Goal: Task Accomplishment & Management: Manage account settings

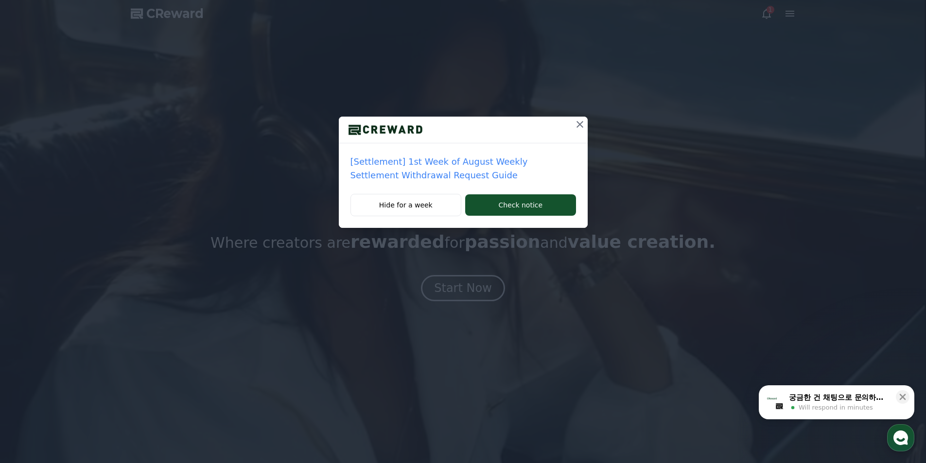
click at [584, 121] on icon at bounding box center [580, 125] width 12 height 12
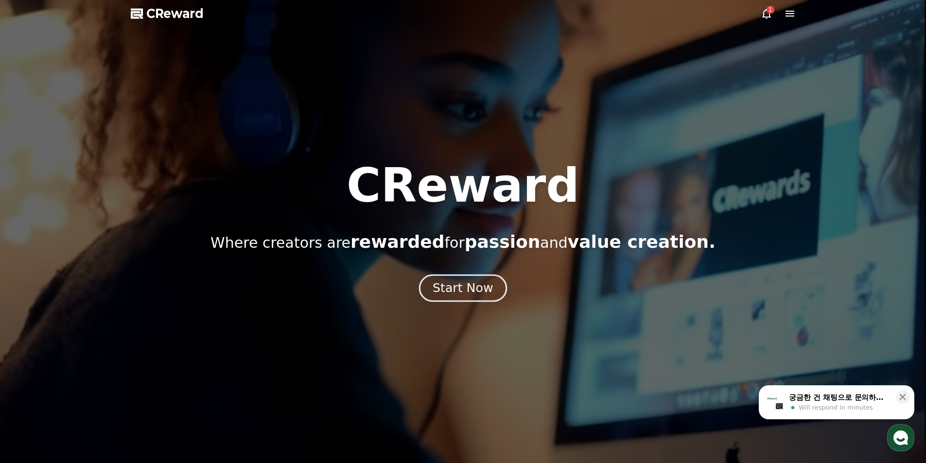
click at [481, 295] on div "Start Now" at bounding box center [463, 288] width 60 height 17
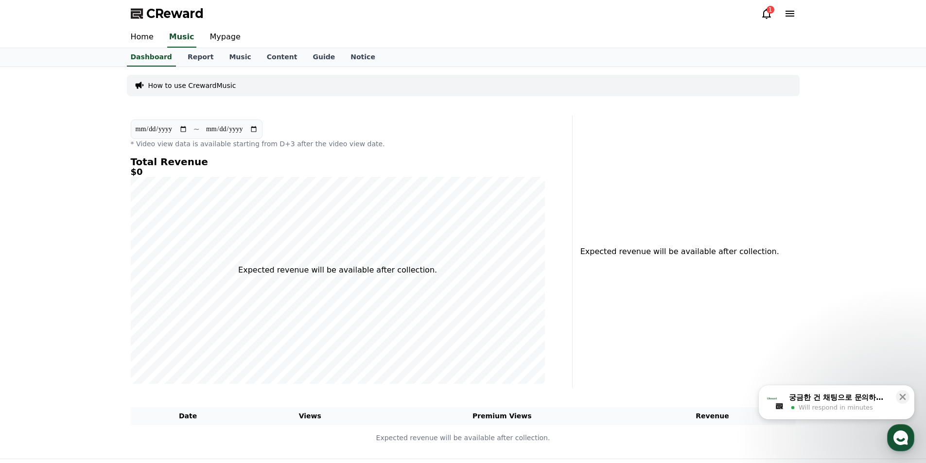
click at [765, 13] on icon at bounding box center [767, 14] width 12 height 12
click at [767, 12] on icon at bounding box center [767, 14] width 12 height 12
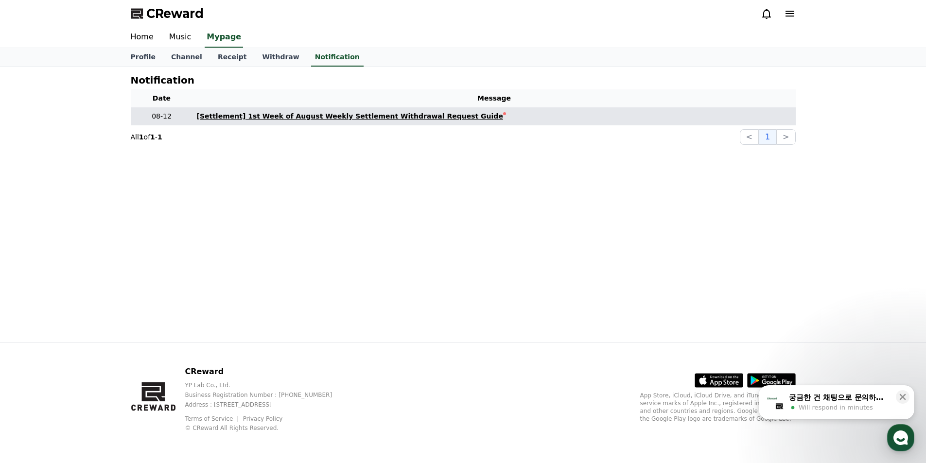
click at [379, 117] on div "[Settlement] 1st Week of August Weekly Settlement Withdrawal Request Guide" at bounding box center [350, 116] width 306 height 10
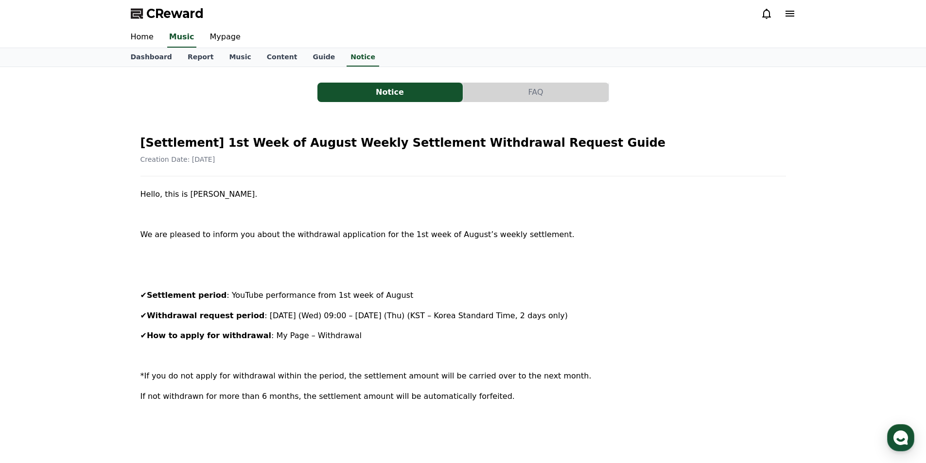
click at [385, 89] on button "Notice" at bounding box center [389, 92] width 145 height 19
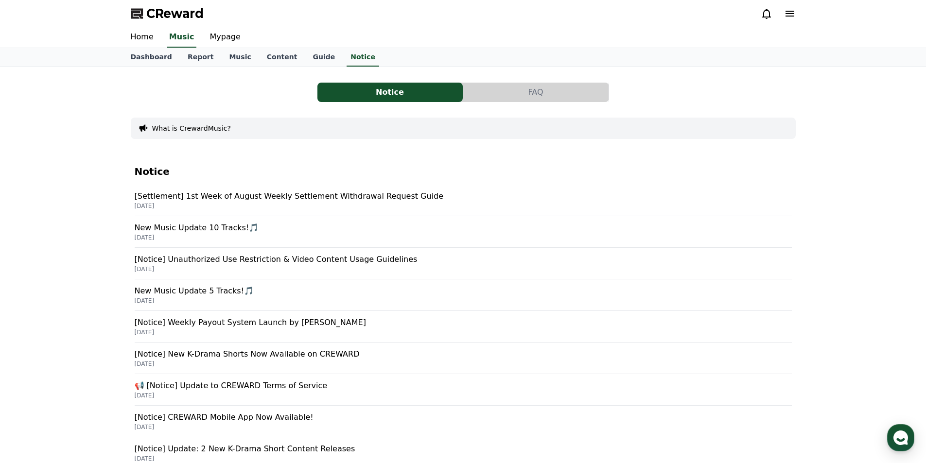
click at [762, 18] on icon at bounding box center [767, 14] width 12 height 12
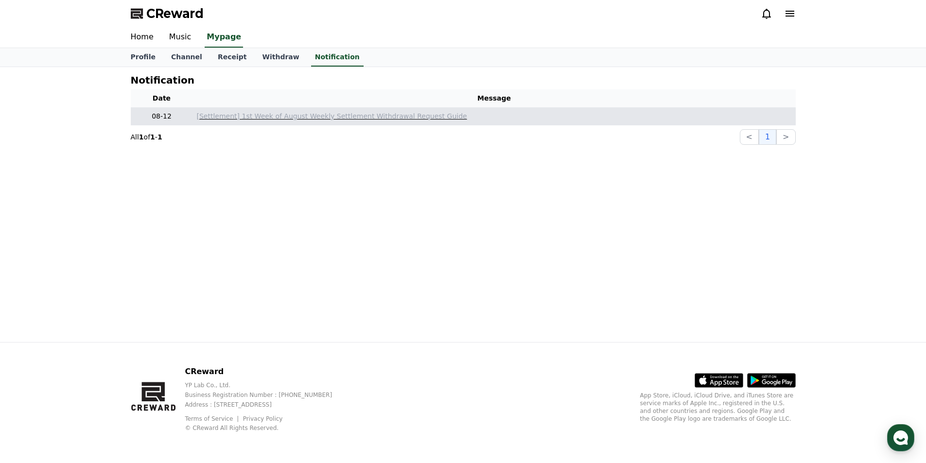
click at [244, 118] on p "[Settlement] 1st Week of August Weekly Settlement Withdrawal Request Guide" at bounding box center [494, 116] width 595 height 10
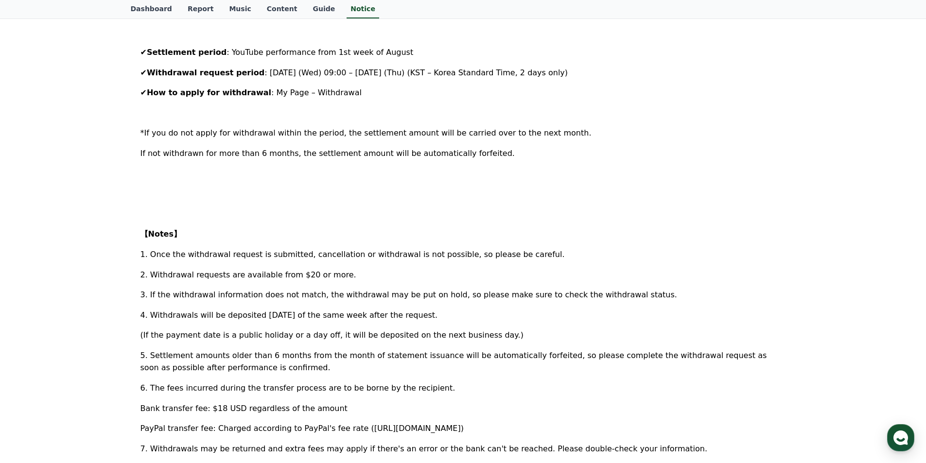
scroll to position [340, 0]
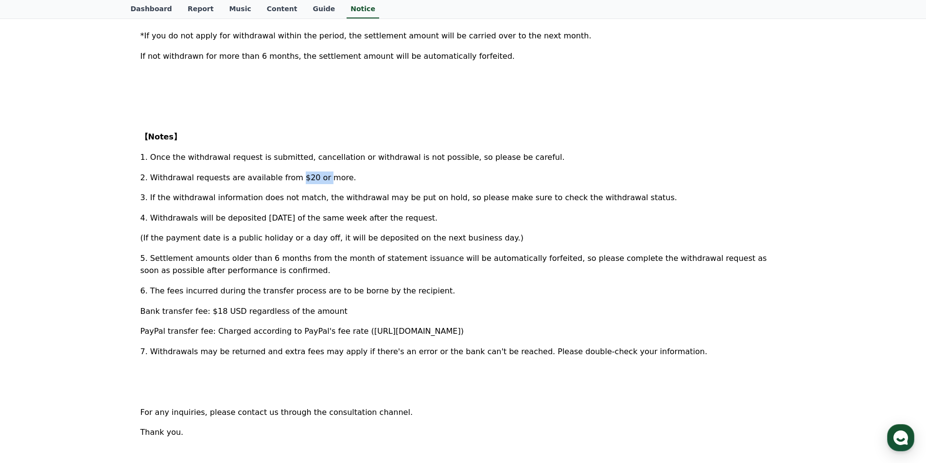
drag, startPoint x: 284, startPoint y: 177, endPoint x: 313, endPoint y: 183, distance: 29.3
click at [312, 183] on p "2. Withdrawal requests are available from $20 or more." at bounding box center [464, 178] width 646 height 13
click at [349, 182] on p "2. Withdrawal requests are available from $20 or more." at bounding box center [464, 178] width 646 height 13
drag, startPoint x: 322, startPoint y: 181, endPoint x: 150, endPoint y: 174, distance: 171.8
click at [150, 174] on p "2. Withdrawal requests are available from $20 or more." at bounding box center [464, 178] width 646 height 13
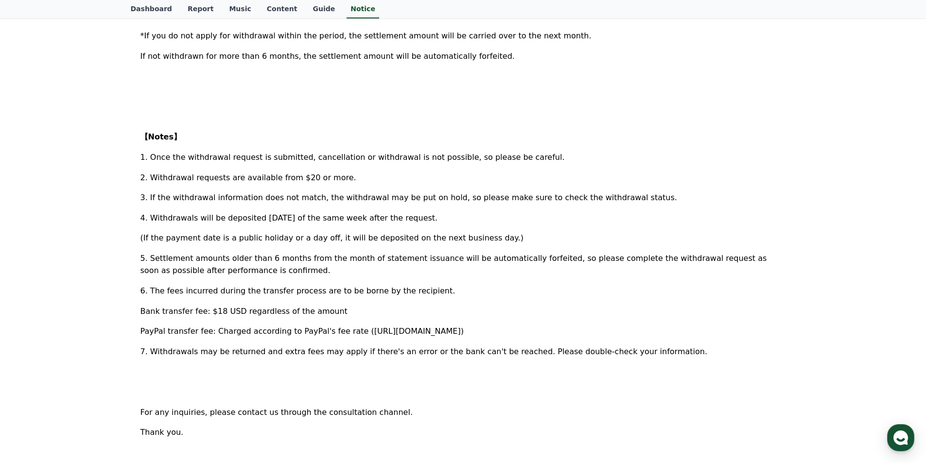
click at [132, 188] on div "[Settlement] 1st Week of August Weekly Settlement Withdrawal Request Guide Crea…" at bounding box center [463, 137] width 665 height 721
drag, startPoint x: 490, startPoint y: 257, endPoint x: 520, endPoint y: 264, distance: 31.3
click at [520, 264] on p "5. Settlement amounts older than 6 months from the month of statement issuance …" at bounding box center [464, 264] width 646 height 25
click at [515, 279] on div "Hello, this is CREWARD. We are pleased to inform you about the withdrawal appli…" at bounding box center [464, 153] width 646 height 611
drag, startPoint x: 338, startPoint y: 305, endPoint x: 157, endPoint y: 286, distance: 182.3
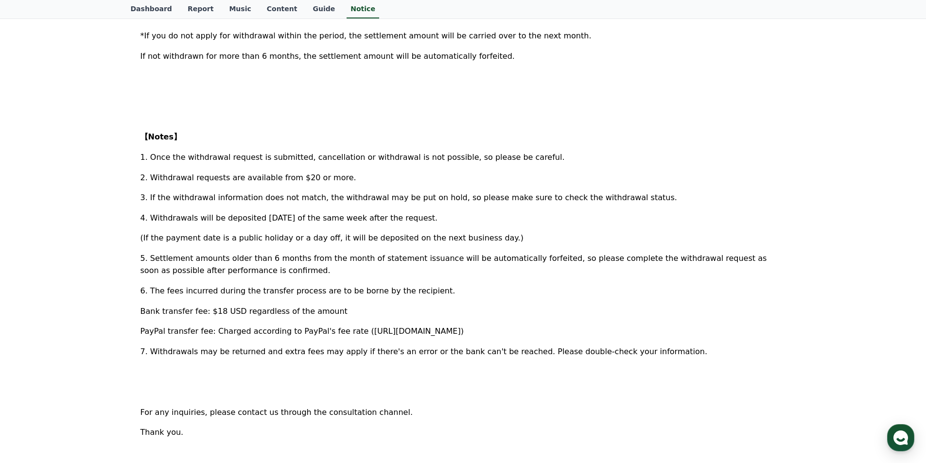
click at [157, 286] on div "Hello, this is CREWARD. We are pleased to inform you about the withdrawal appli…" at bounding box center [464, 153] width 646 height 611
click at [157, 286] on span "6. The fees incurred during the transfer process are to be borne by the recipie…" at bounding box center [298, 290] width 315 height 9
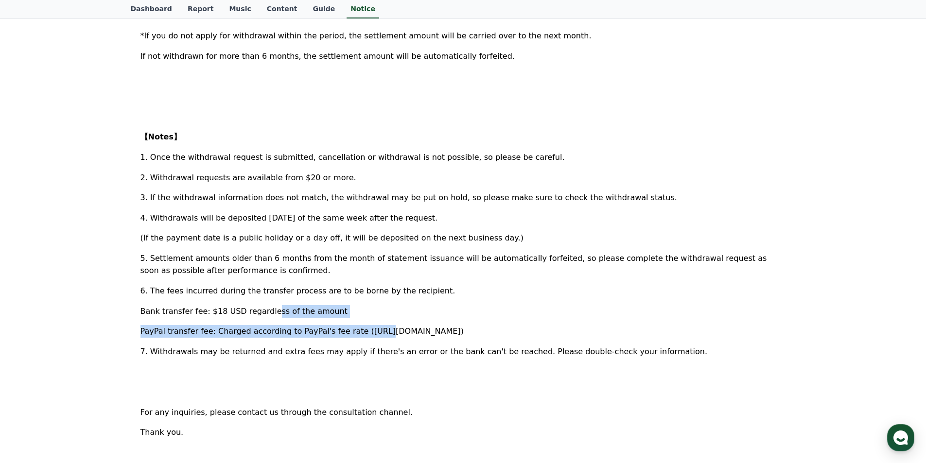
drag, startPoint x: 328, startPoint y: 318, endPoint x: 247, endPoint y: 313, distance: 80.4
click at [247, 313] on div "Hello, this is CREWARD. We are pleased to inform you about the withdrawal appli…" at bounding box center [464, 153] width 646 height 611
click at [247, 313] on span "Bank transfer fee: $18 USD regardless of the amount" at bounding box center [244, 311] width 207 height 9
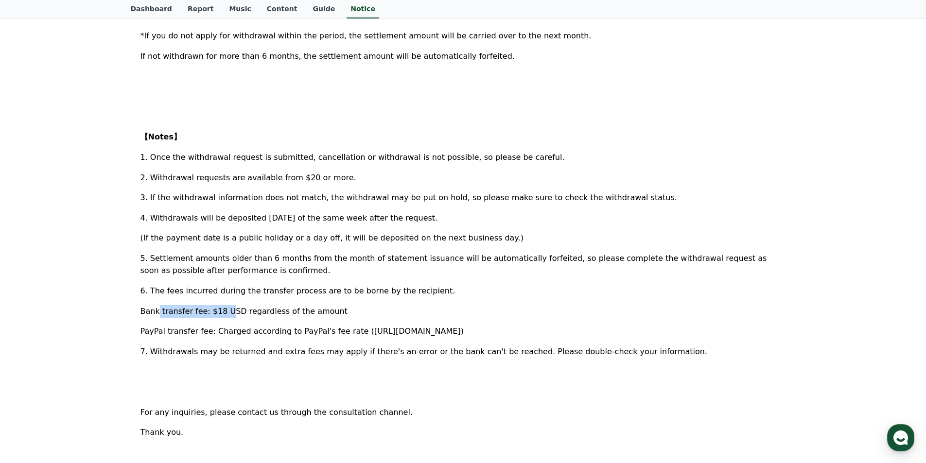
drag, startPoint x: 206, startPoint y: 312, endPoint x: 129, endPoint y: 310, distance: 76.8
click at [129, 310] on div "Notice FAQ [Settlement] 1st Week of August Weekly Settlement Withdrawal Request…" at bounding box center [463, 116] width 673 height 771
drag, startPoint x: 149, startPoint y: 313, endPoint x: 211, endPoint y: 314, distance: 62.7
click at [194, 314] on span "Bank transfer fee: $18 USD regardless of the amount" at bounding box center [244, 311] width 207 height 9
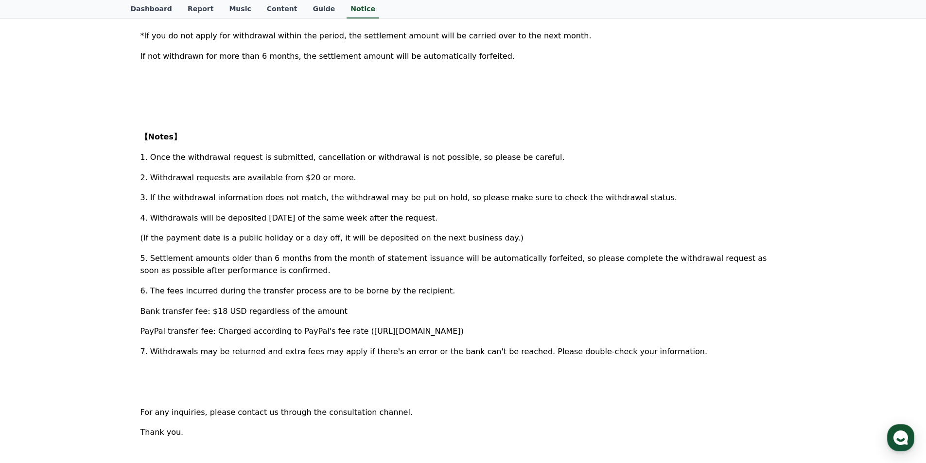
click at [253, 313] on span "Bank transfer fee: $18 USD regardless of the amount" at bounding box center [244, 311] width 207 height 9
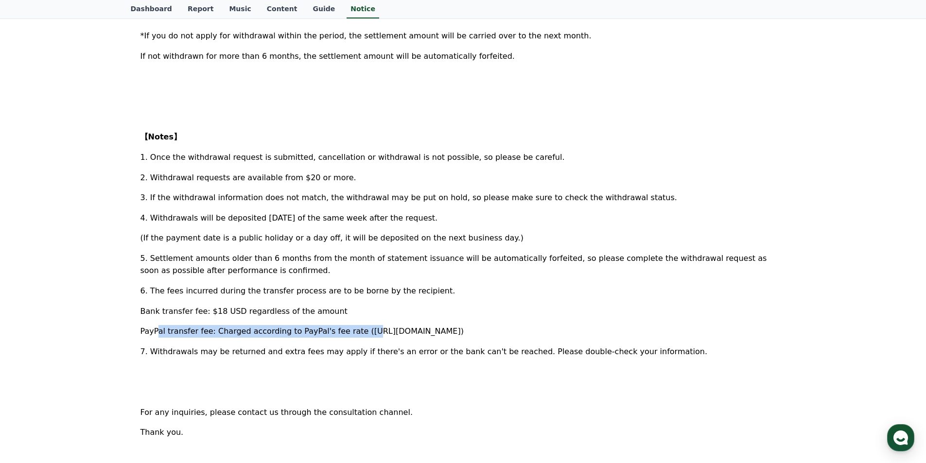
drag, startPoint x: 334, startPoint y: 331, endPoint x: 129, endPoint y: 336, distance: 204.7
click at [129, 336] on div "Notice FAQ [Settlement] 1st Week of August Weekly Settlement Withdrawal Request…" at bounding box center [463, 116] width 673 height 771
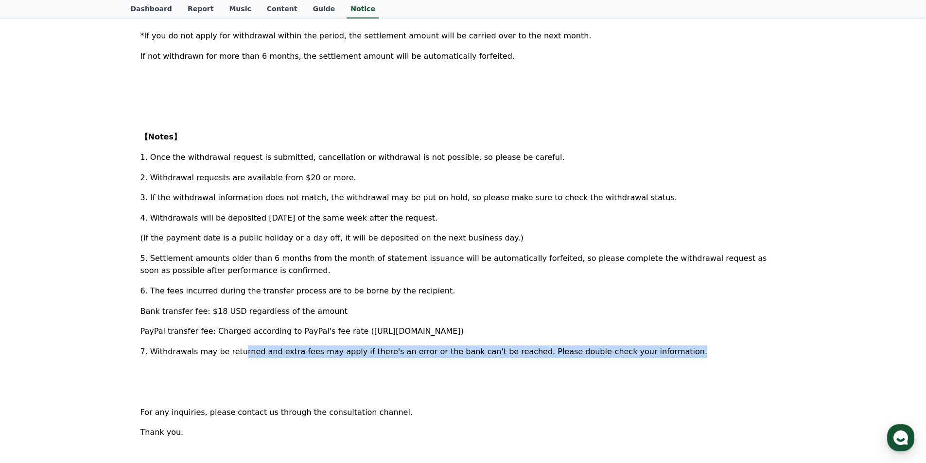
drag, startPoint x: 552, startPoint y: 341, endPoint x: 231, endPoint y: 354, distance: 321.1
click at [231, 354] on div "Hello, this is CREWARD. We are pleased to inform you about the withdrawal appli…" at bounding box center [464, 153] width 646 height 611
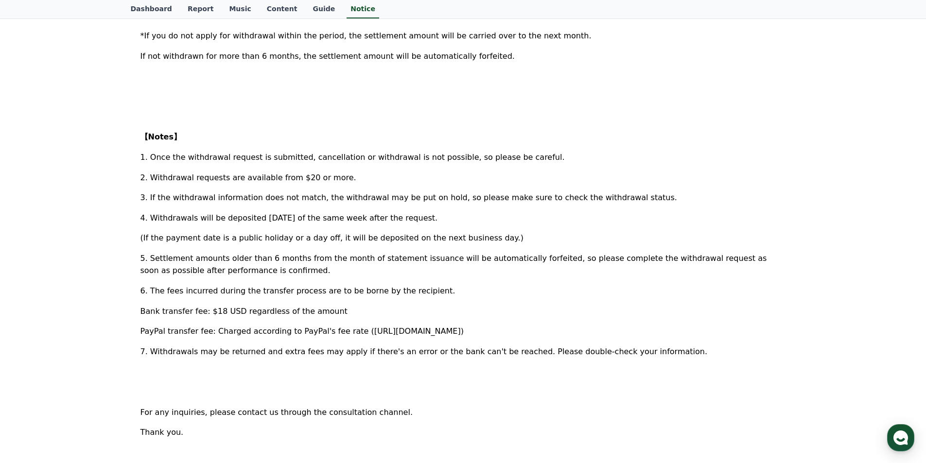
click at [211, 369] on p at bounding box center [464, 372] width 646 height 13
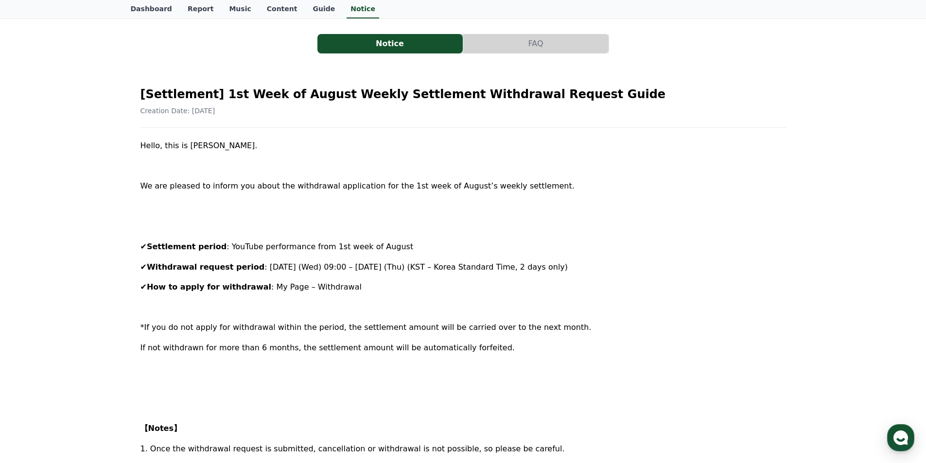
scroll to position [0, 0]
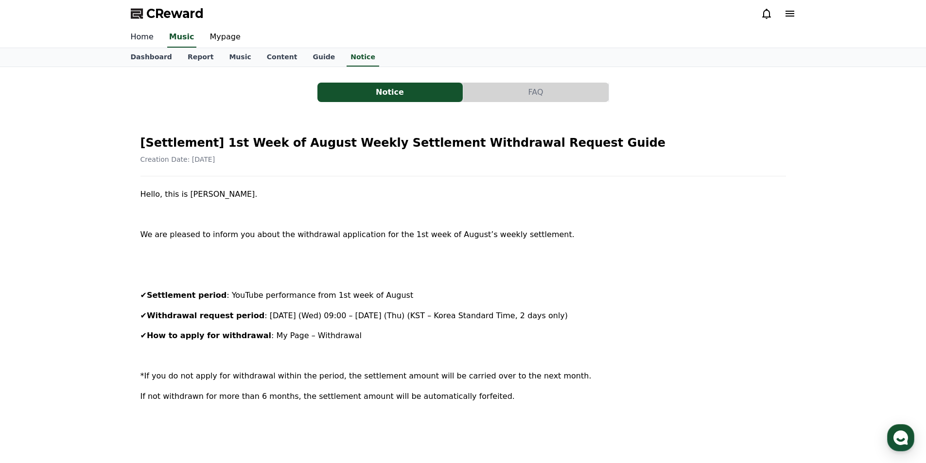
click at [151, 35] on link "Home" at bounding box center [142, 37] width 38 height 20
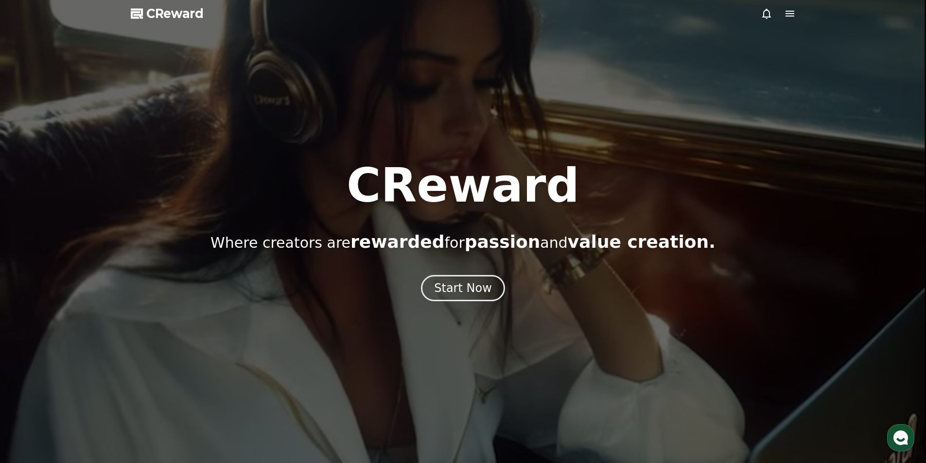
click at [788, 16] on icon at bounding box center [790, 14] width 9 height 6
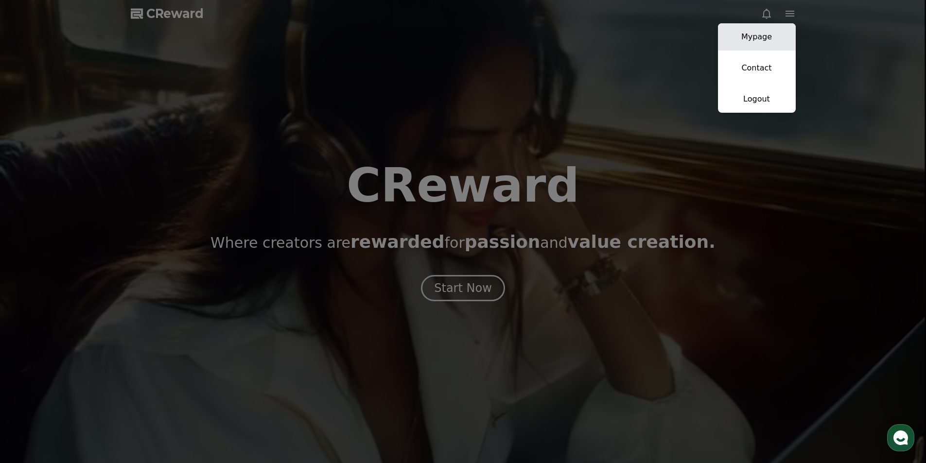
click at [760, 33] on link "Mypage" at bounding box center [757, 36] width 78 height 27
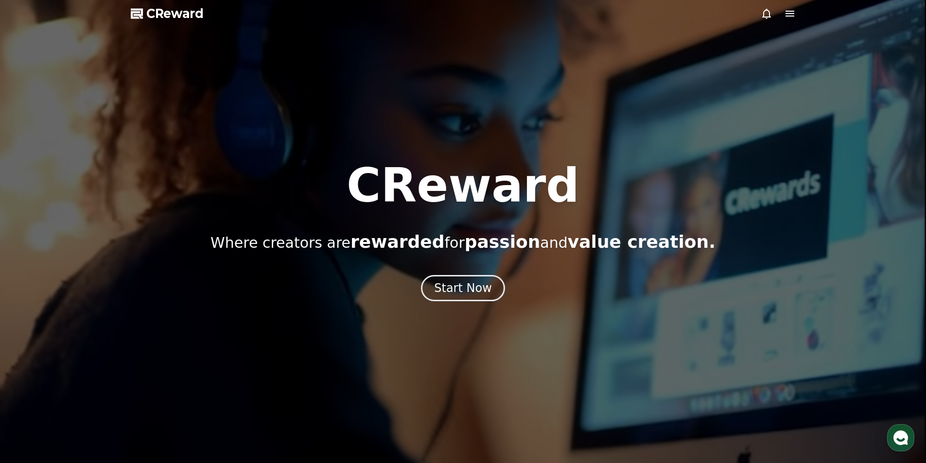
select select "**********"
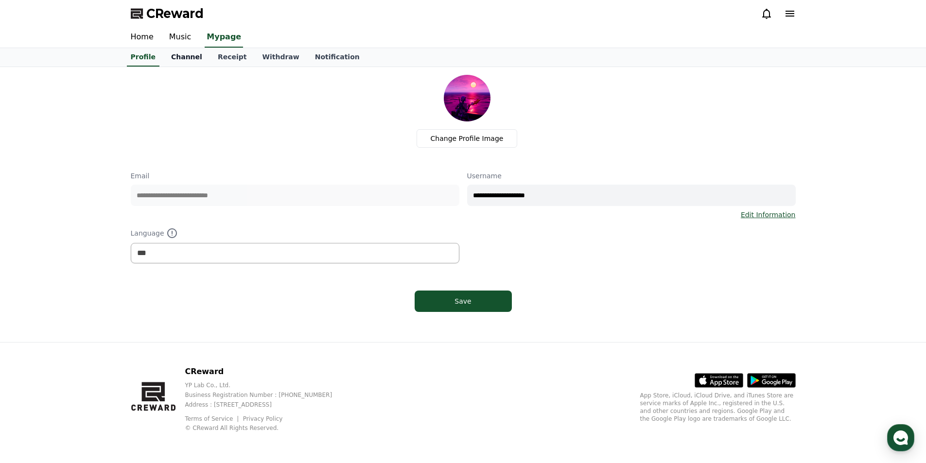
click at [175, 54] on link "Channel" at bounding box center [186, 57] width 47 height 18
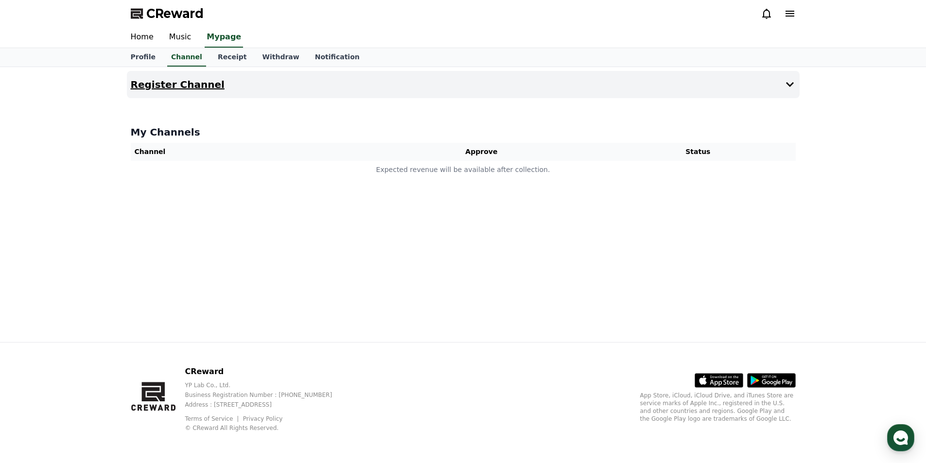
click at [784, 86] on icon at bounding box center [790, 85] width 12 height 12
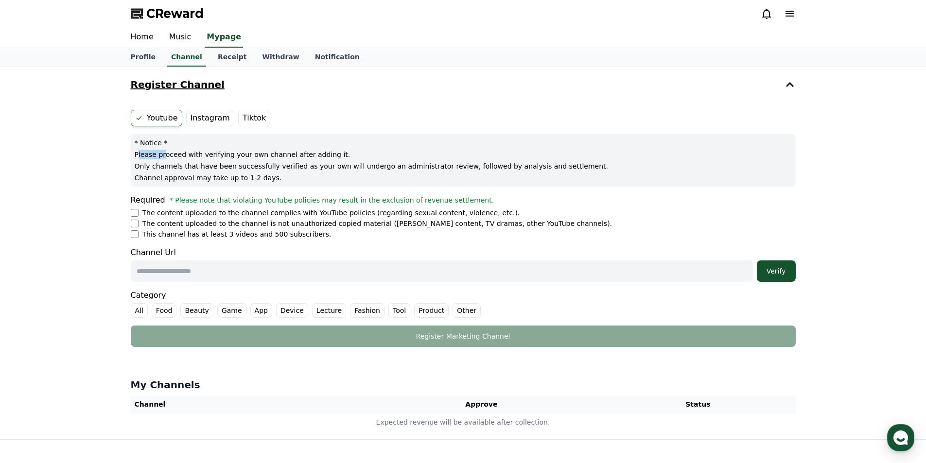
drag, startPoint x: 137, startPoint y: 156, endPoint x: 165, endPoint y: 156, distance: 28.7
click at [164, 156] on p "Please proceed with verifying your own channel after adding it." at bounding box center [463, 155] width 657 height 10
click at [208, 164] on p "Only channels that have been successfully verified as your own will undergo an …" at bounding box center [463, 166] width 657 height 10
click at [169, 264] on input "text" at bounding box center [442, 271] width 622 height 21
click at [136, 214] on li "The content uploaded to the channel complies with YouTube policies (regarding s…" at bounding box center [463, 213] width 665 height 10
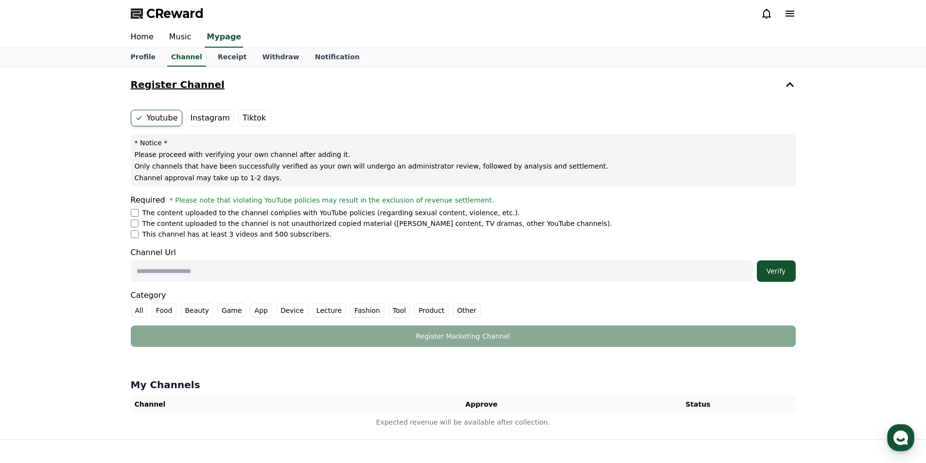
click at [133, 208] on li "The content uploaded to the channel complies with YouTube policies (regarding s…" at bounding box center [463, 213] width 665 height 10
click at [139, 234] on li "This channel has at least 3 videos and 500 subscribers." at bounding box center [463, 234] width 665 height 10
click at [285, 275] on input "text" at bounding box center [442, 271] width 622 height 21
paste input "**********"
type input "**********"
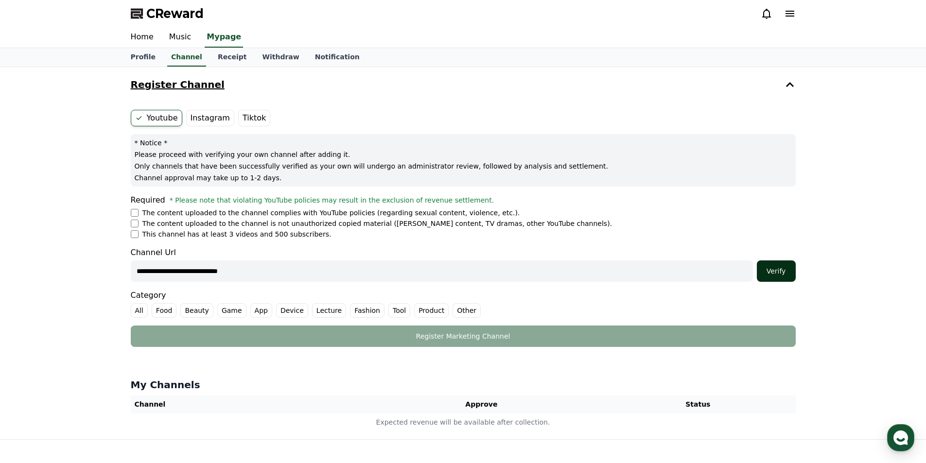
click at [779, 270] on div "Verify" at bounding box center [776, 271] width 31 height 10
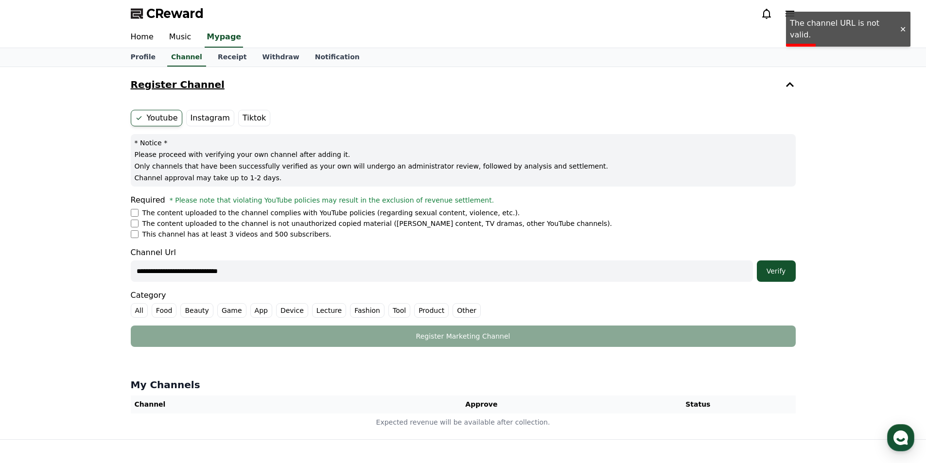
click at [270, 276] on input "**********" at bounding box center [442, 271] width 622 height 21
click at [783, 269] on div "Verify" at bounding box center [776, 271] width 31 height 10
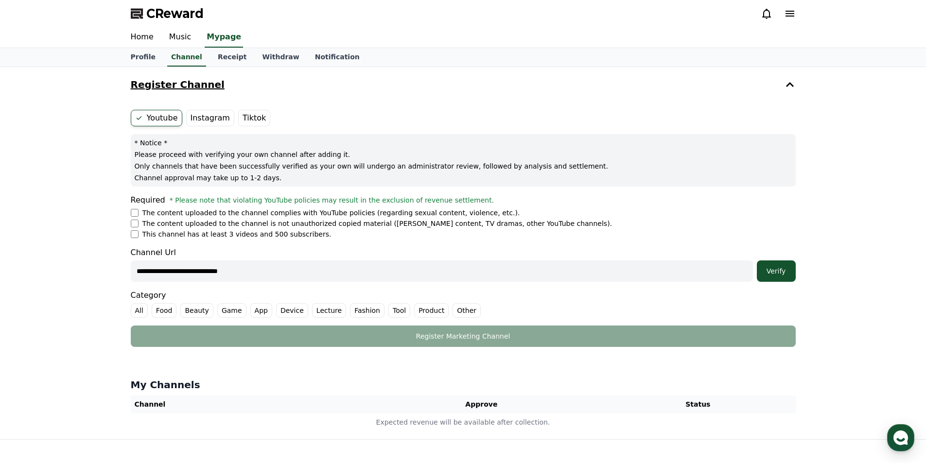
scroll to position [97, 0]
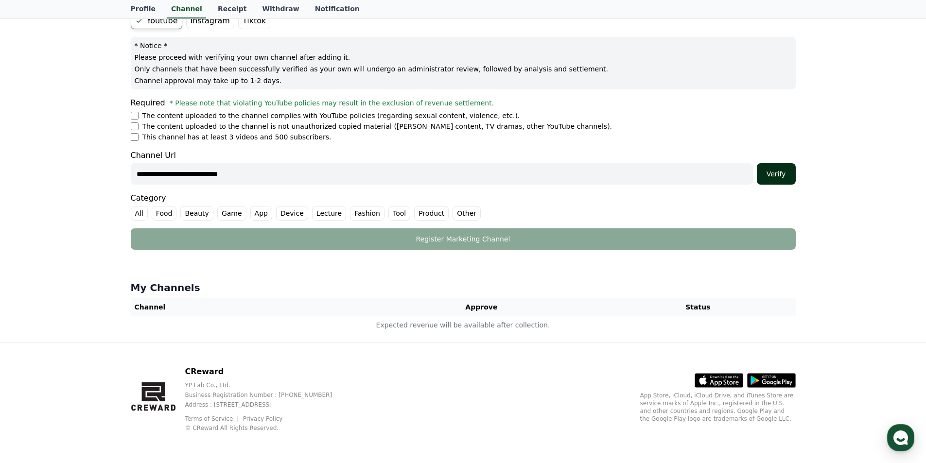
click at [778, 173] on div "Verify" at bounding box center [776, 174] width 31 height 10
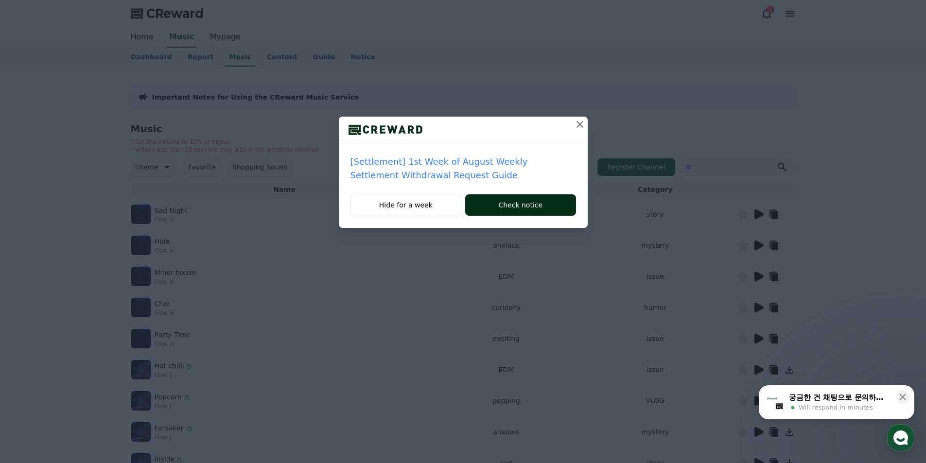
click at [499, 210] on button "Check notice" at bounding box center [520, 204] width 110 height 21
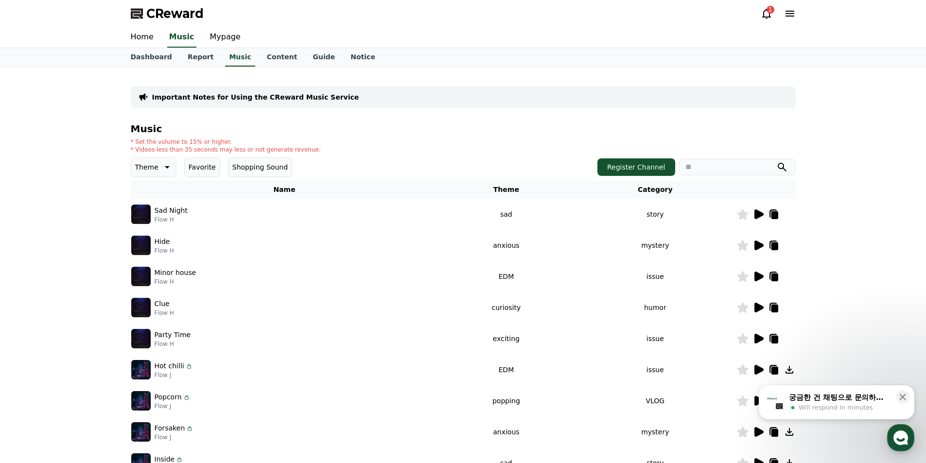
click at [141, 217] on img at bounding box center [140, 214] width 19 height 19
click at [136, 211] on img at bounding box center [140, 214] width 19 height 19
click at [759, 212] on icon at bounding box center [759, 215] width 9 height 10
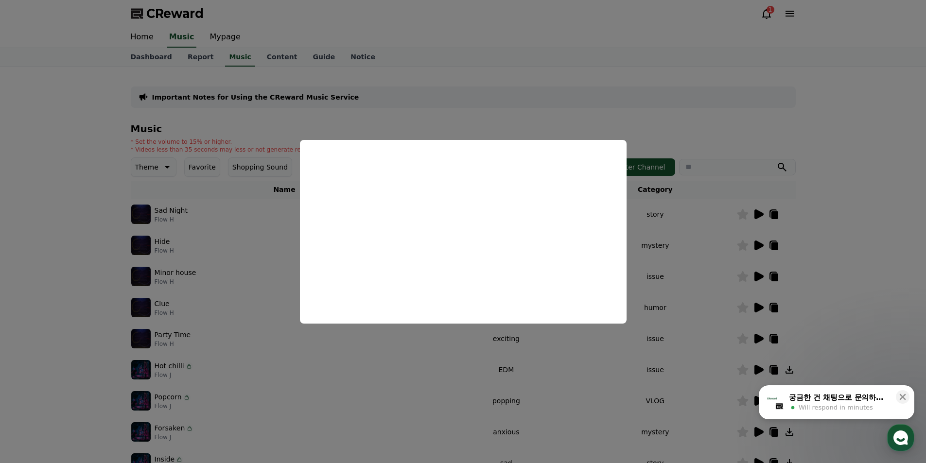
click at [897, 209] on button "close modal" at bounding box center [463, 231] width 926 height 463
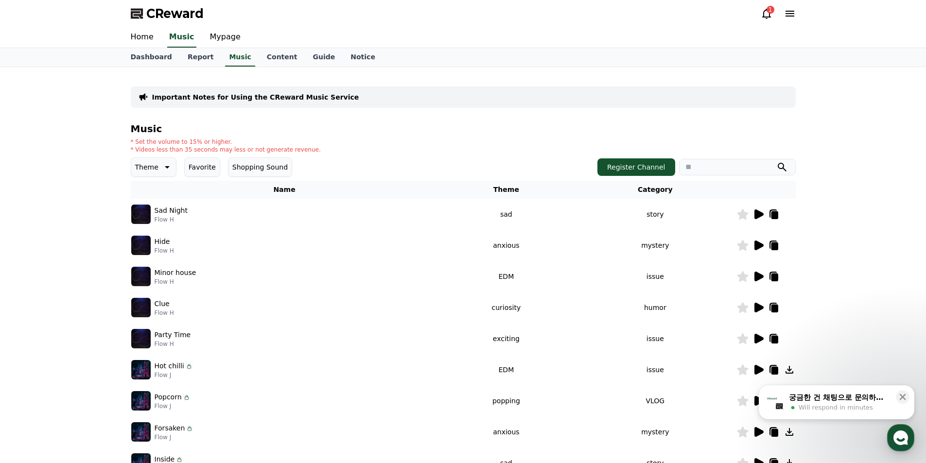
click at [753, 246] on icon at bounding box center [759, 246] width 12 height 12
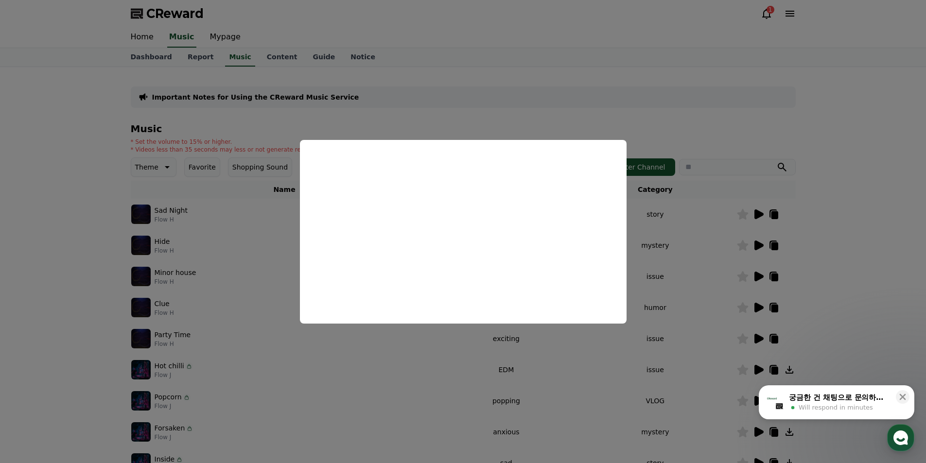
click at [860, 122] on button "close modal" at bounding box center [463, 231] width 926 height 463
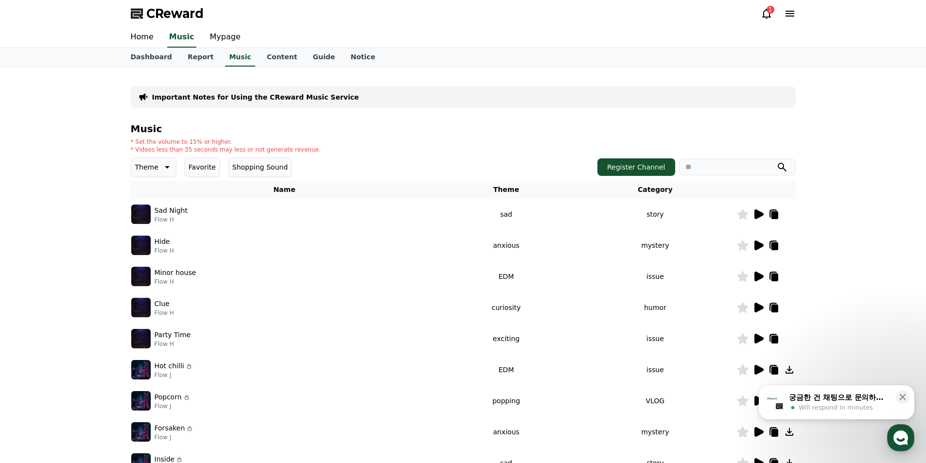
click at [757, 274] on icon at bounding box center [759, 277] width 9 height 10
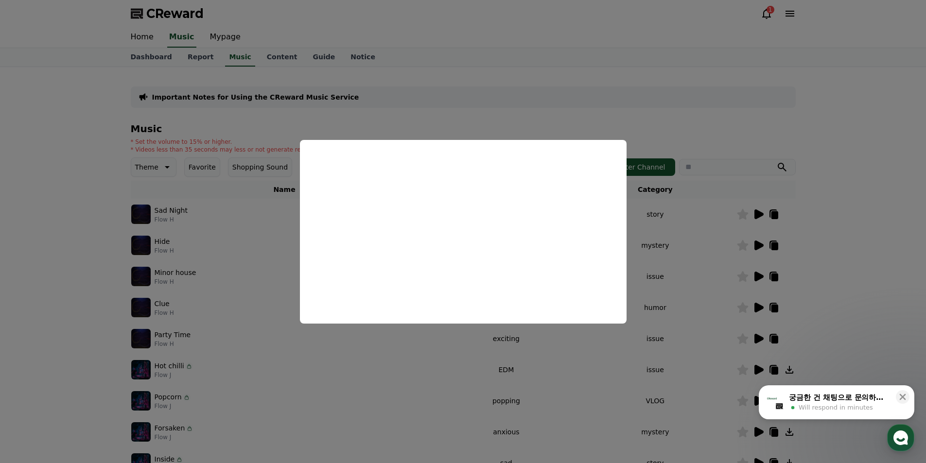
click at [870, 190] on button "close modal" at bounding box center [463, 231] width 926 height 463
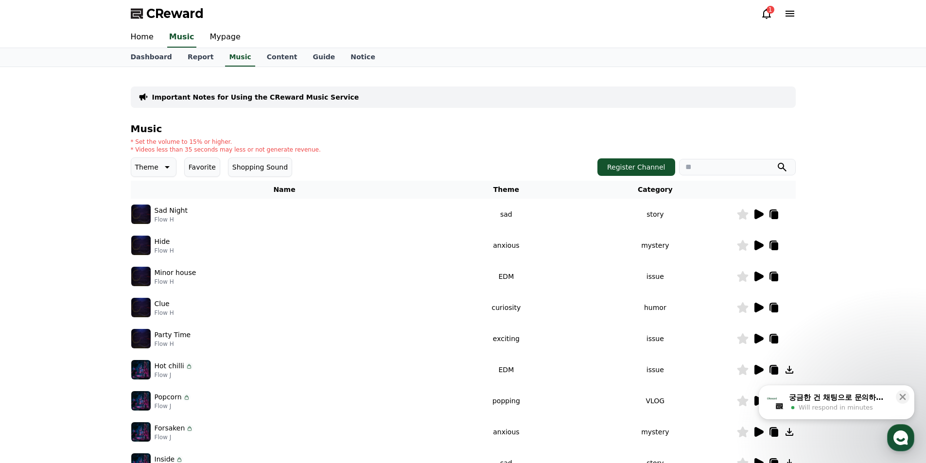
click at [748, 308] on icon at bounding box center [743, 307] width 12 height 11
click at [754, 307] on icon at bounding box center [759, 308] width 12 height 12
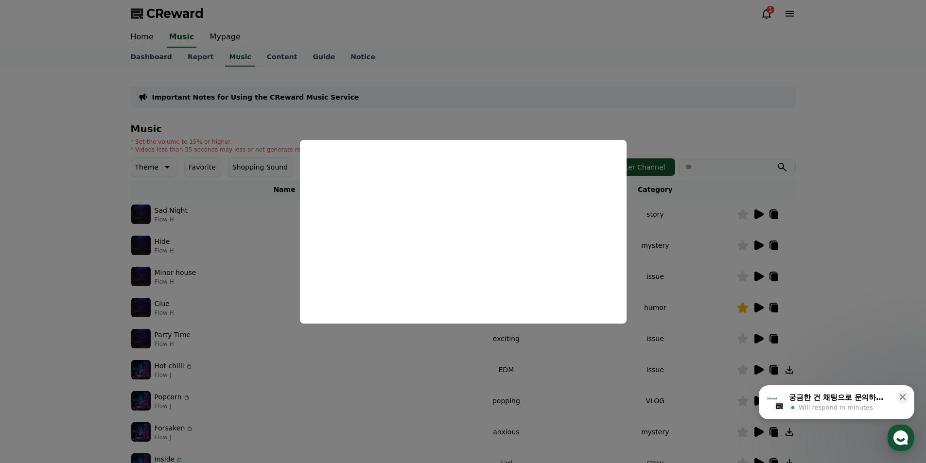
click at [882, 259] on button "close modal" at bounding box center [463, 231] width 926 height 463
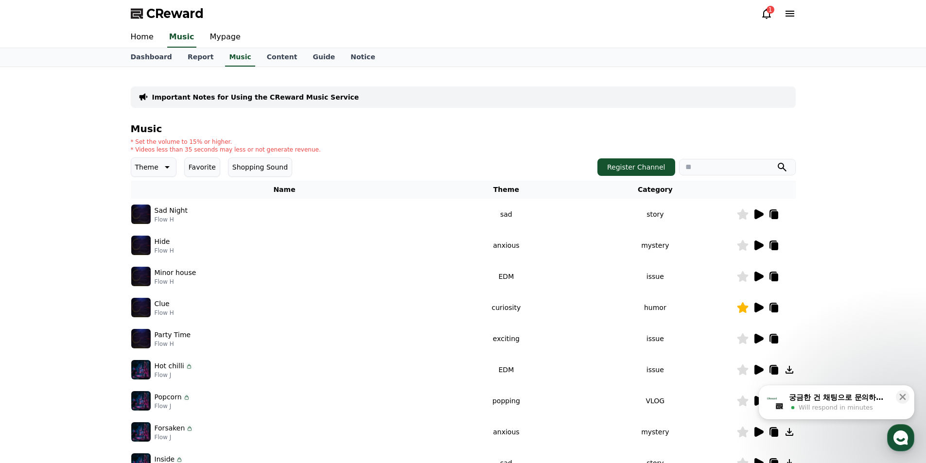
click at [739, 310] on icon at bounding box center [742, 307] width 11 height 11
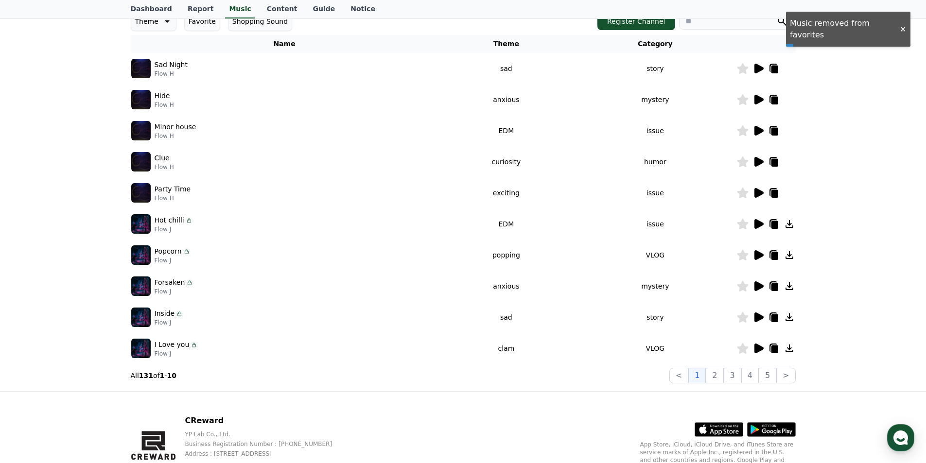
click at [757, 189] on icon at bounding box center [759, 193] width 9 height 10
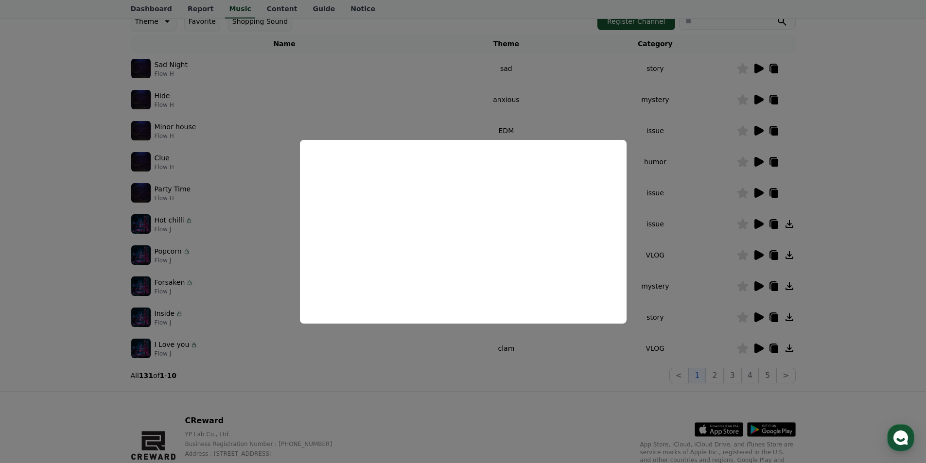
click at [872, 182] on button "close modal" at bounding box center [463, 231] width 926 height 463
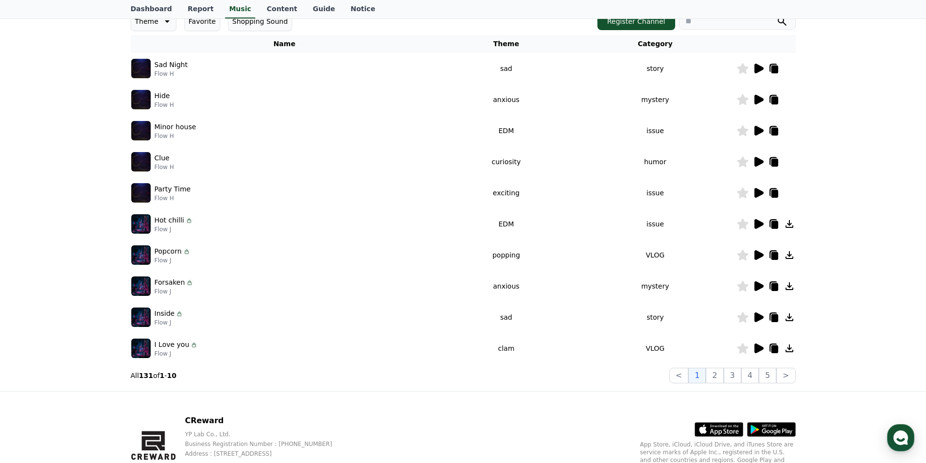
click at [762, 225] on icon at bounding box center [759, 224] width 9 height 10
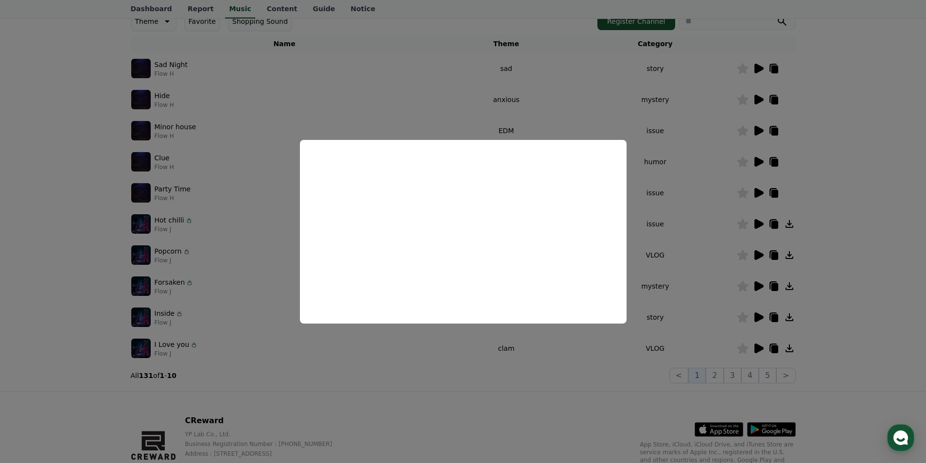
click at [853, 211] on button "close modal" at bounding box center [463, 231] width 926 height 463
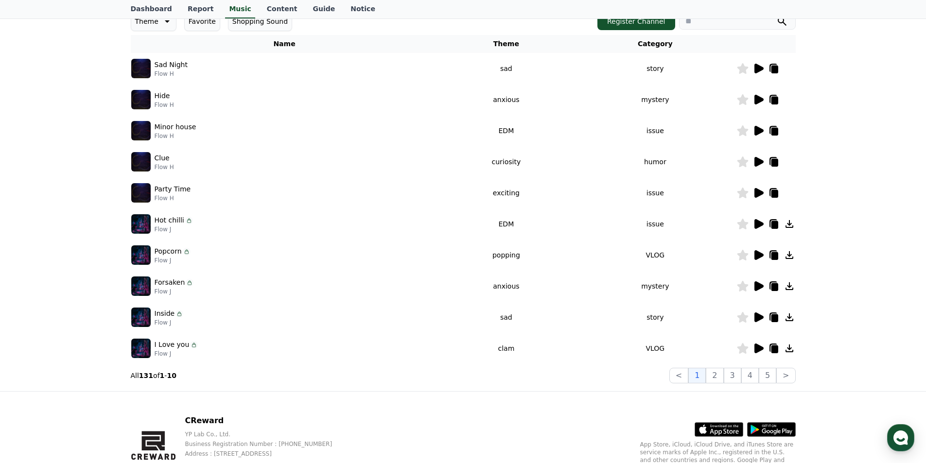
click at [754, 258] on icon at bounding box center [759, 255] width 12 height 12
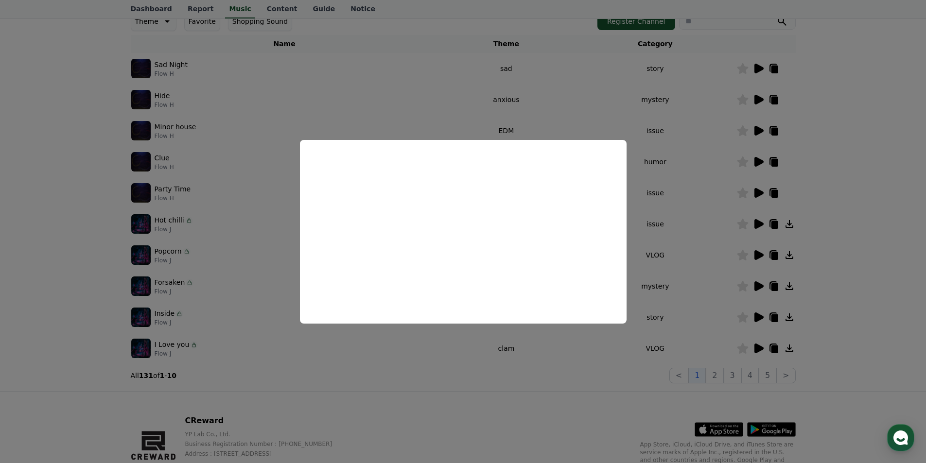
click at [864, 216] on button "close modal" at bounding box center [463, 231] width 926 height 463
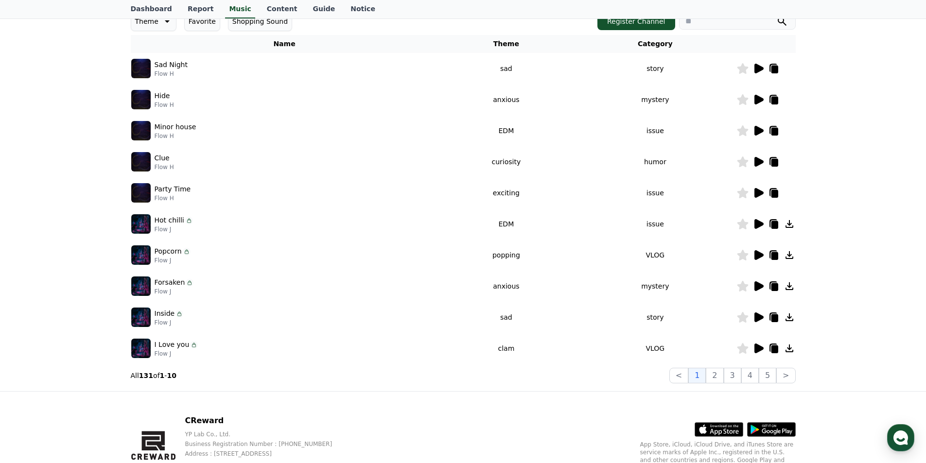
click at [756, 282] on icon at bounding box center [759, 286] width 9 height 10
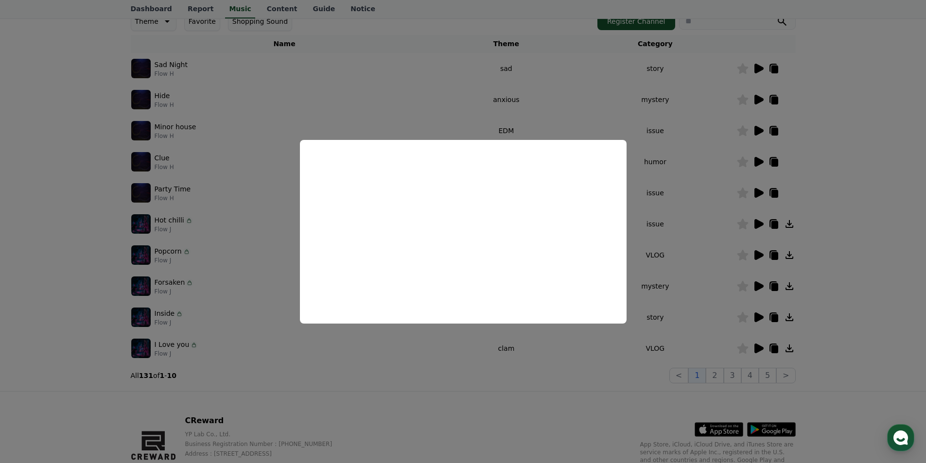
click at [888, 255] on button "close modal" at bounding box center [463, 231] width 926 height 463
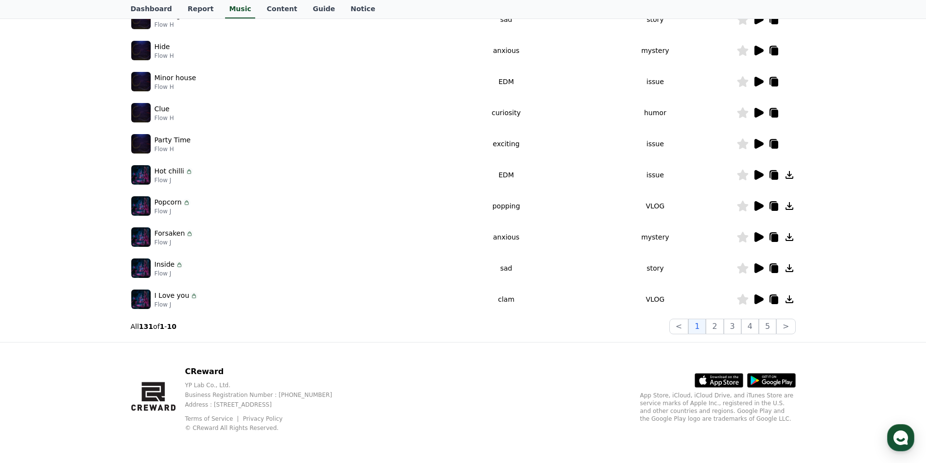
scroll to position [98, 0]
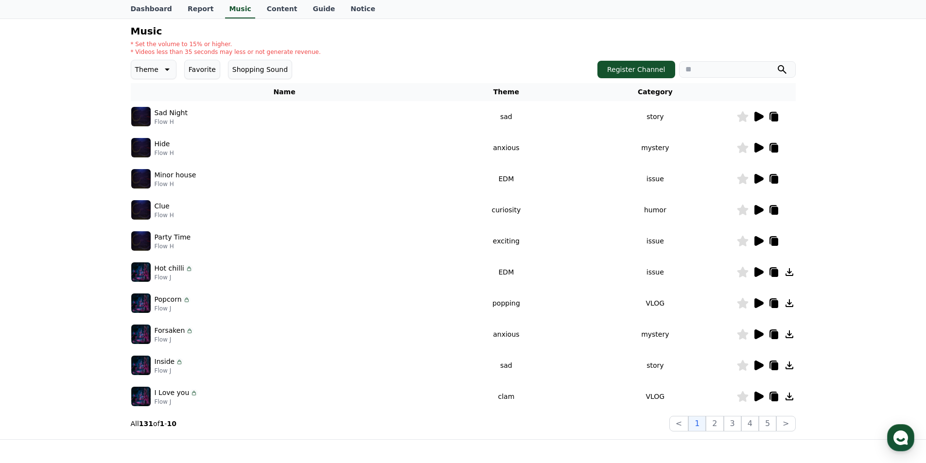
click at [756, 392] on icon at bounding box center [759, 397] width 9 height 10
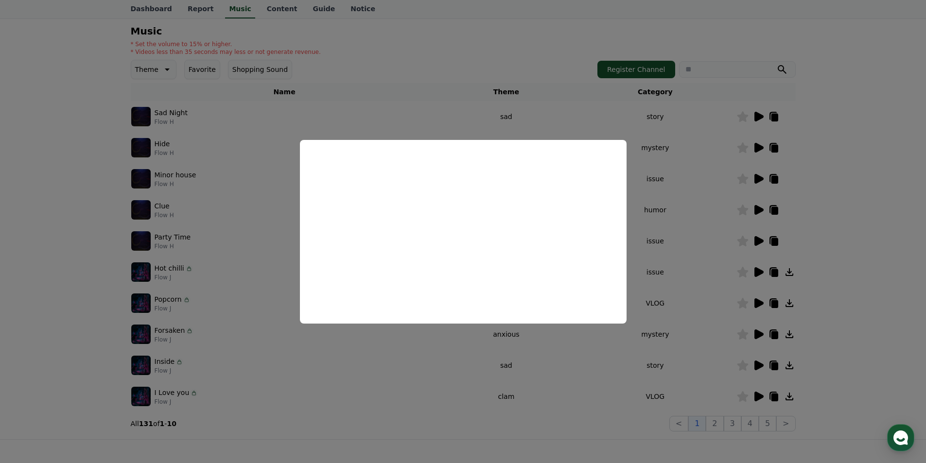
click at [923, 290] on button "close modal" at bounding box center [463, 231] width 926 height 463
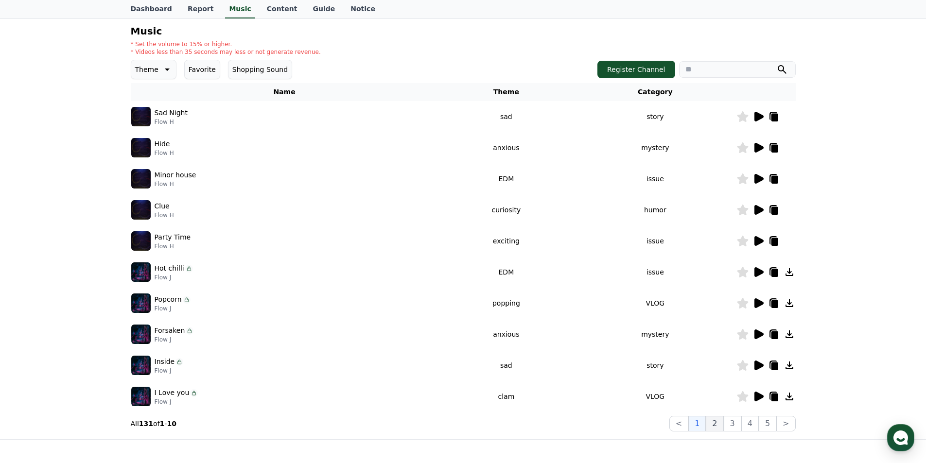
click at [720, 420] on button "2" at bounding box center [715, 424] width 18 height 16
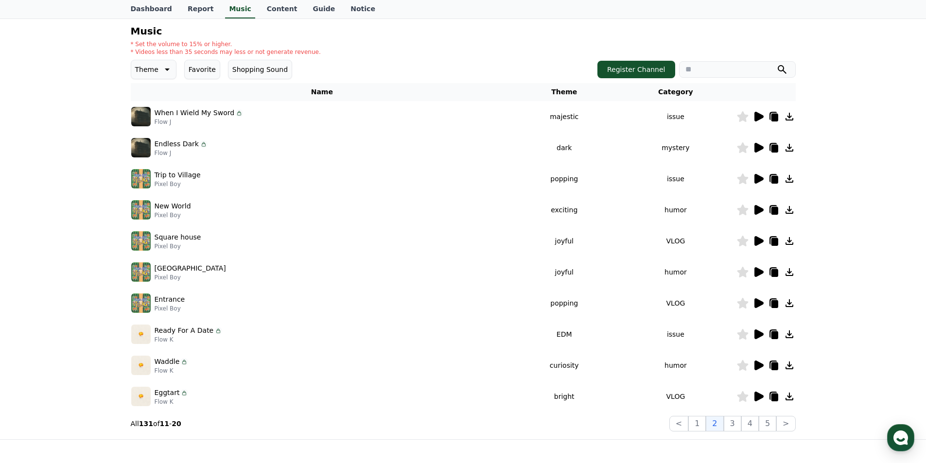
click at [761, 116] on icon at bounding box center [759, 117] width 9 height 10
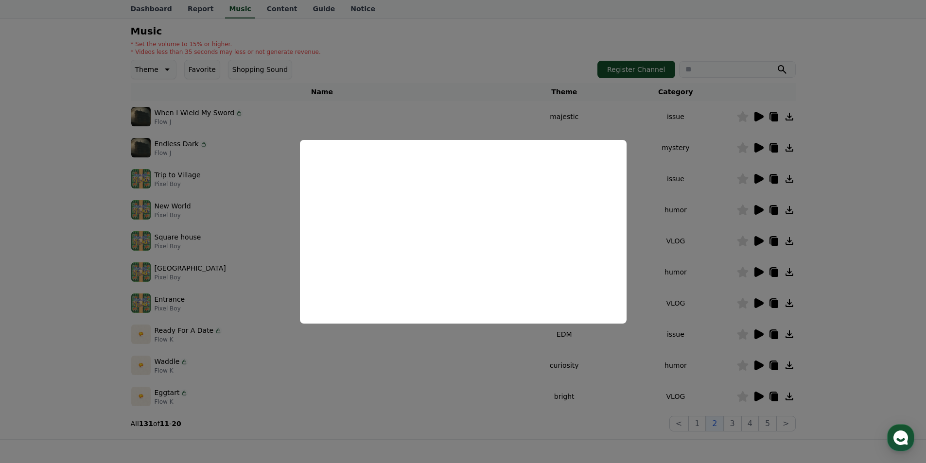
click at [693, 216] on button "close modal" at bounding box center [463, 231] width 926 height 463
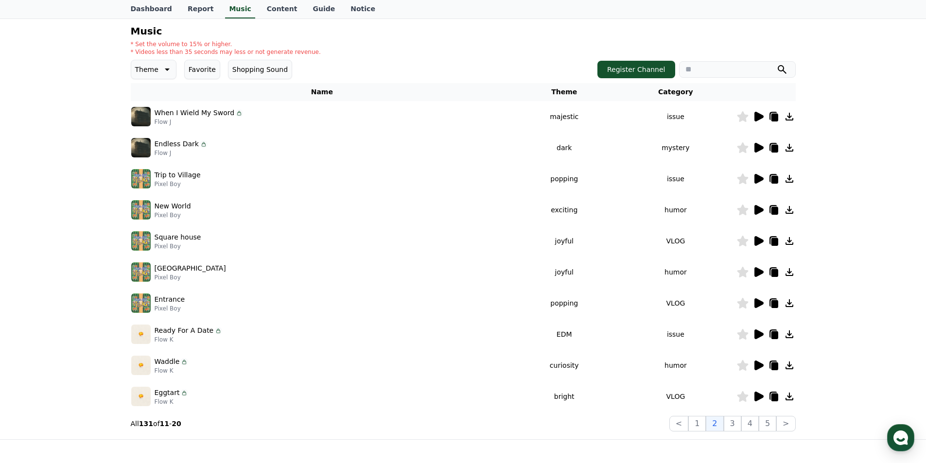
click at [755, 148] on icon at bounding box center [759, 148] width 9 height 10
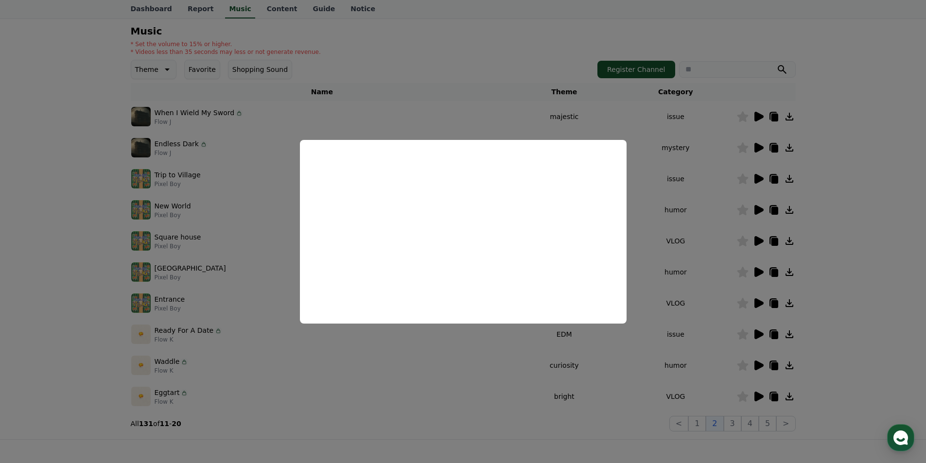
click at [699, 237] on button "close modal" at bounding box center [463, 231] width 926 height 463
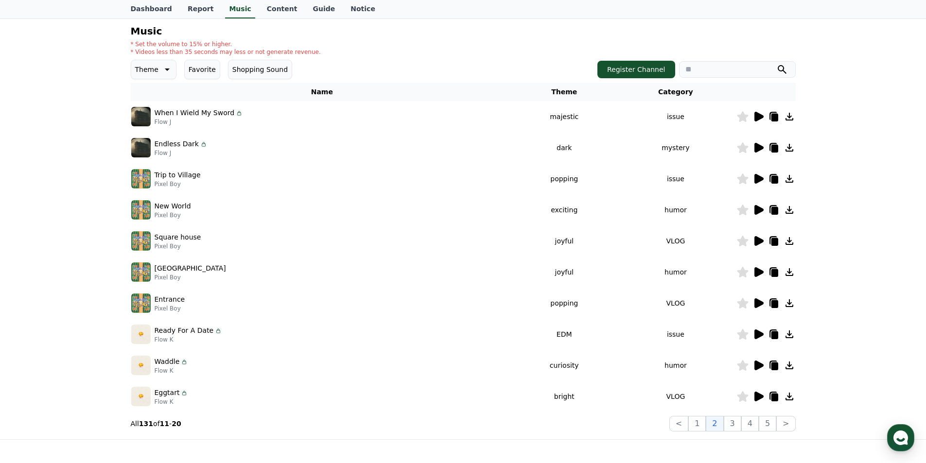
click at [758, 209] on icon at bounding box center [759, 210] width 9 height 10
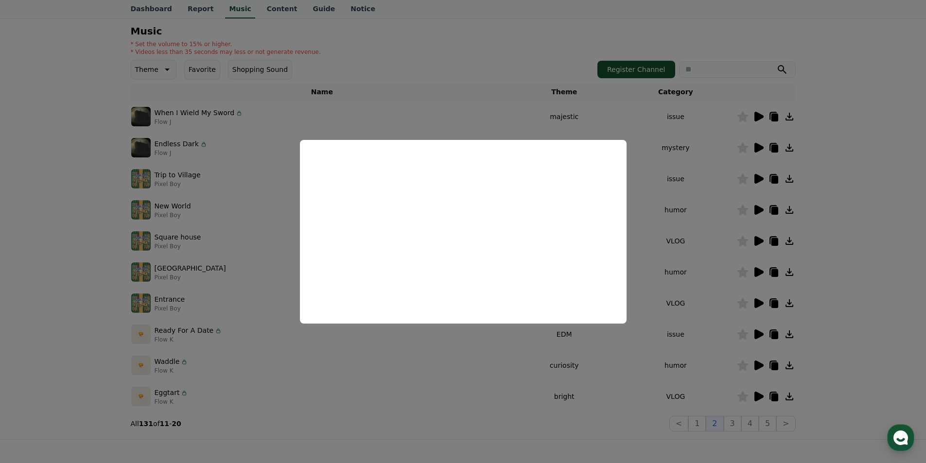
click at [665, 260] on button "close modal" at bounding box center [463, 231] width 926 height 463
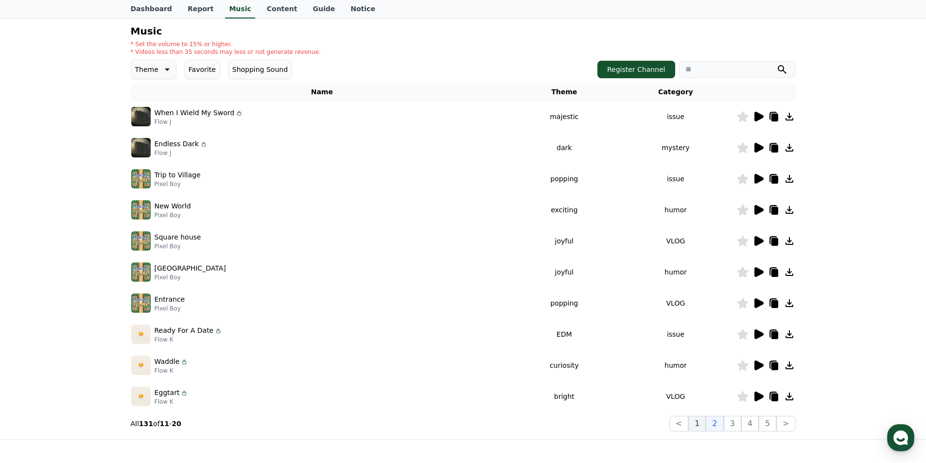
click at [698, 427] on button "1" at bounding box center [697, 424] width 18 height 16
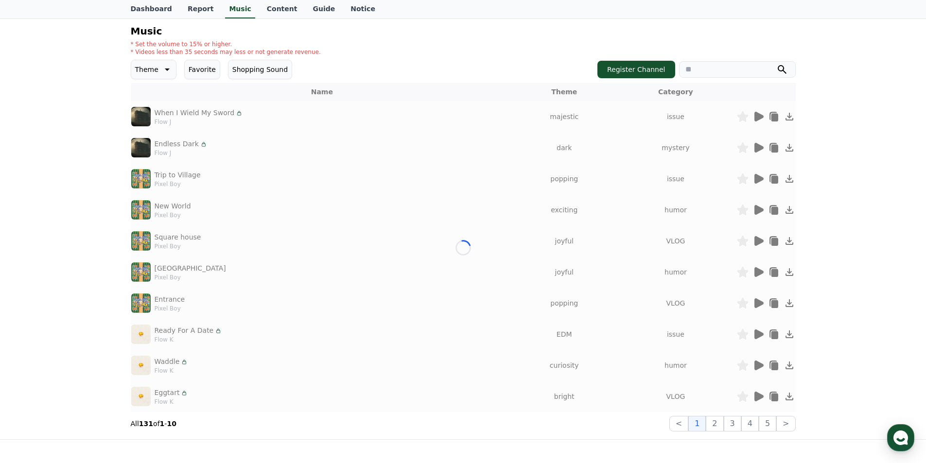
scroll to position [49, 0]
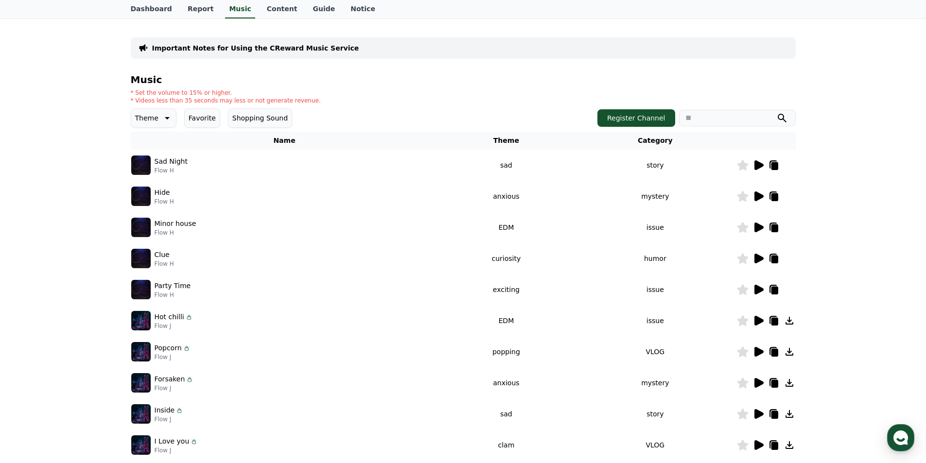
click at [756, 166] on icon at bounding box center [759, 165] width 9 height 10
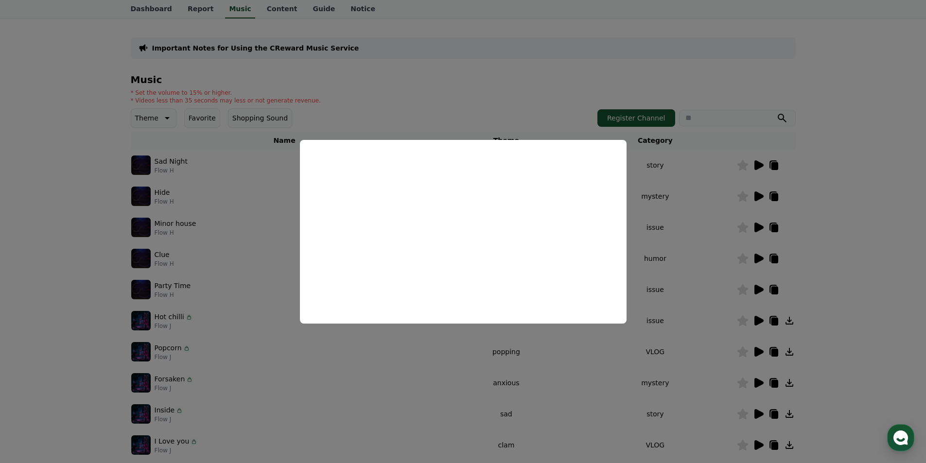
click at [845, 201] on button "close modal" at bounding box center [463, 231] width 926 height 463
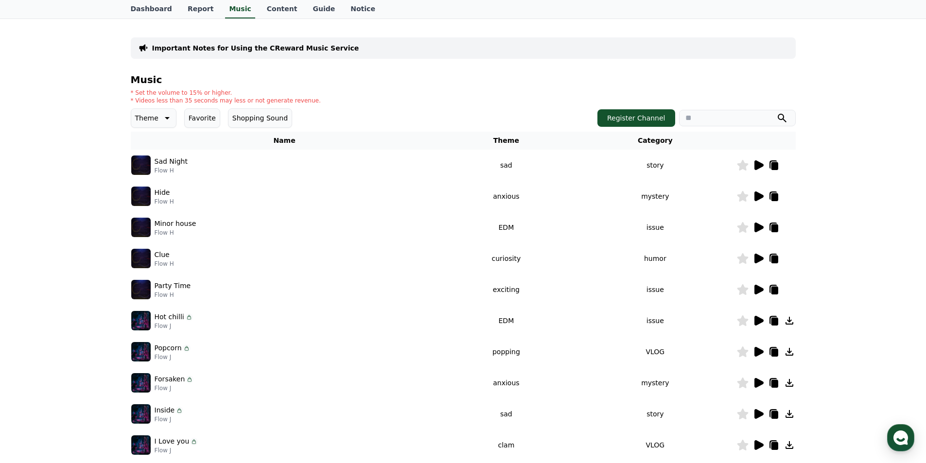
click at [743, 167] on icon at bounding box center [742, 165] width 11 height 11
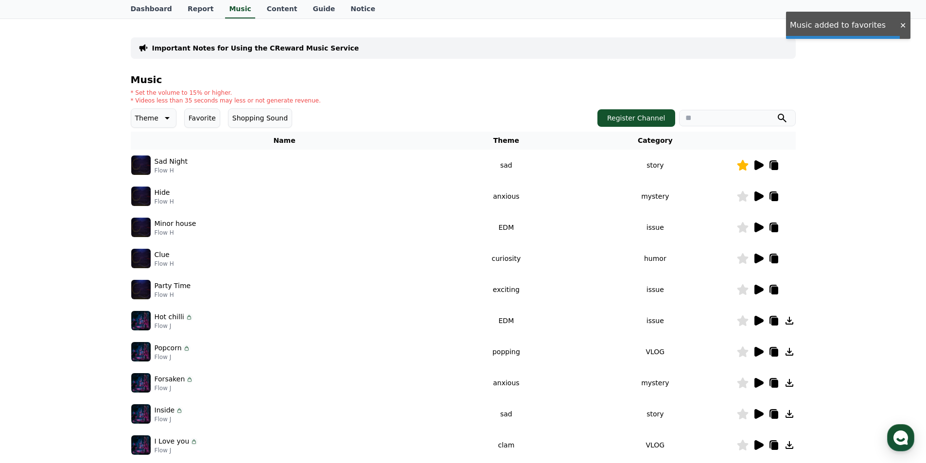
click at [745, 163] on icon at bounding box center [742, 165] width 11 height 11
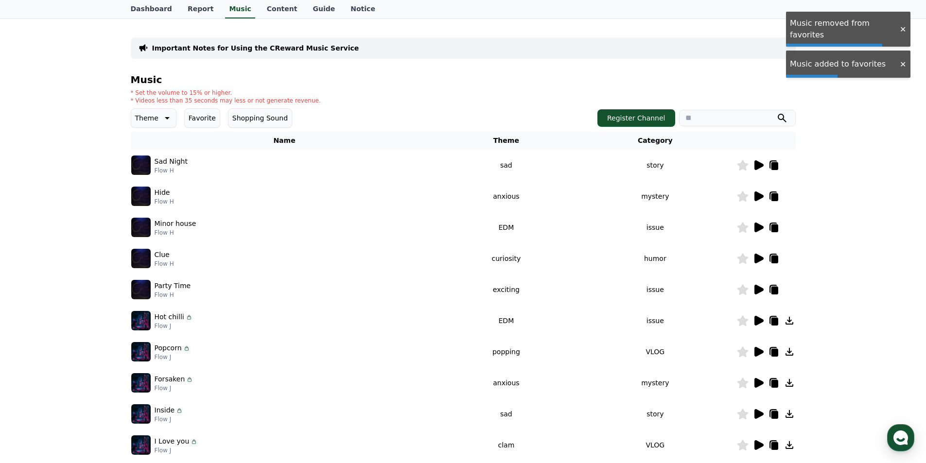
click at [741, 164] on icon at bounding box center [742, 165] width 11 height 11
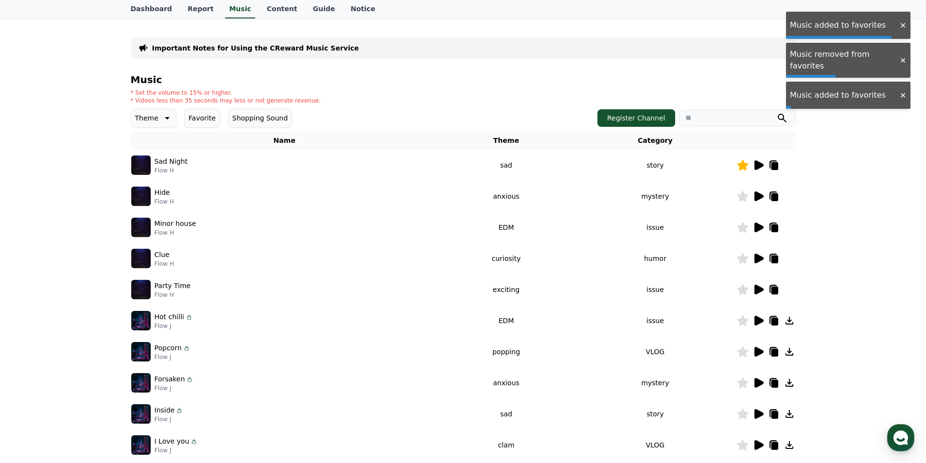
click at [758, 193] on icon at bounding box center [759, 197] width 9 height 10
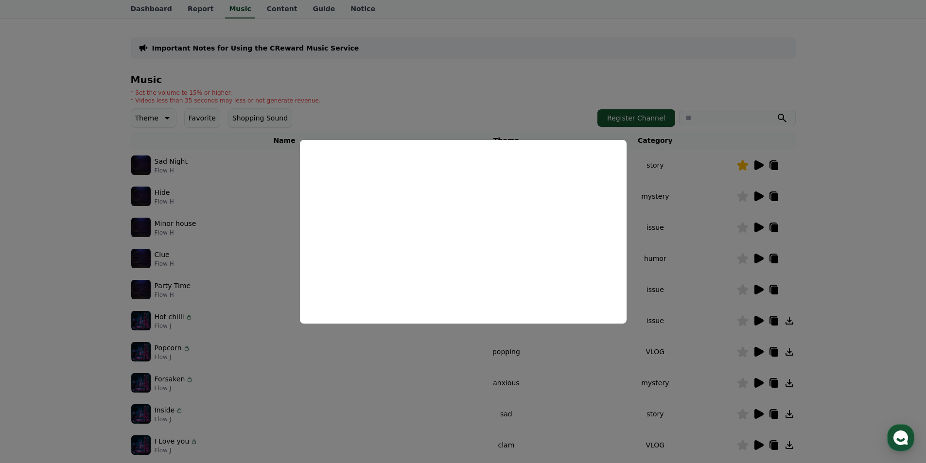
click at [854, 204] on button "close modal" at bounding box center [463, 231] width 926 height 463
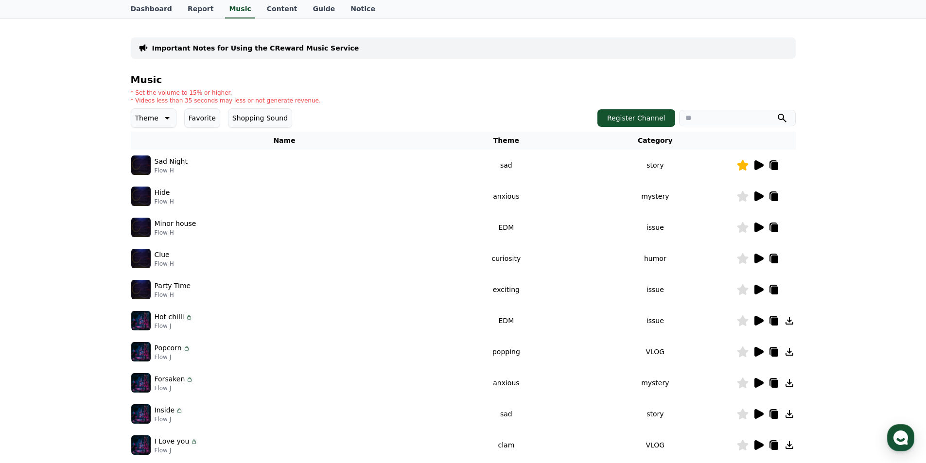
click at [740, 194] on icon at bounding box center [742, 196] width 11 height 11
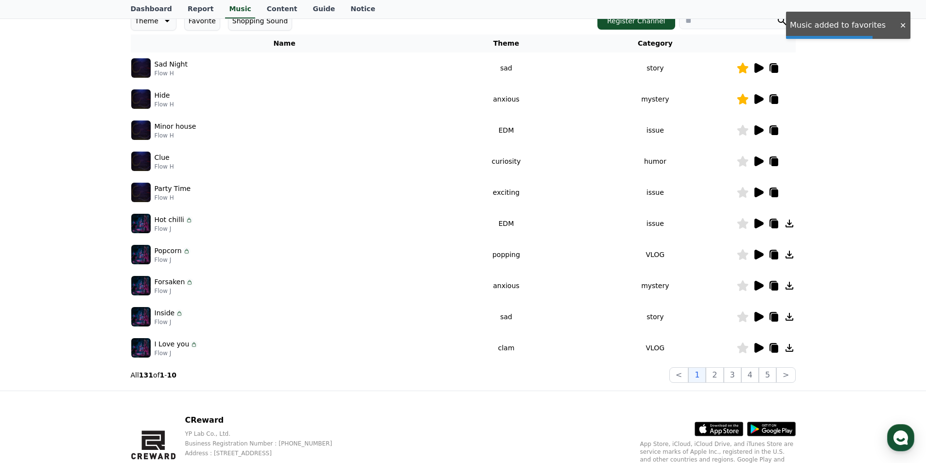
scroll to position [195, 0]
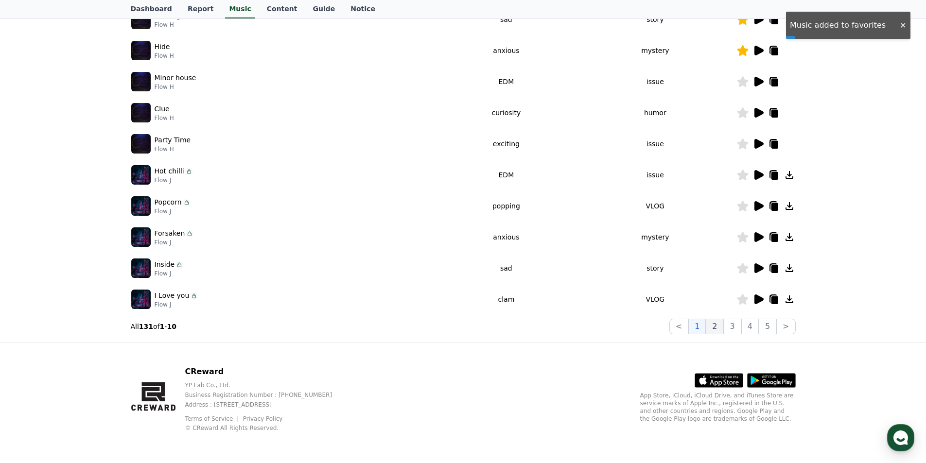
click at [714, 330] on button "2" at bounding box center [715, 327] width 18 height 16
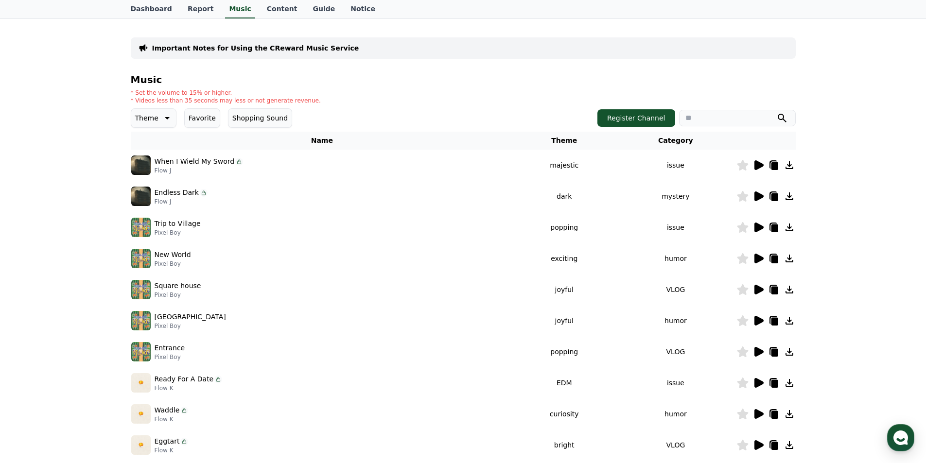
scroll to position [0, 0]
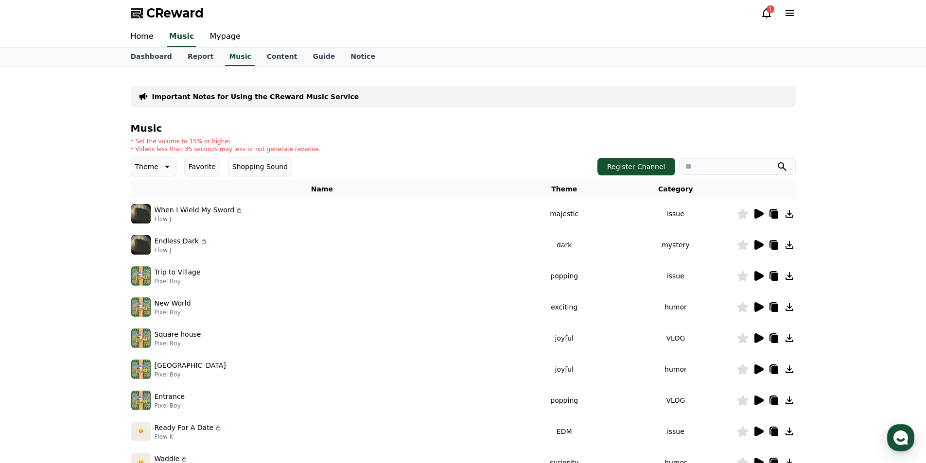
click at [758, 275] on icon at bounding box center [759, 276] width 9 height 10
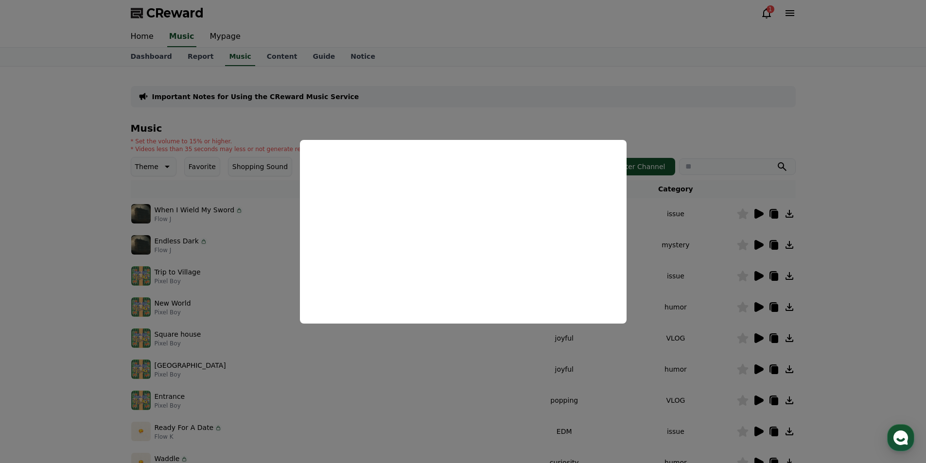
click at [912, 248] on button "close modal" at bounding box center [463, 231] width 926 height 463
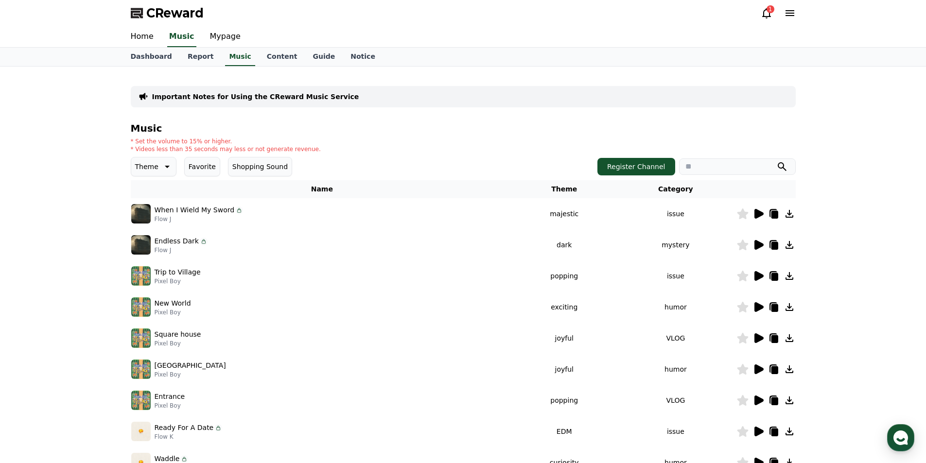
scroll to position [98, 0]
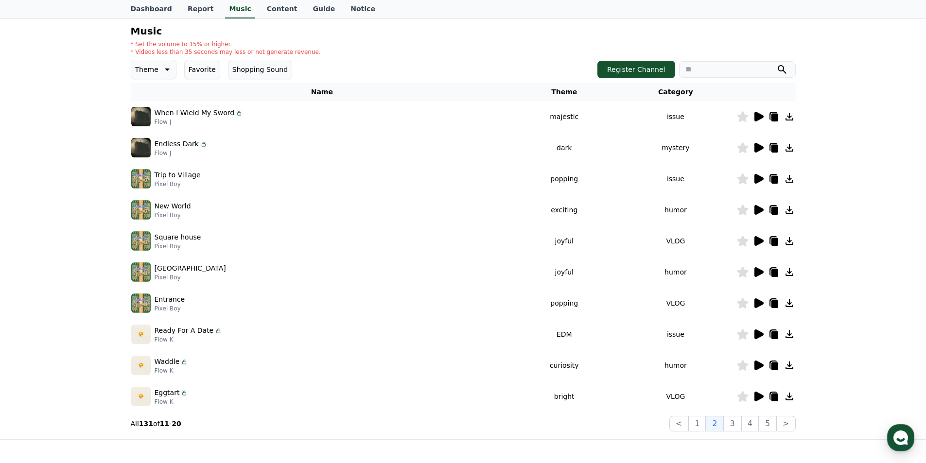
click at [761, 332] on icon at bounding box center [759, 335] width 12 height 12
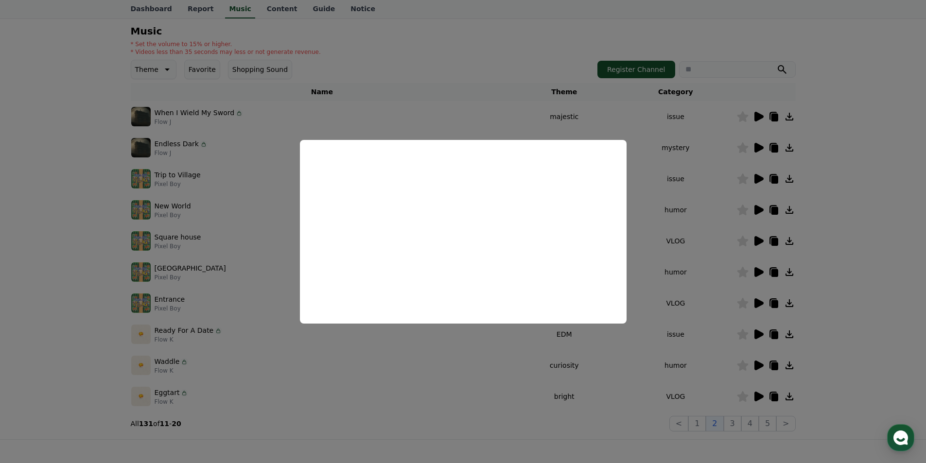
click at [861, 239] on button "close modal" at bounding box center [463, 231] width 926 height 463
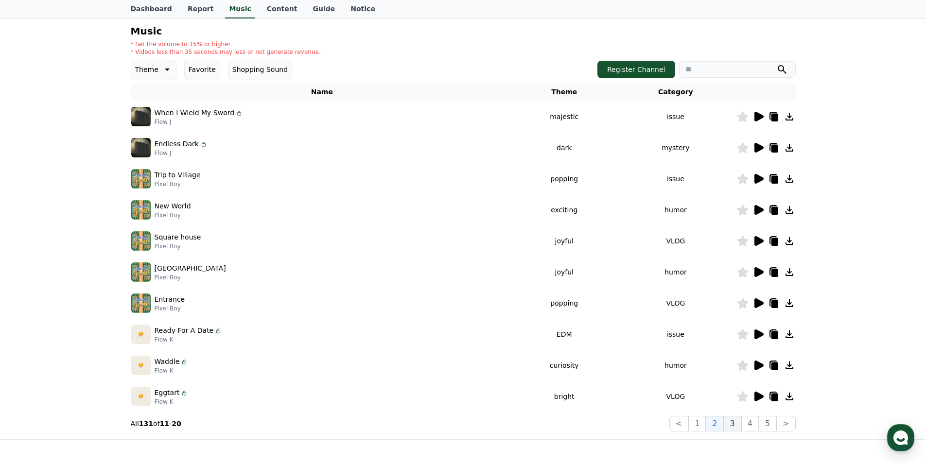
click at [731, 426] on button "3" at bounding box center [733, 424] width 18 height 16
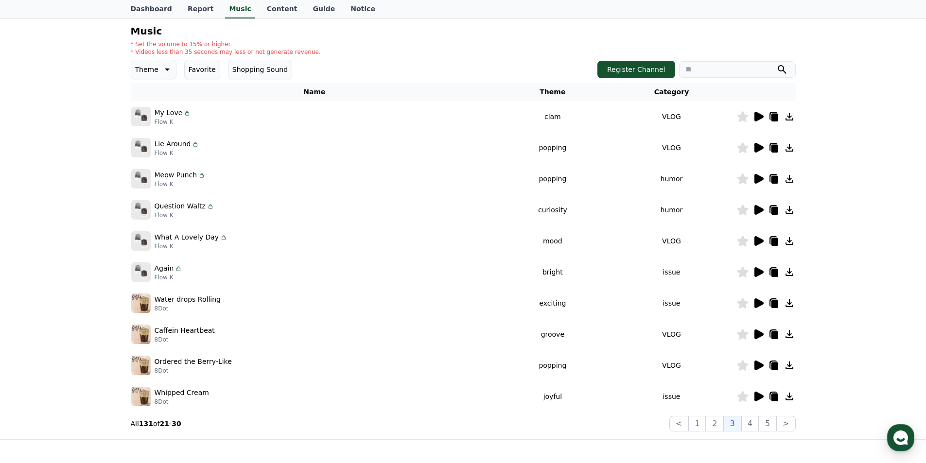
click at [753, 115] on icon at bounding box center [759, 117] width 12 height 12
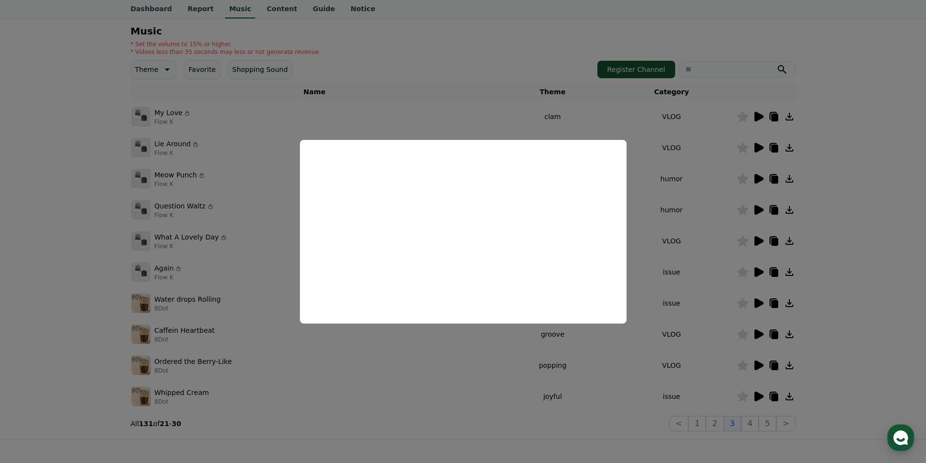
click at [847, 191] on button "close modal" at bounding box center [463, 231] width 926 height 463
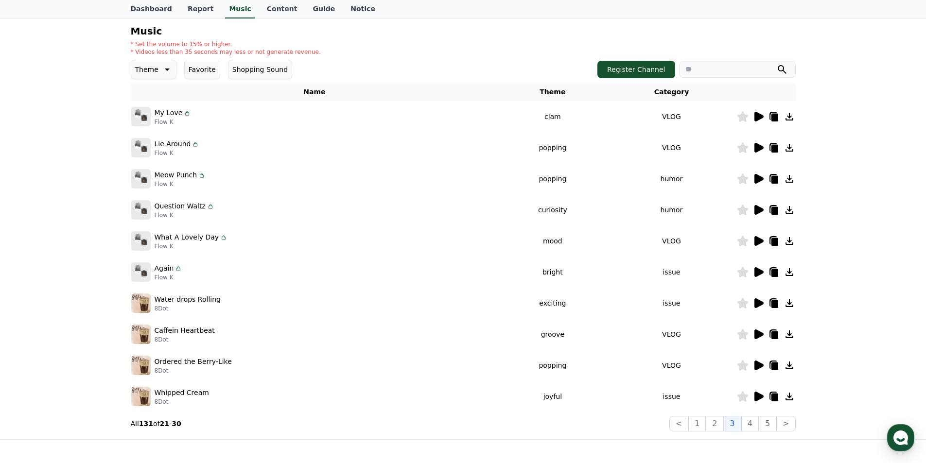
click at [757, 144] on icon at bounding box center [759, 148] width 9 height 10
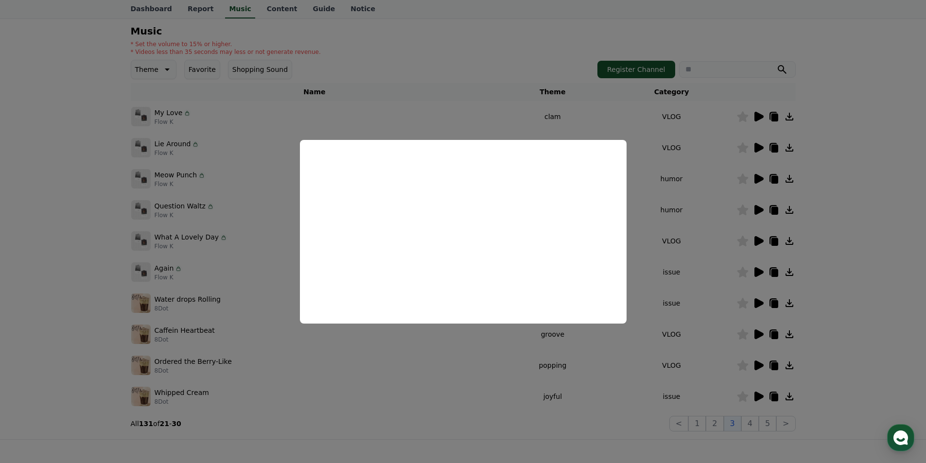
click at [874, 161] on button "close modal" at bounding box center [463, 231] width 926 height 463
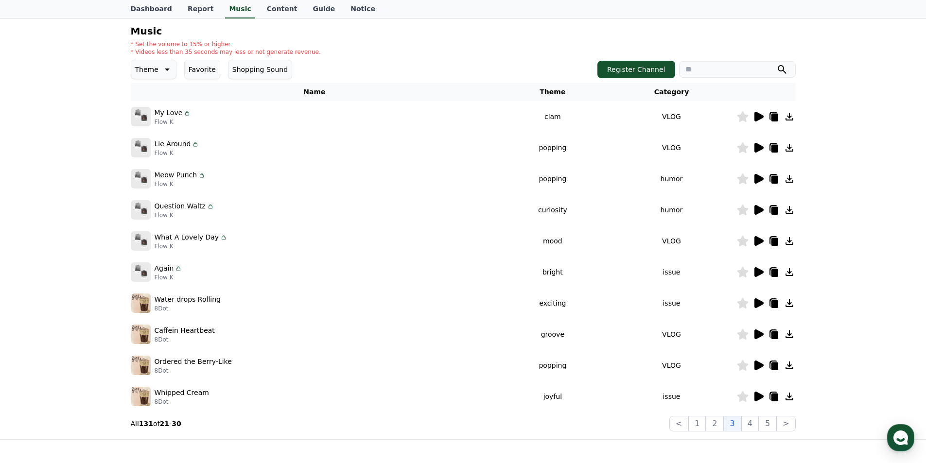
click at [762, 147] on icon at bounding box center [759, 148] width 9 height 10
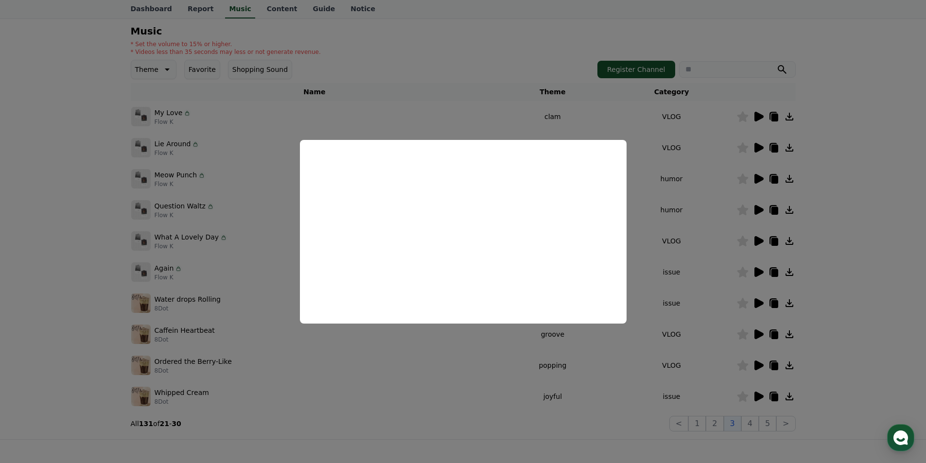
click at [874, 184] on button "close modal" at bounding box center [463, 231] width 926 height 463
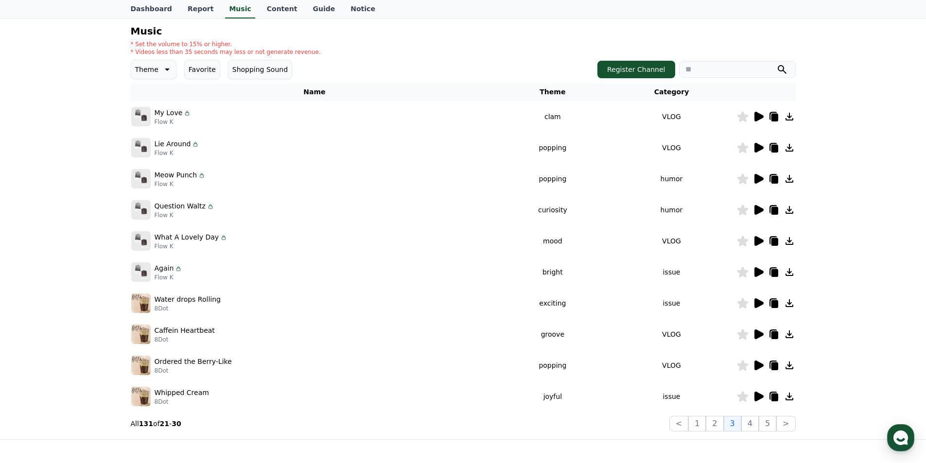
click at [756, 211] on icon at bounding box center [759, 210] width 9 height 10
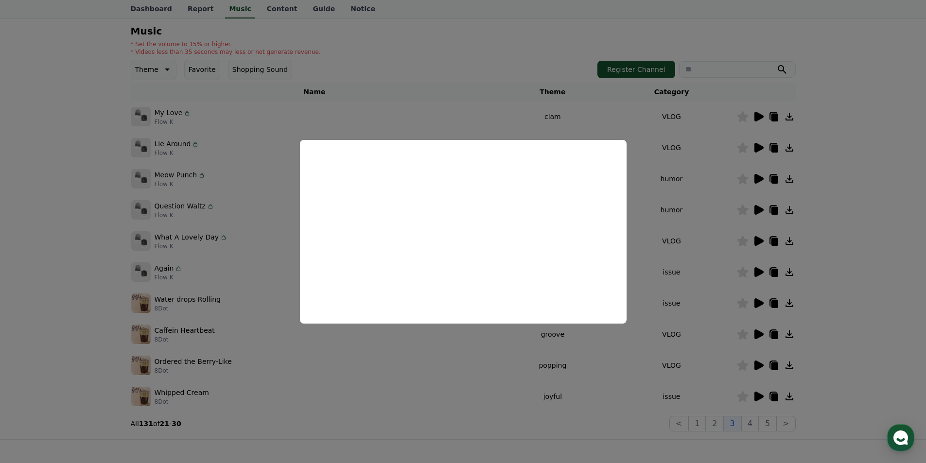
click at [865, 239] on button "close modal" at bounding box center [463, 231] width 926 height 463
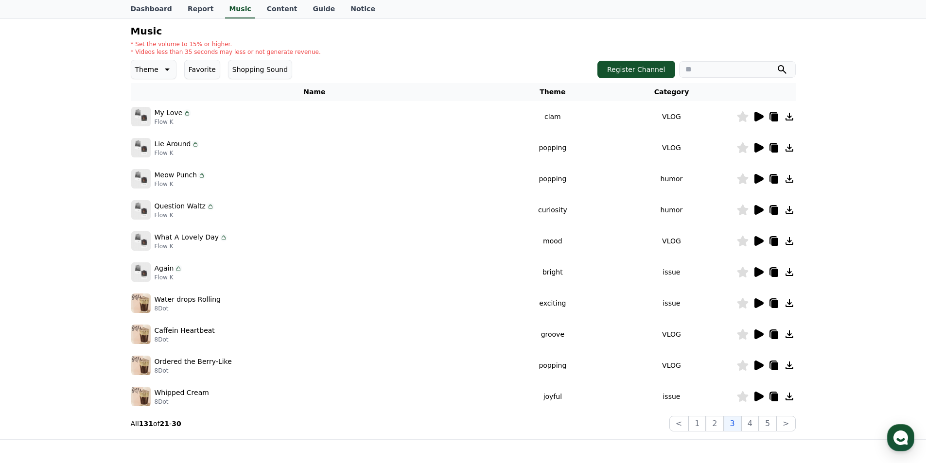
click at [753, 236] on icon at bounding box center [759, 241] width 12 height 12
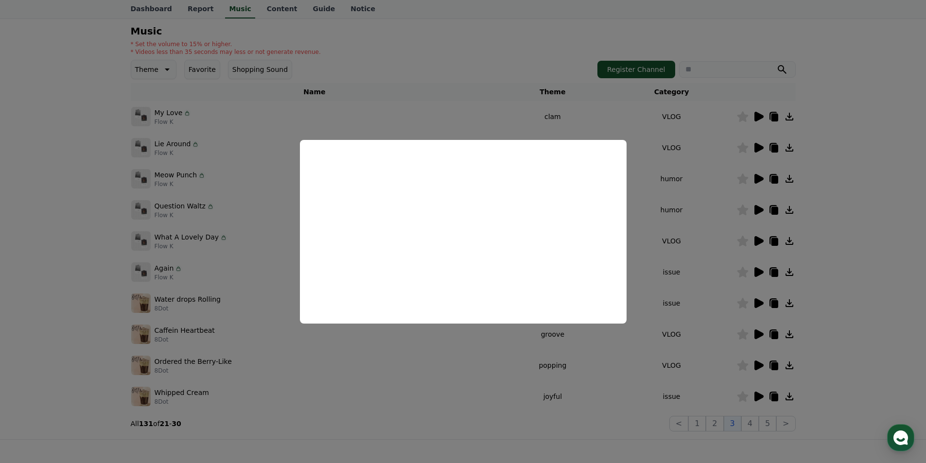
click at [863, 228] on button "close modal" at bounding box center [463, 231] width 926 height 463
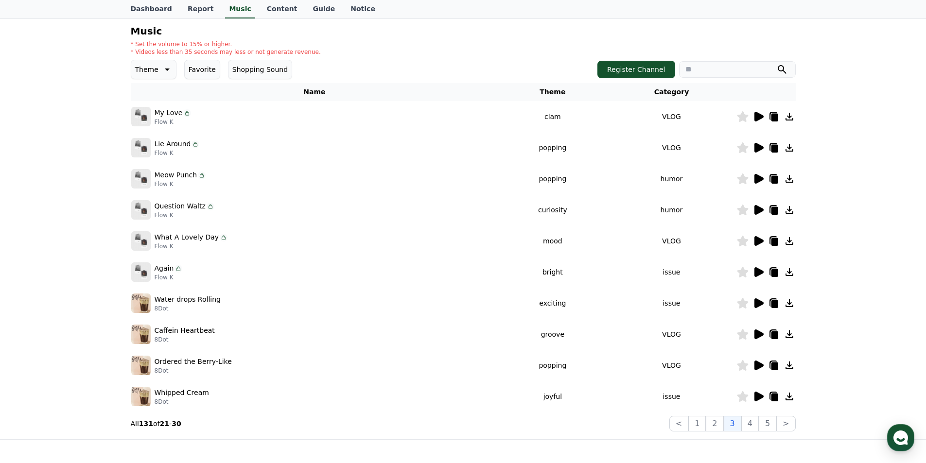
click at [757, 274] on icon at bounding box center [759, 272] width 9 height 10
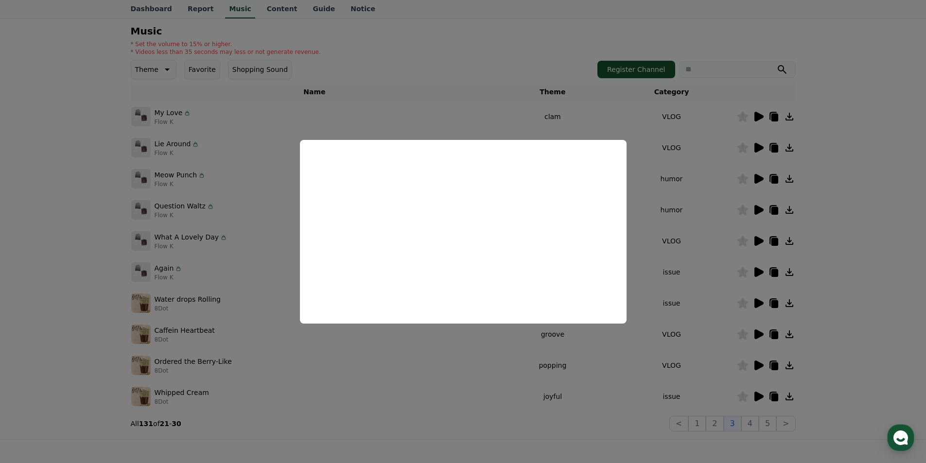
click at [900, 252] on button "close modal" at bounding box center [463, 231] width 926 height 463
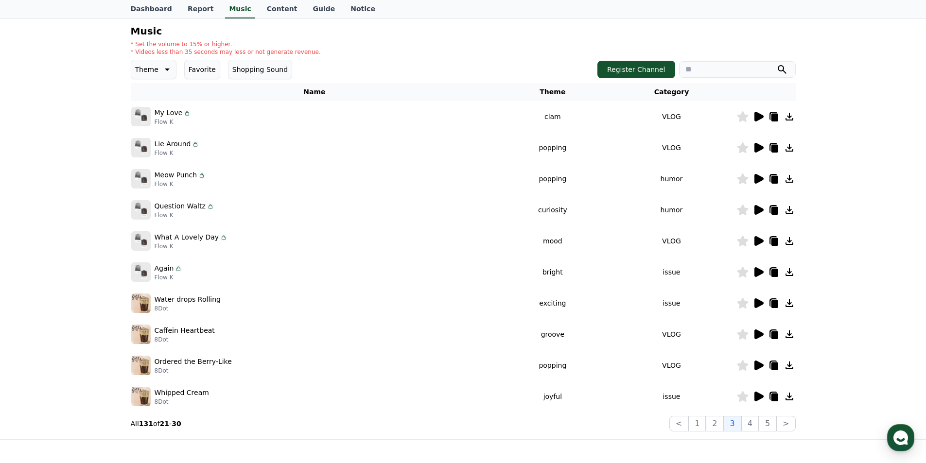
click at [756, 302] on icon at bounding box center [759, 304] width 9 height 10
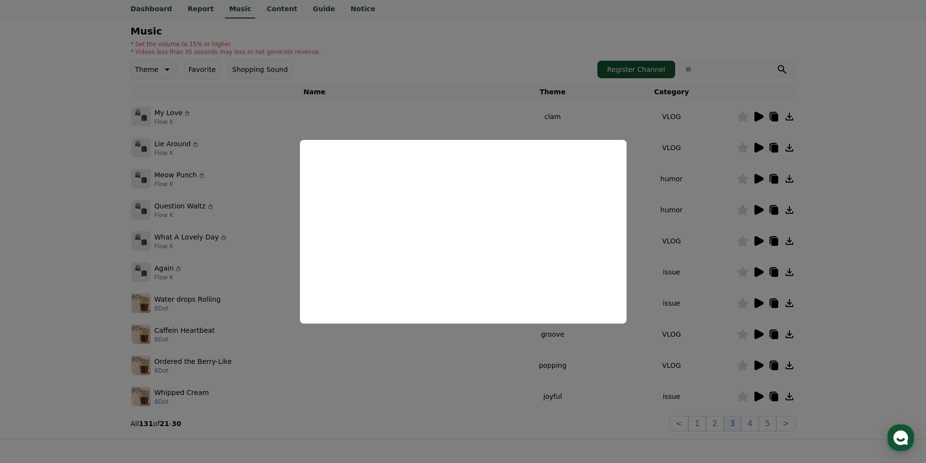
click at [846, 270] on button "close modal" at bounding box center [463, 231] width 926 height 463
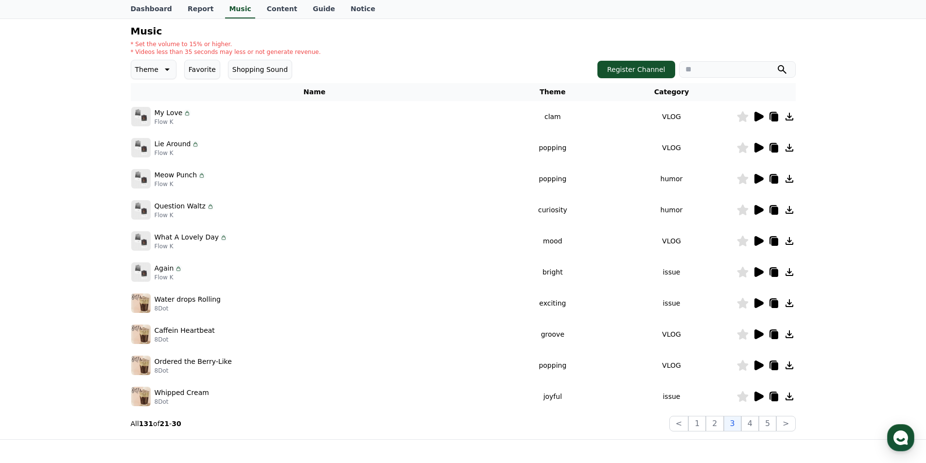
click at [756, 399] on icon at bounding box center [759, 397] width 9 height 10
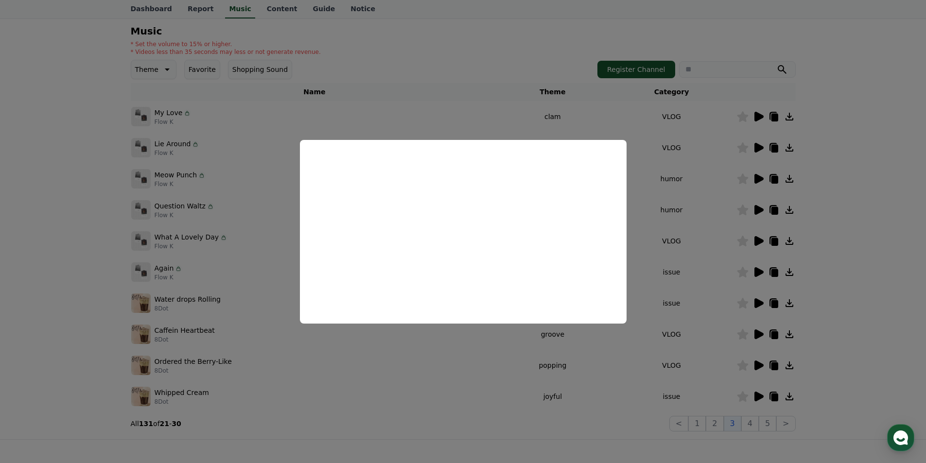
click at [889, 228] on button "close modal" at bounding box center [463, 231] width 926 height 463
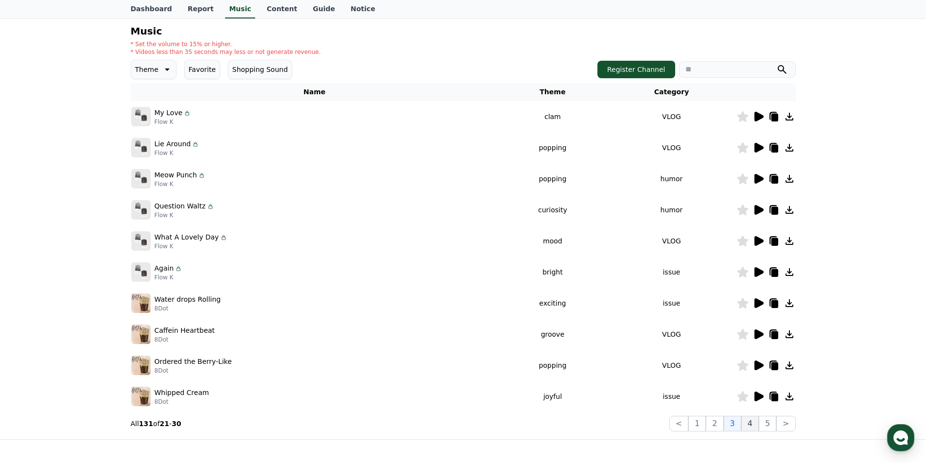
click at [755, 422] on button "4" at bounding box center [750, 424] width 18 height 16
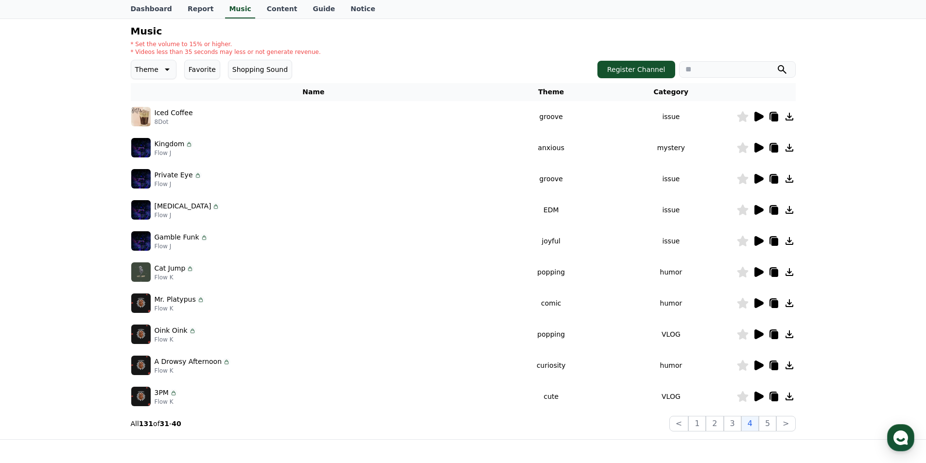
click at [758, 144] on icon at bounding box center [759, 148] width 9 height 10
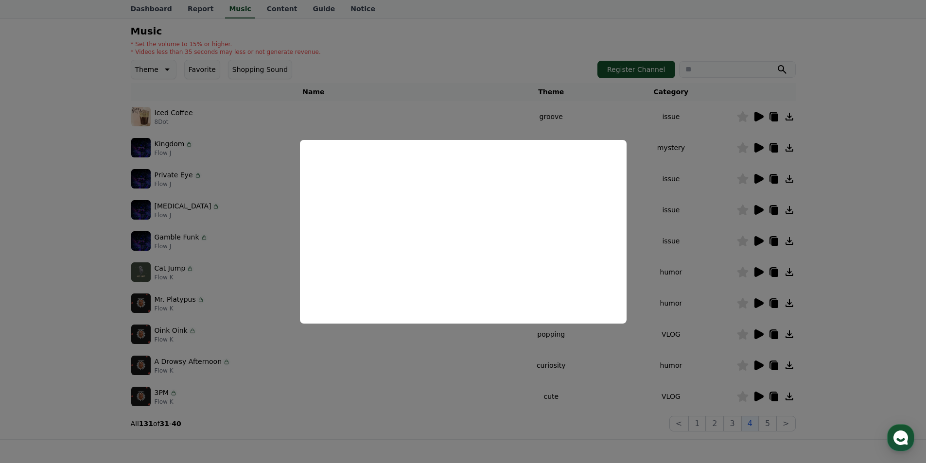
click at [886, 180] on button "close modal" at bounding box center [463, 231] width 926 height 463
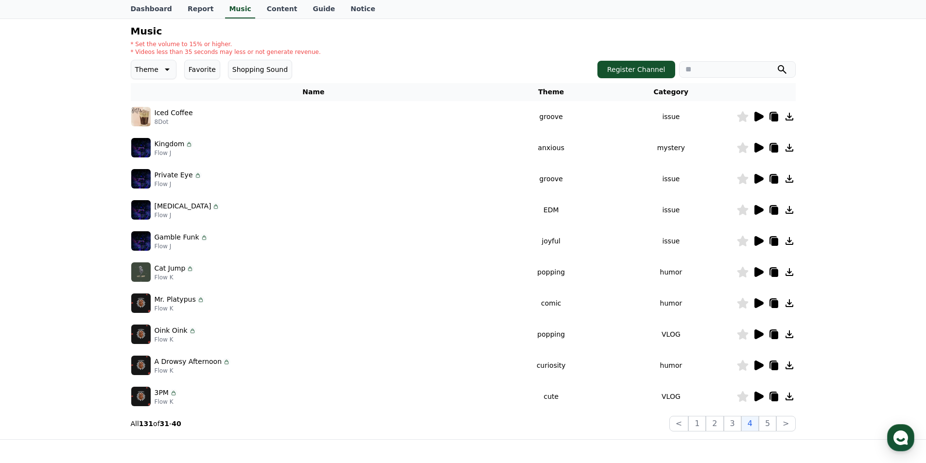
click at [757, 178] on icon at bounding box center [759, 179] width 9 height 10
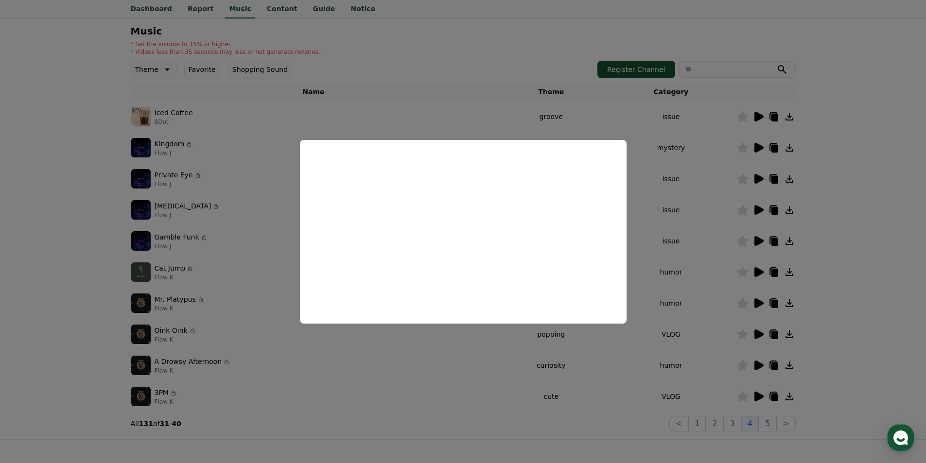
click at [914, 177] on button "close modal" at bounding box center [463, 231] width 926 height 463
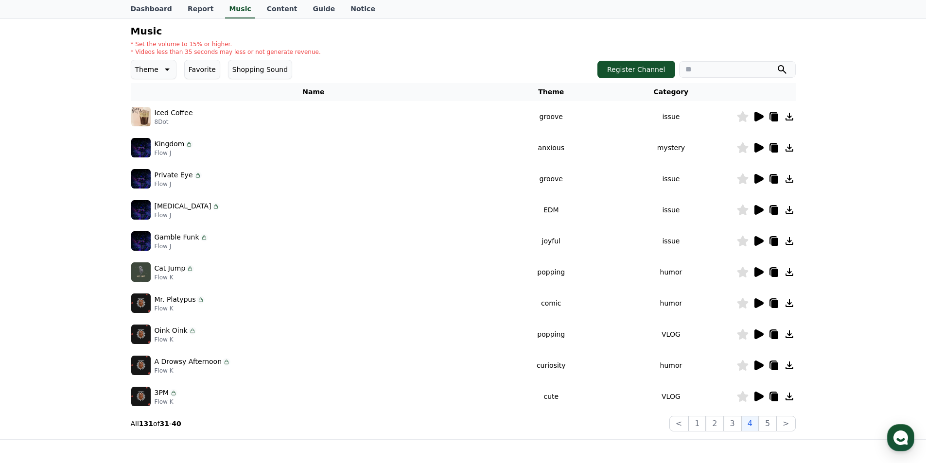
click at [760, 211] on icon at bounding box center [759, 210] width 9 height 10
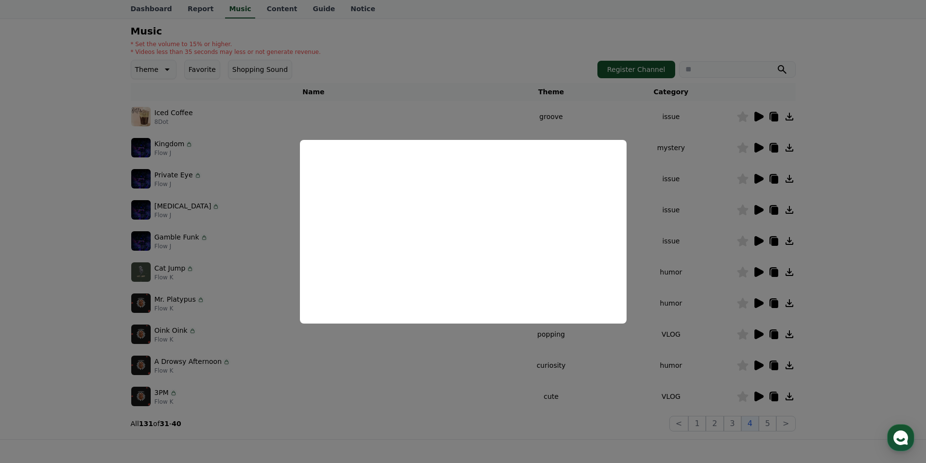
click at [862, 222] on button "close modal" at bounding box center [463, 231] width 926 height 463
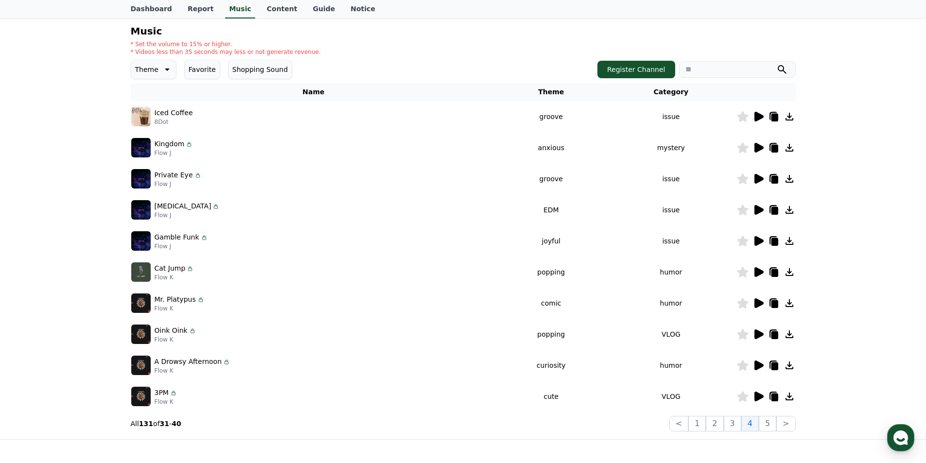
click at [760, 238] on icon at bounding box center [759, 241] width 12 height 12
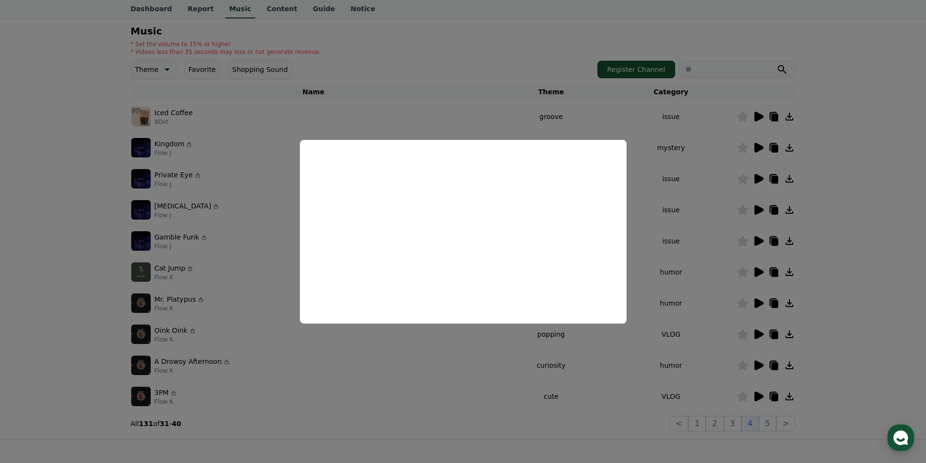
click at [900, 280] on button "close modal" at bounding box center [463, 231] width 926 height 463
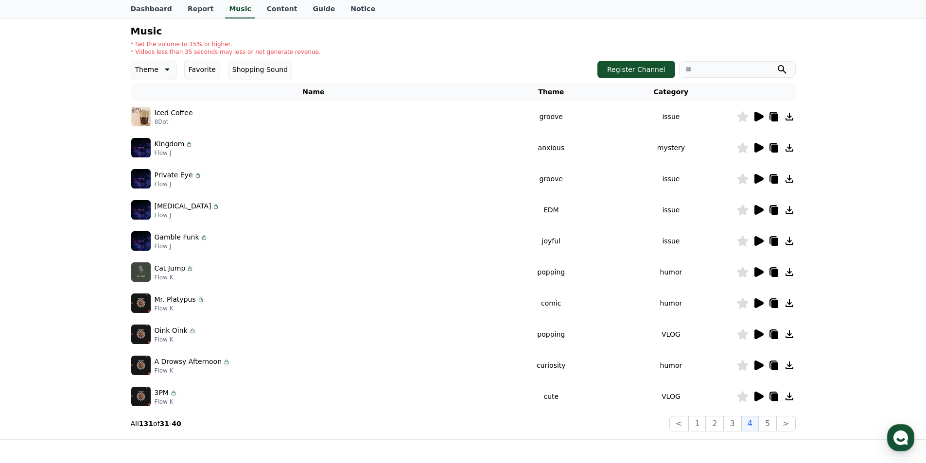
click at [756, 366] on icon at bounding box center [759, 366] width 9 height 10
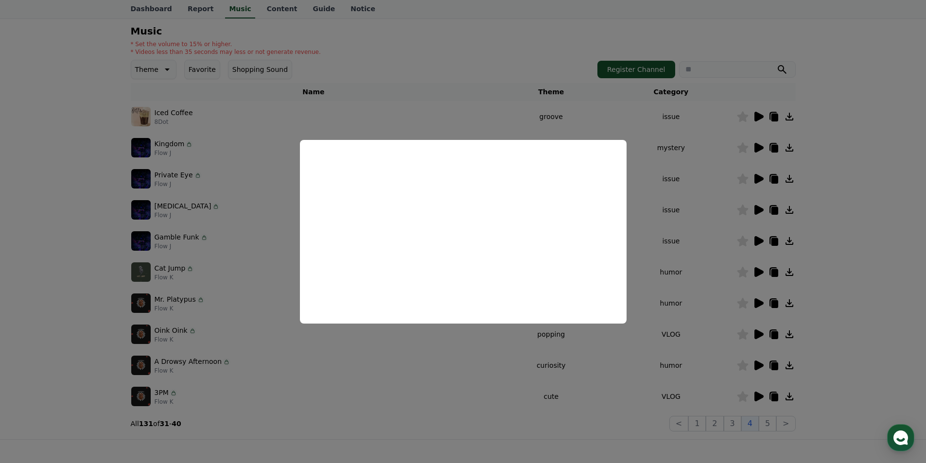
click at [835, 213] on button "close modal" at bounding box center [463, 231] width 926 height 463
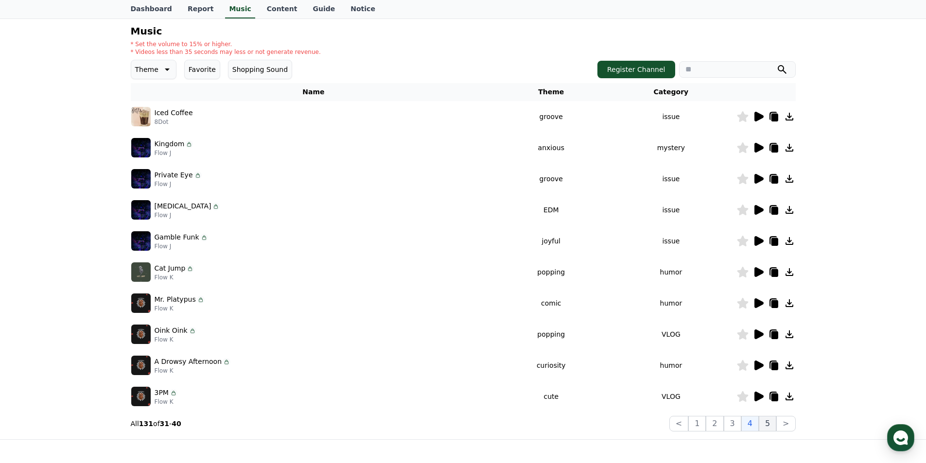
click at [772, 420] on button "5" at bounding box center [768, 424] width 18 height 16
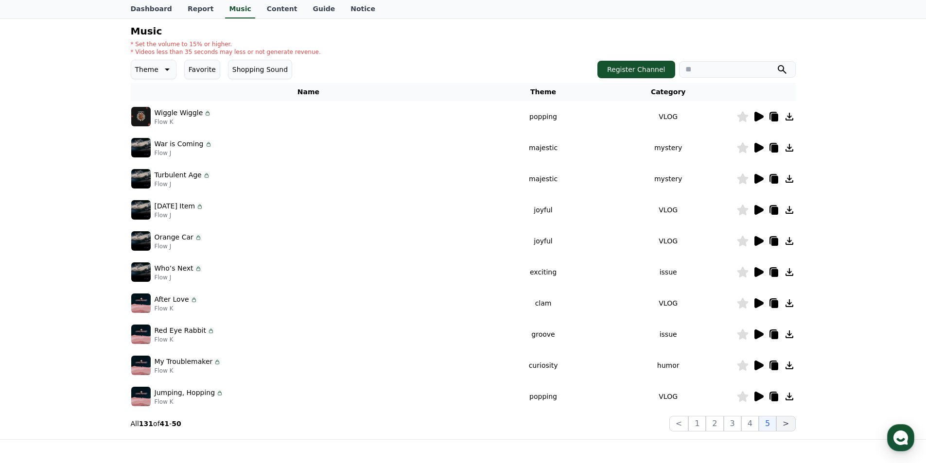
click at [786, 426] on button ">" at bounding box center [785, 424] width 19 height 16
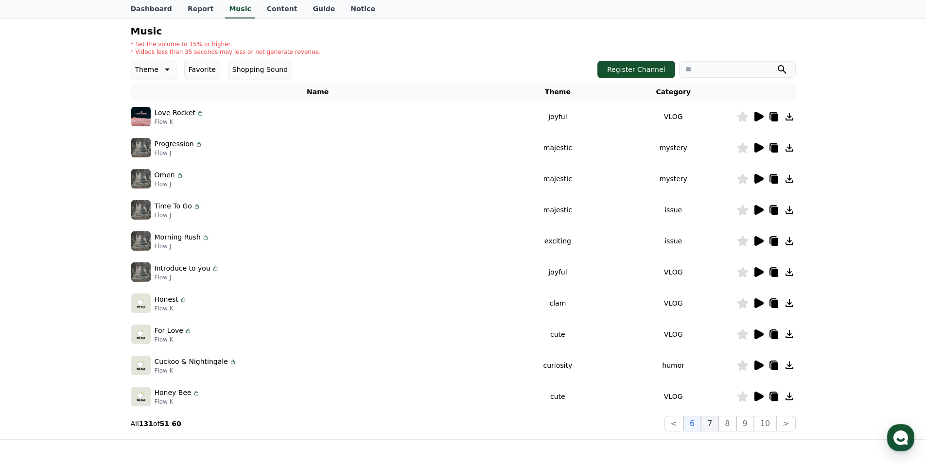
click at [719, 426] on button "7" at bounding box center [710, 424] width 18 height 16
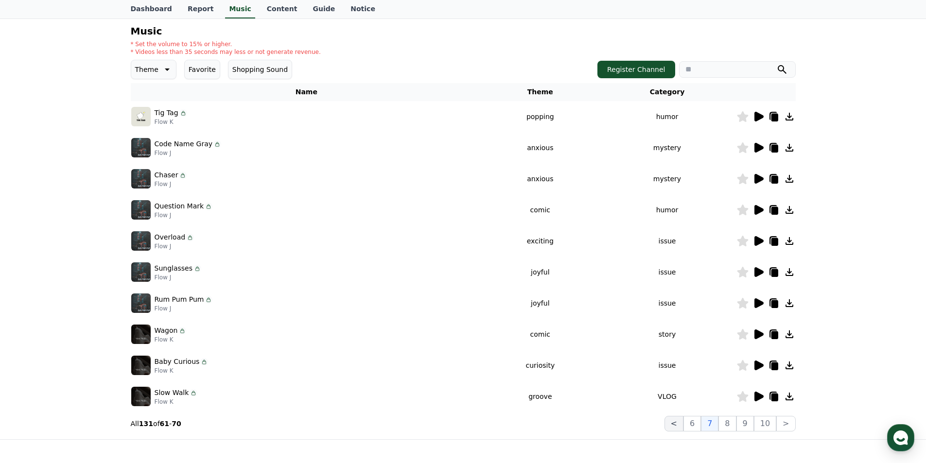
click at [683, 420] on button "<" at bounding box center [674, 424] width 19 height 16
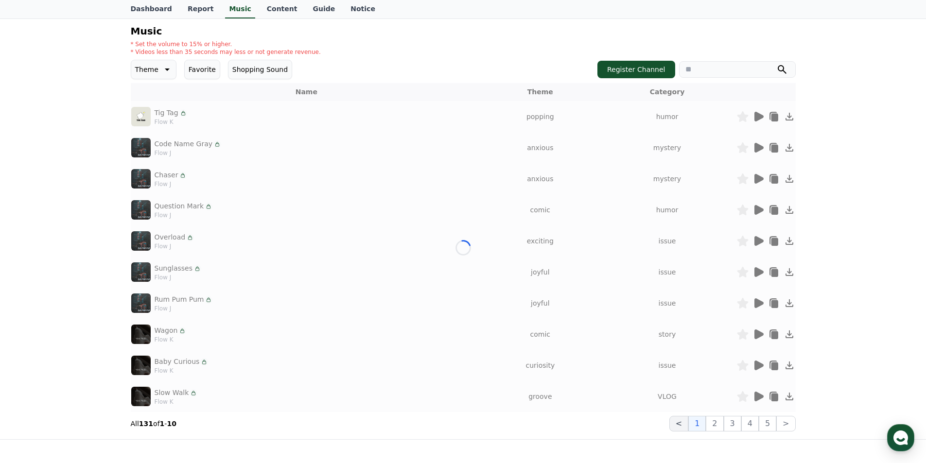
click at [683, 420] on button "<" at bounding box center [678, 424] width 19 height 16
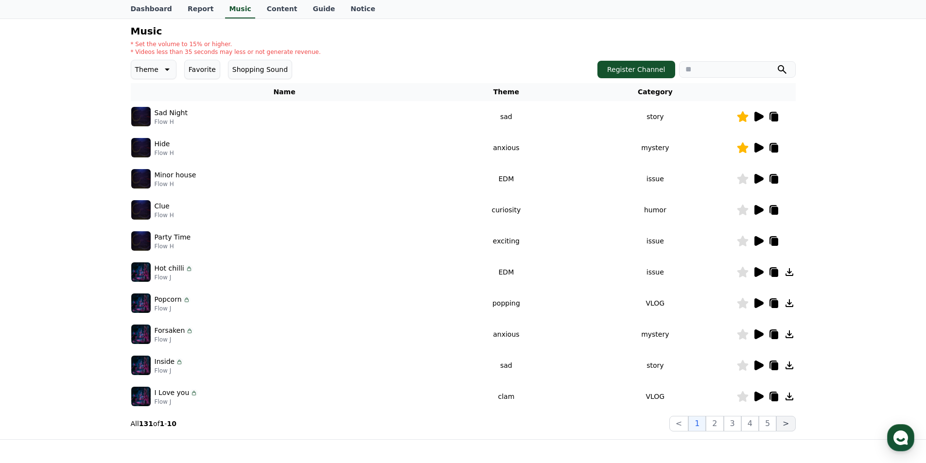
click at [784, 427] on button ">" at bounding box center [785, 424] width 19 height 16
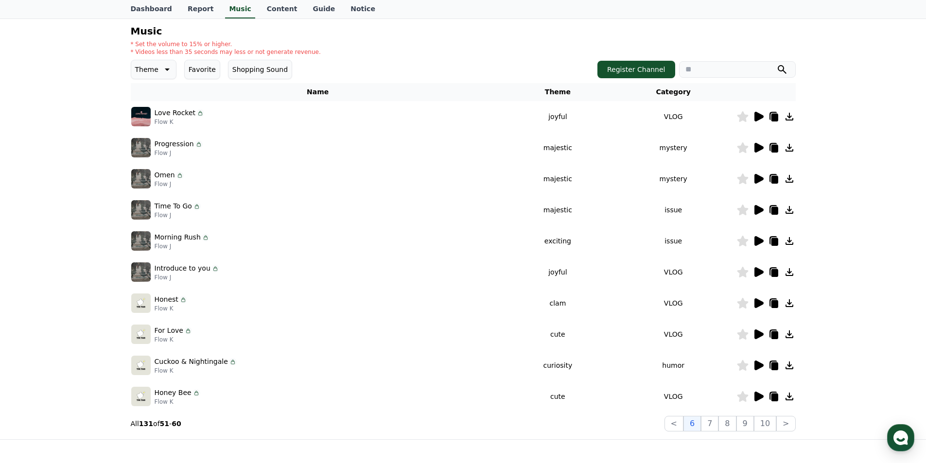
click at [760, 149] on icon at bounding box center [759, 148] width 9 height 10
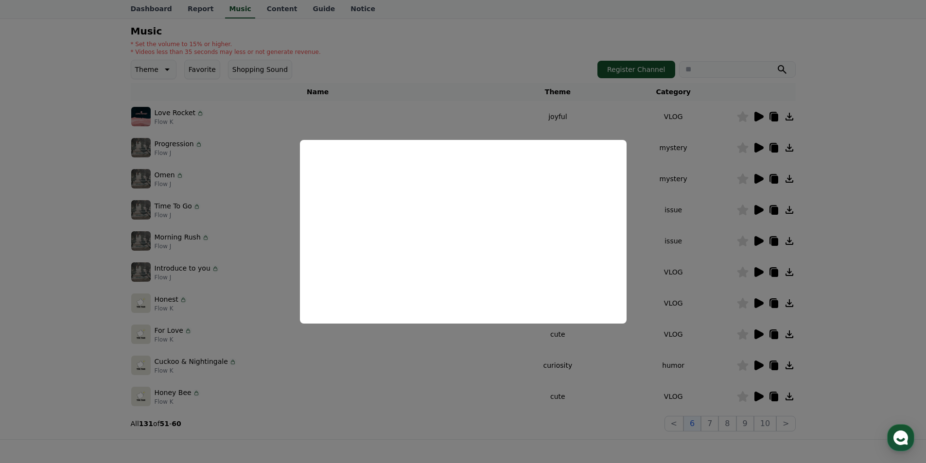
click at [872, 171] on button "close modal" at bounding box center [463, 231] width 926 height 463
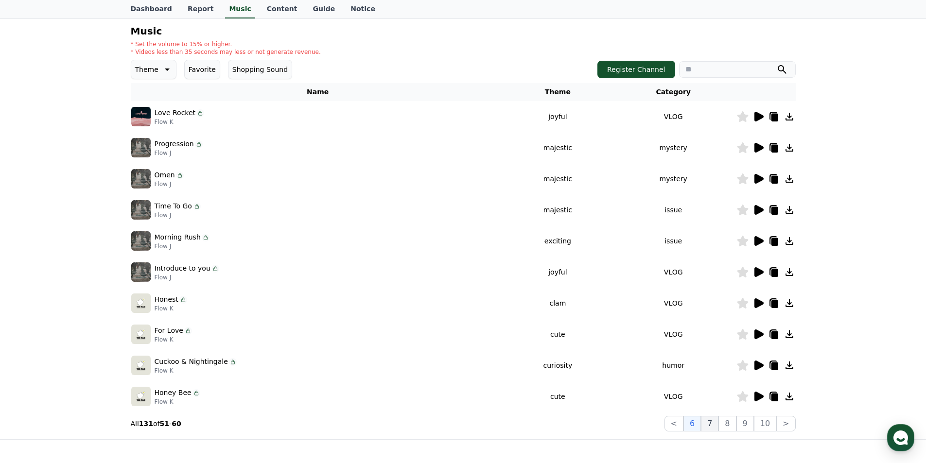
click at [714, 426] on button "7" at bounding box center [710, 424] width 18 height 16
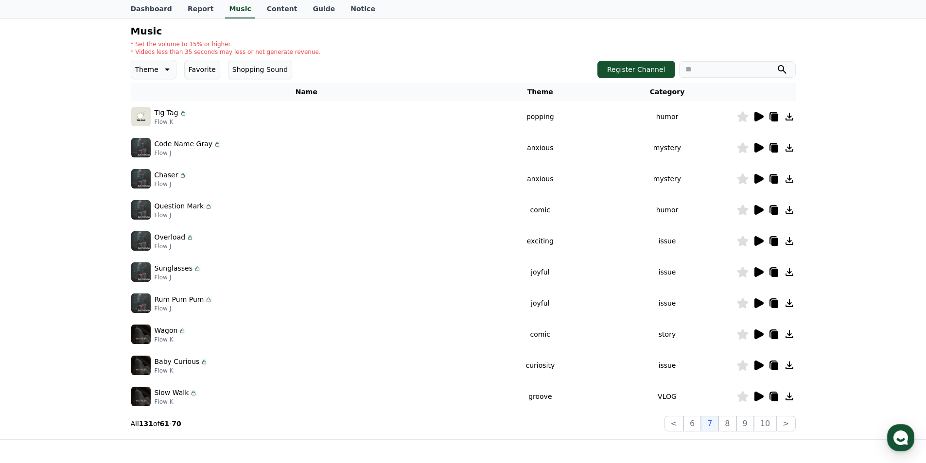
click at [755, 149] on icon at bounding box center [759, 148] width 9 height 10
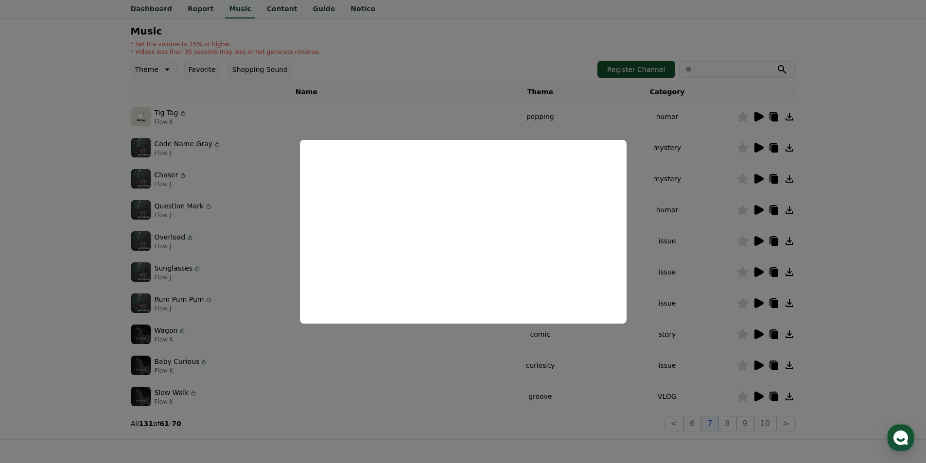
click at [910, 189] on button "close modal" at bounding box center [463, 231] width 926 height 463
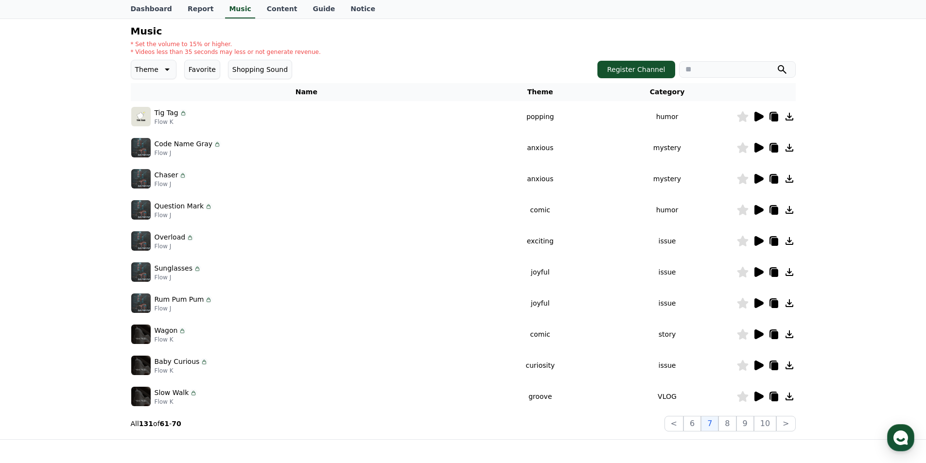
click at [756, 177] on icon at bounding box center [759, 179] width 9 height 10
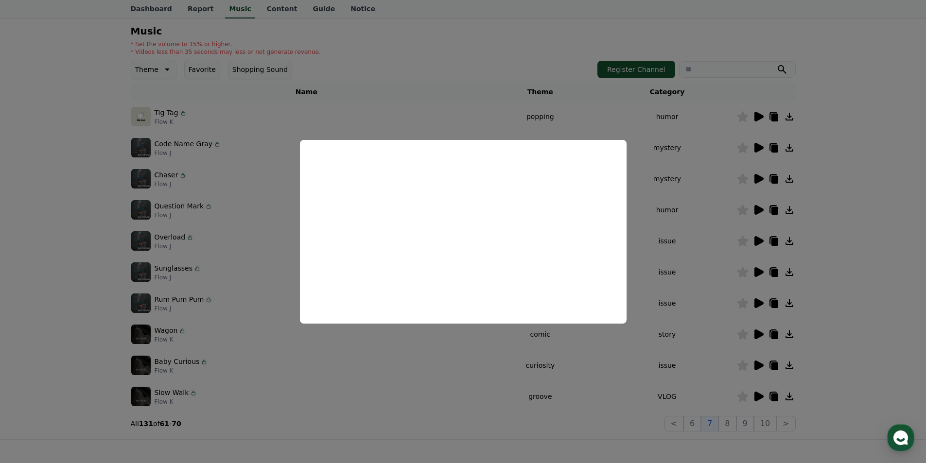
click at [862, 228] on button "close modal" at bounding box center [463, 231] width 926 height 463
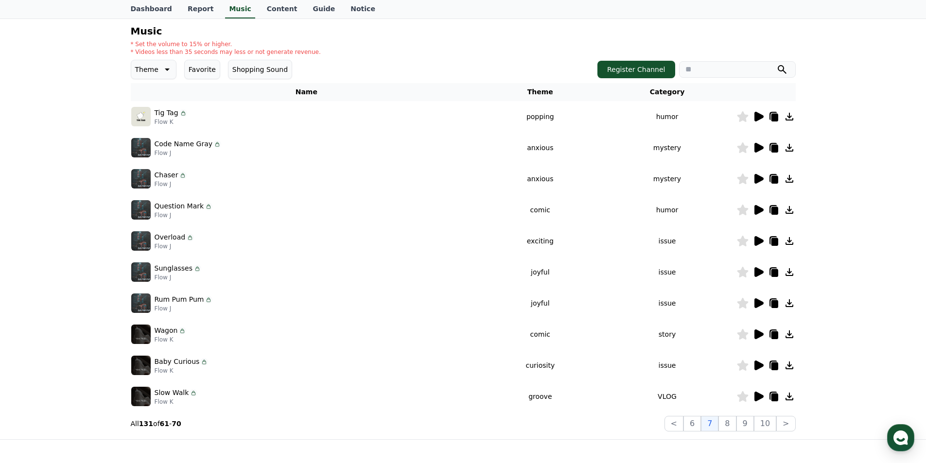
scroll to position [146, 0]
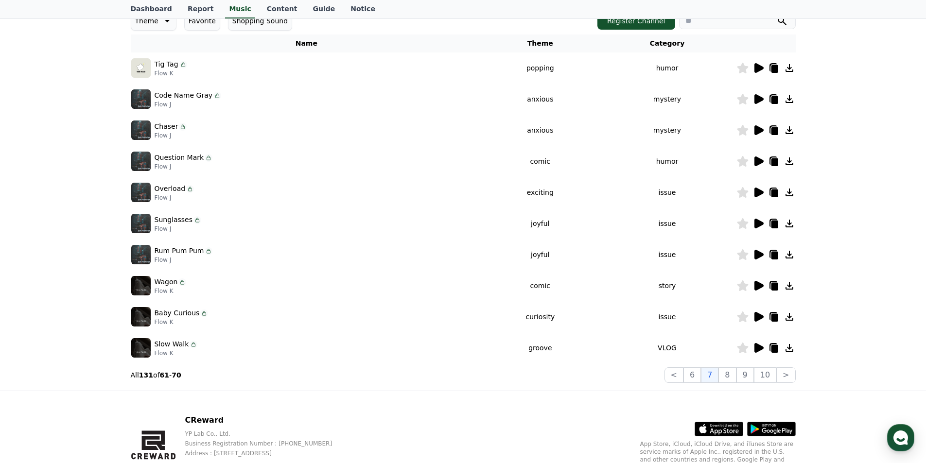
click at [754, 347] on icon at bounding box center [759, 348] width 12 height 12
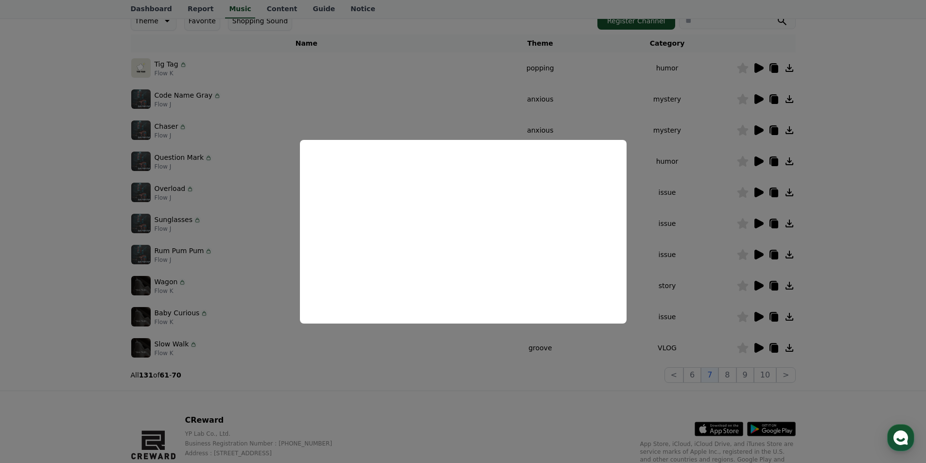
click at [922, 256] on button "close modal" at bounding box center [463, 231] width 926 height 463
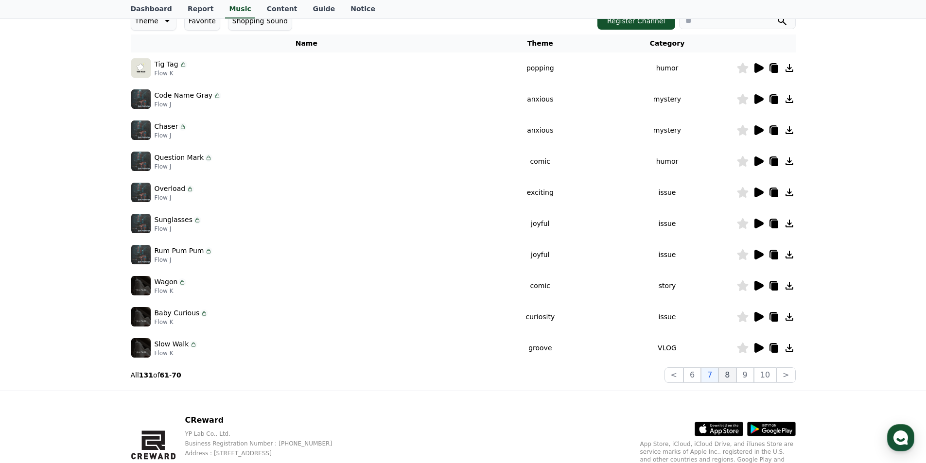
click at [727, 376] on button "8" at bounding box center [728, 376] width 18 height 16
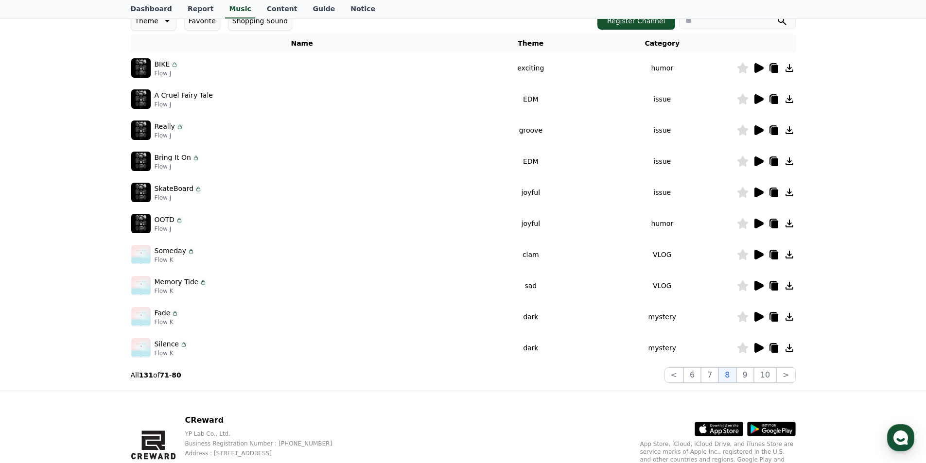
click at [756, 283] on icon at bounding box center [759, 286] width 9 height 10
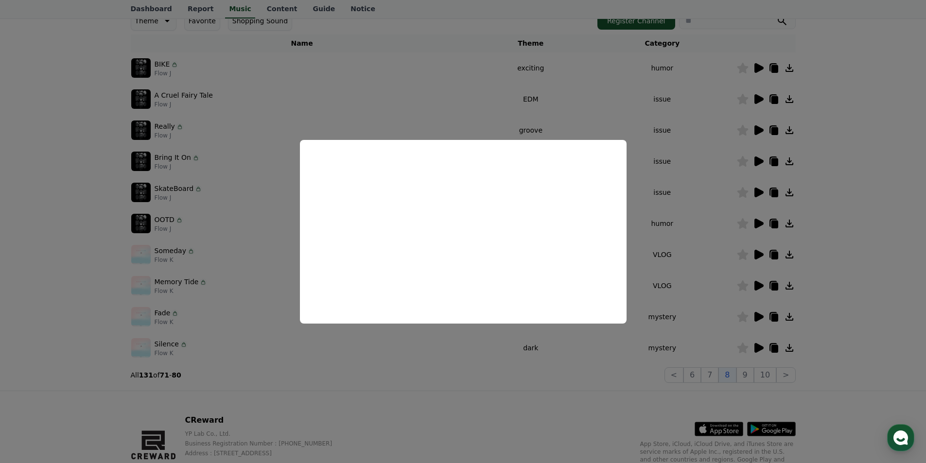
click at [841, 217] on button "close modal" at bounding box center [463, 231] width 926 height 463
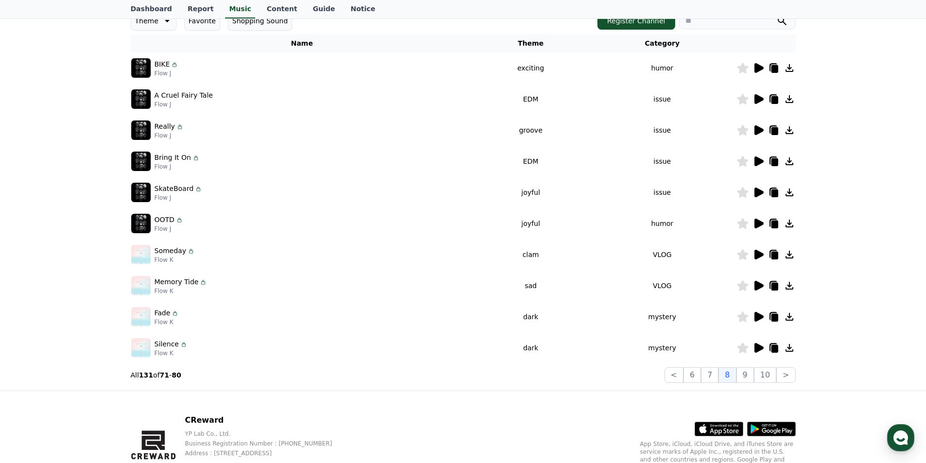
click at [745, 284] on icon at bounding box center [742, 286] width 11 height 11
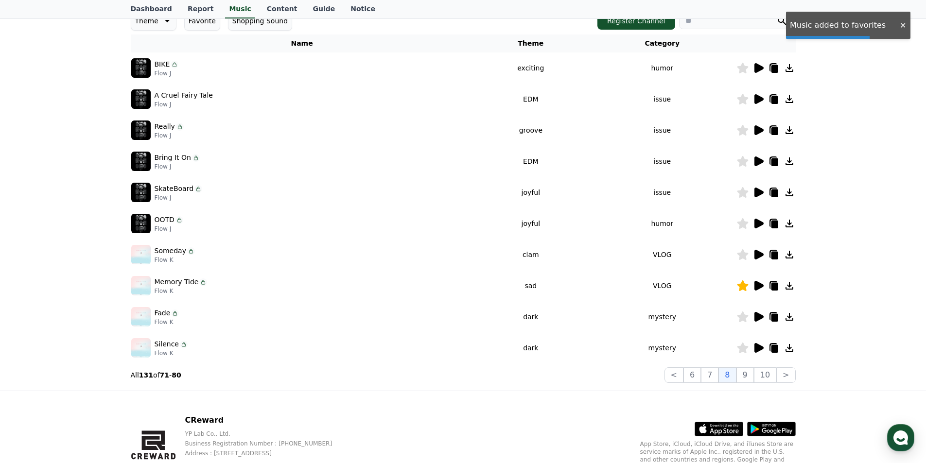
click at [757, 318] on icon at bounding box center [759, 317] width 9 height 10
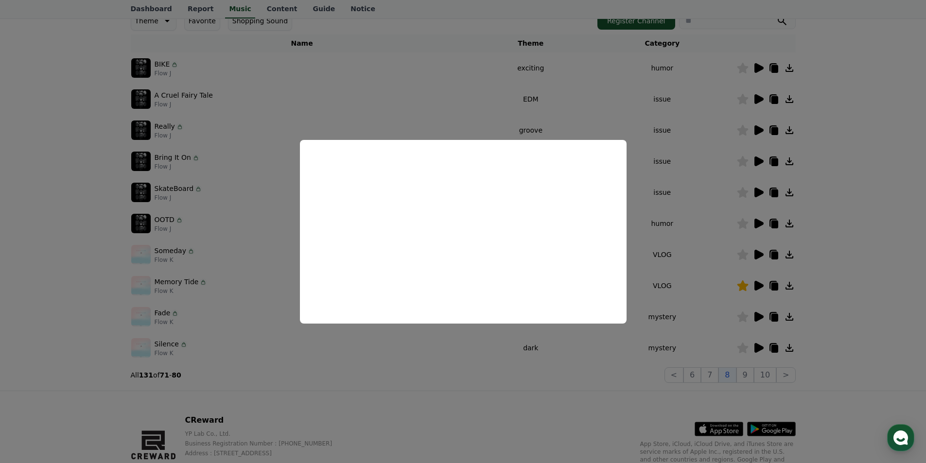
click at [910, 244] on button "close modal" at bounding box center [463, 231] width 926 height 463
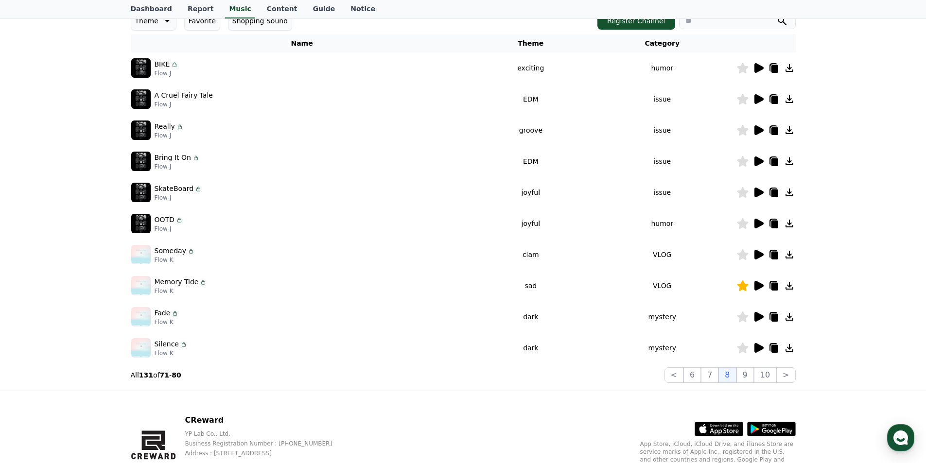
click at [742, 315] on icon at bounding box center [742, 317] width 11 height 11
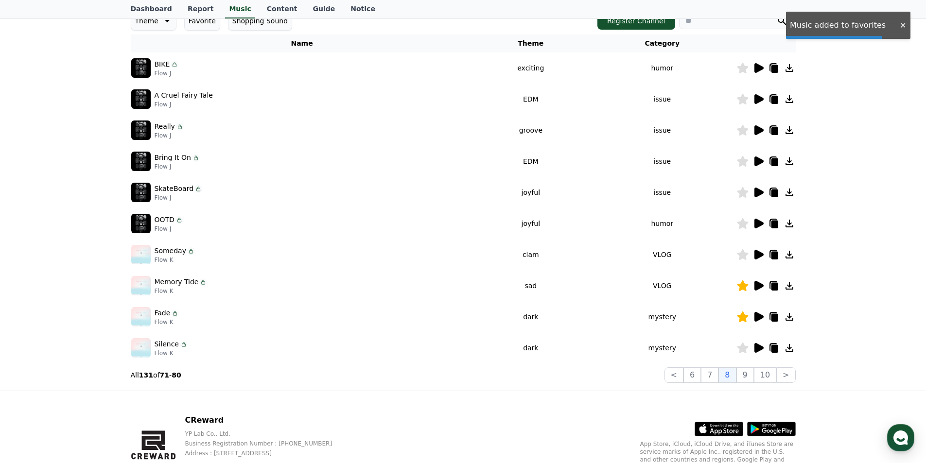
click at [756, 347] on icon at bounding box center [759, 348] width 9 height 10
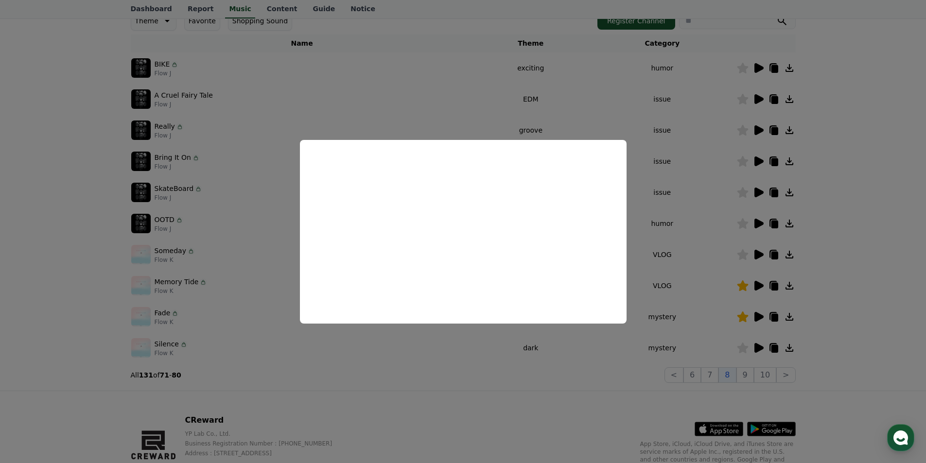
drag, startPoint x: 861, startPoint y: 265, endPoint x: 851, endPoint y: 275, distance: 13.8
click at [861, 265] on button "close modal" at bounding box center [463, 231] width 926 height 463
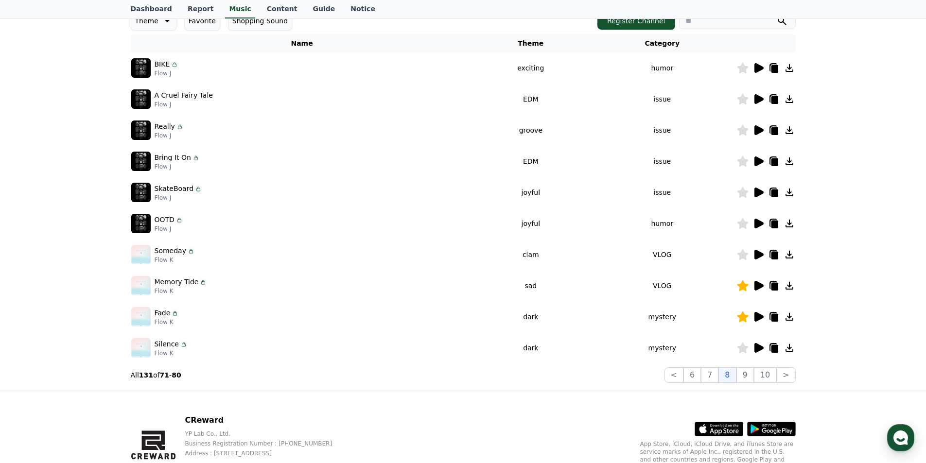
click at [741, 346] on icon at bounding box center [742, 348] width 11 height 11
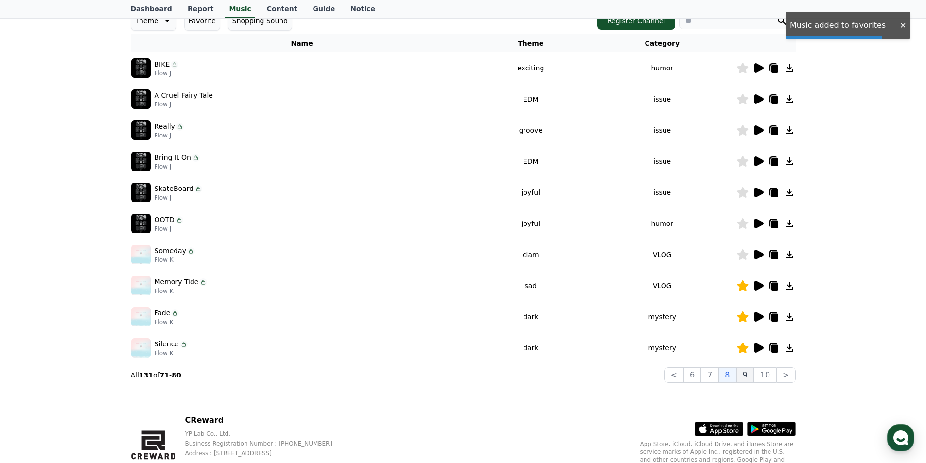
click at [747, 374] on button "9" at bounding box center [746, 376] width 18 height 16
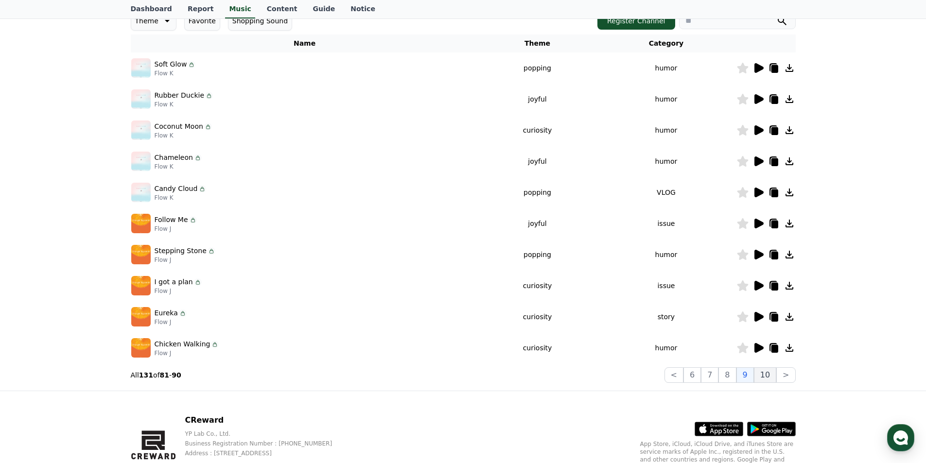
click at [761, 377] on button "10" at bounding box center [765, 376] width 22 height 16
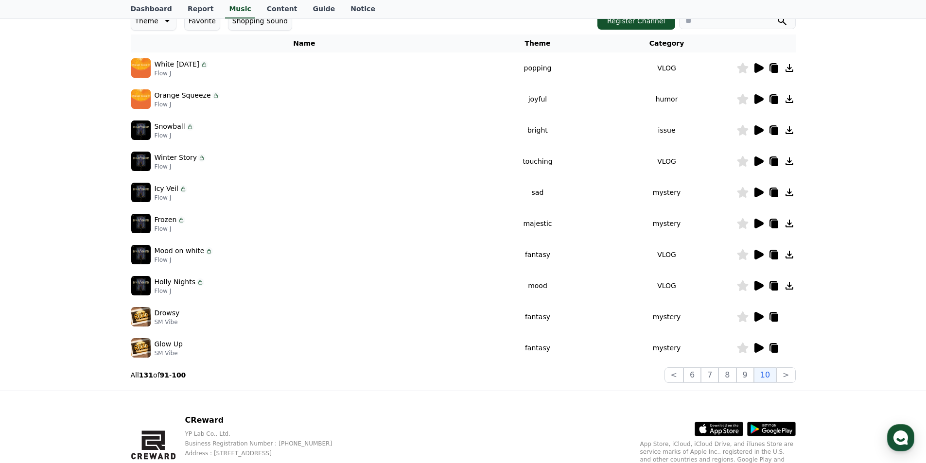
click at [758, 191] on icon at bounding box center [759, 193] width 9 height 10
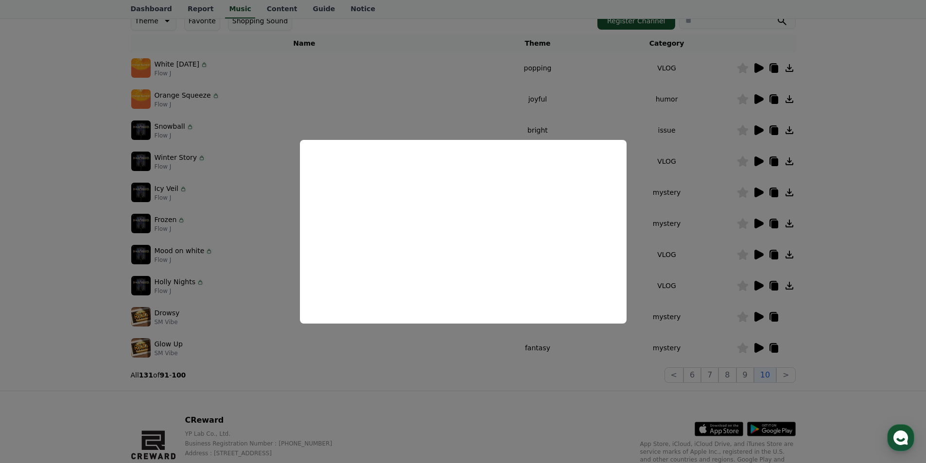
scroll to position [133, 0]
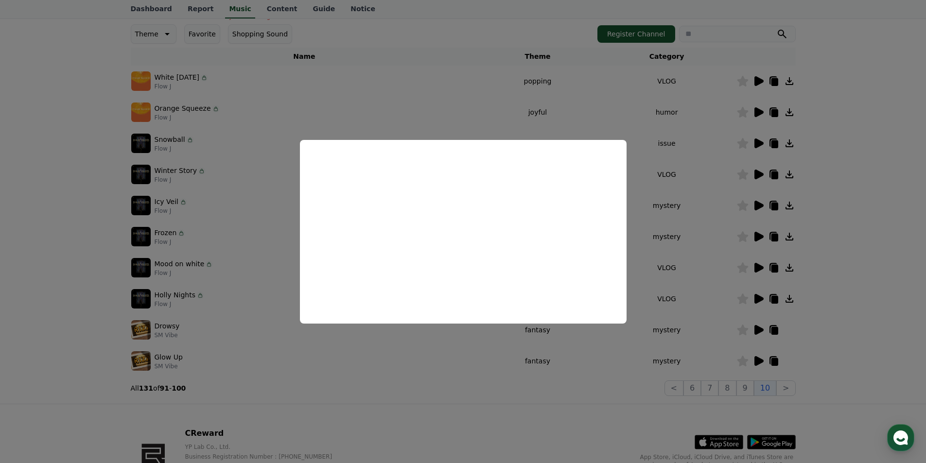
click at [873, 247] on button "close modal" at bounding box center [463, 231] width 926 height 463
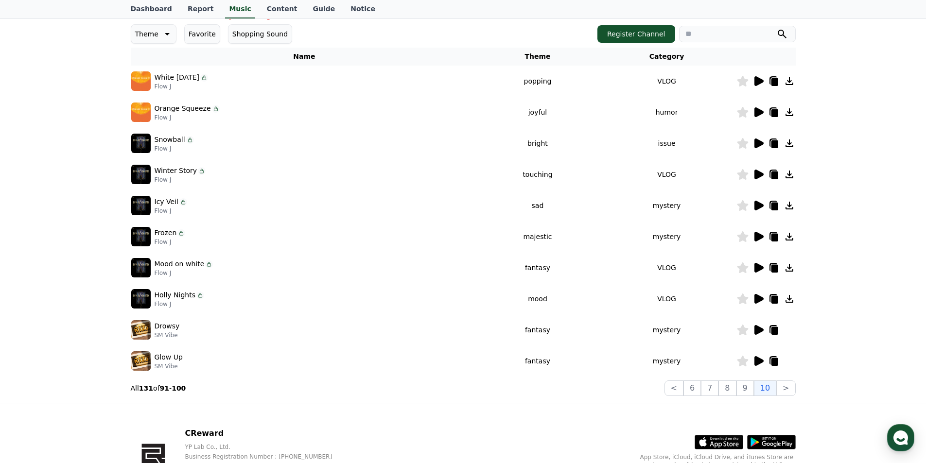
scroll to position [182, 0]
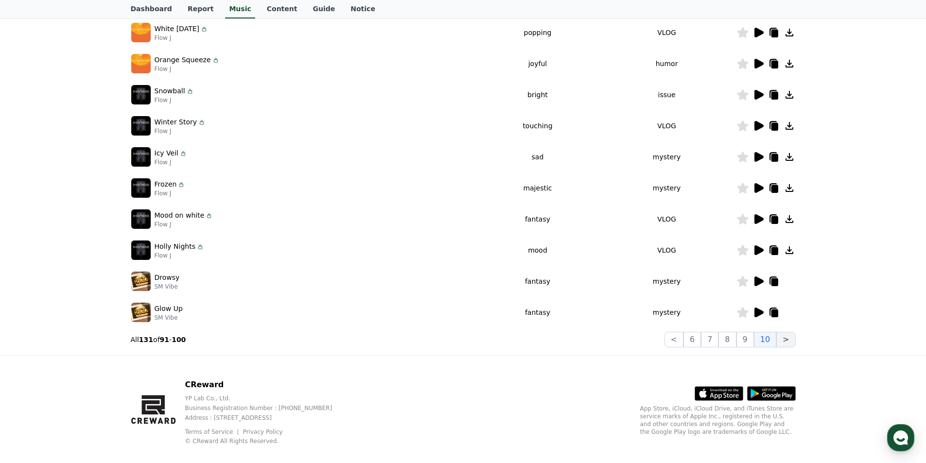
click at [784, 344] on button ">" at bounding box center [785, 340] width 19 height 16
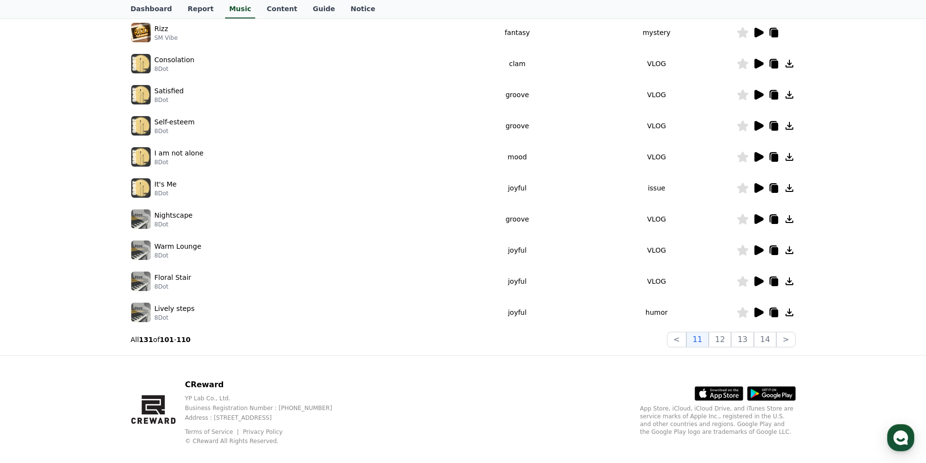
scroll to position [133, 0]
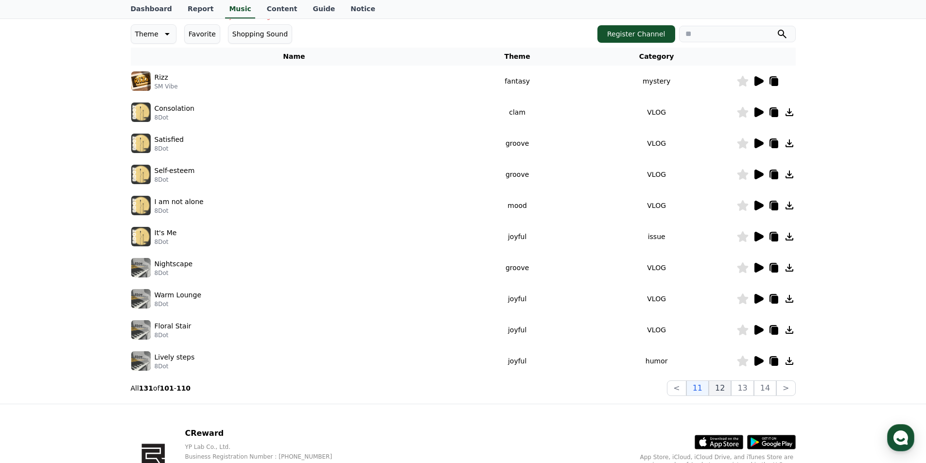
click at [725, 387] on button "12" at bounding box center [720, 389] width 22 height 16
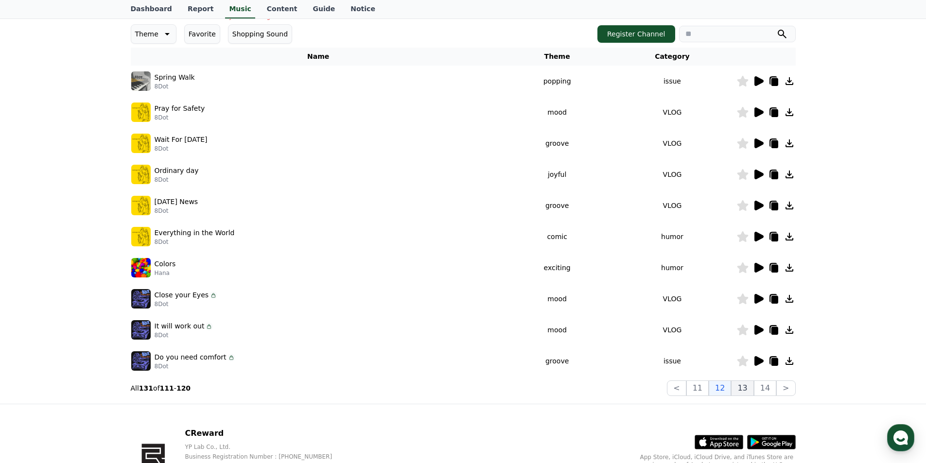
click at [748, 390] on button "13" at bounding box center [742, 389] width 22 height 16
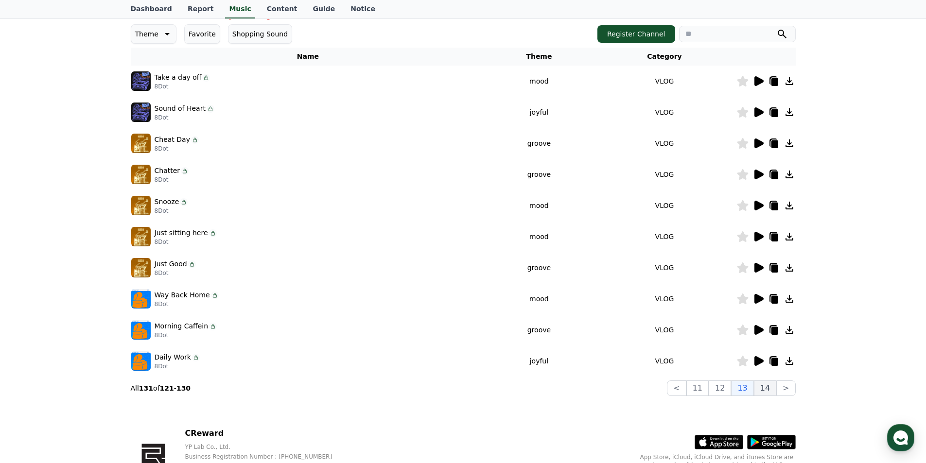
click at [764, 386] on button "14" at bounding box center [765, 389] width 22 height 16
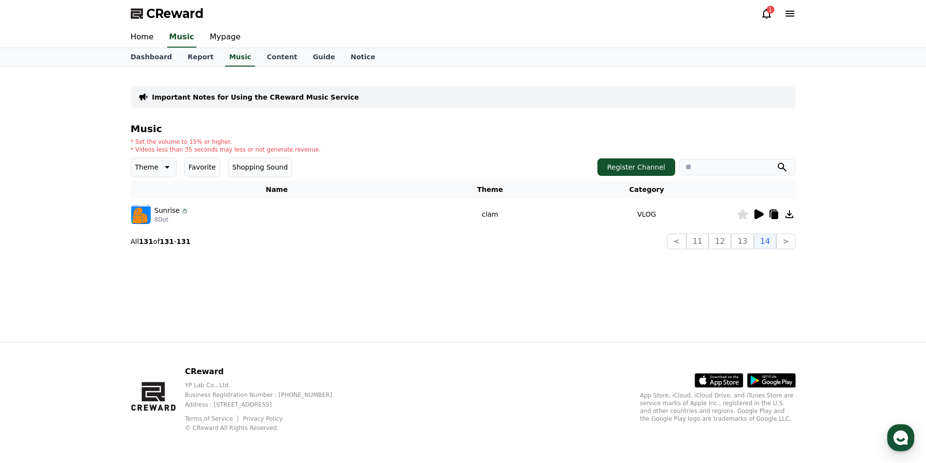
click at [757, 214] on icon at bounding box center [759, 215] width 9 height 10
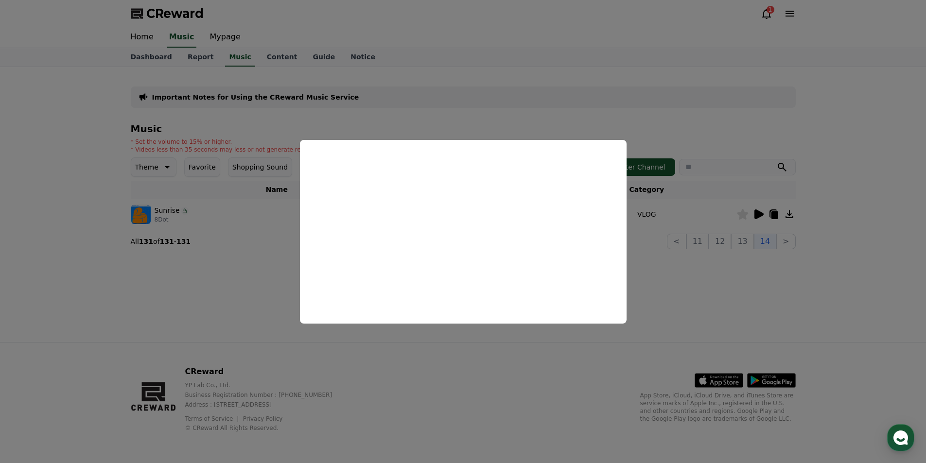
click at [691, 305] on button "close modal" at bounding box center [463, 231] width 926 height 463
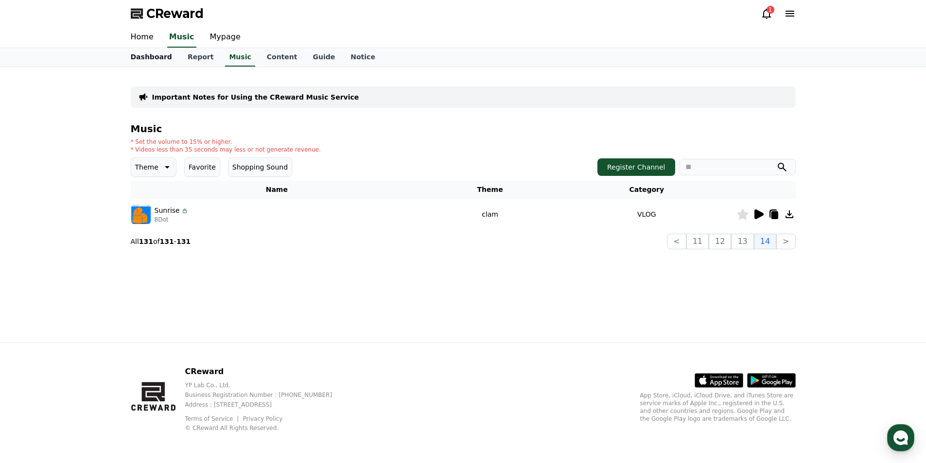
click at [134, 55] on link "Dashboard" at bounding box center [151, 57] width 57 height 18
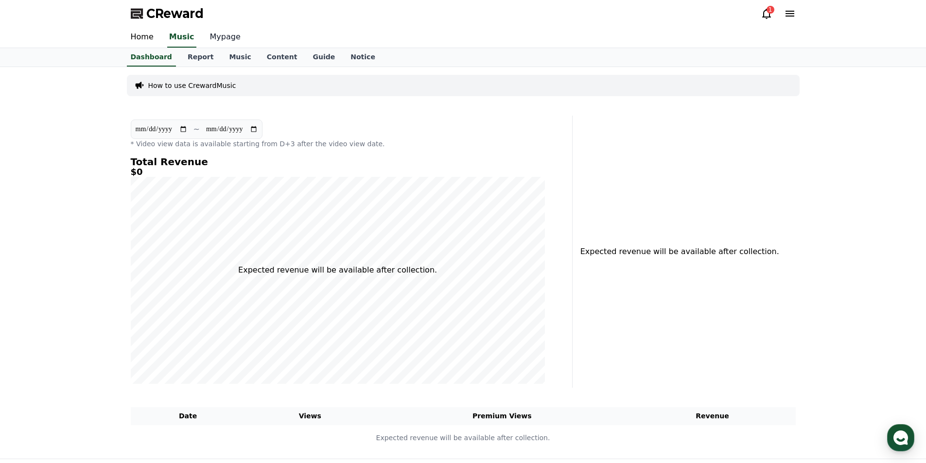
click at [215, 40] on link "Mypage" at bounding box center [225, 37] width 46 height 20
select select "**********"
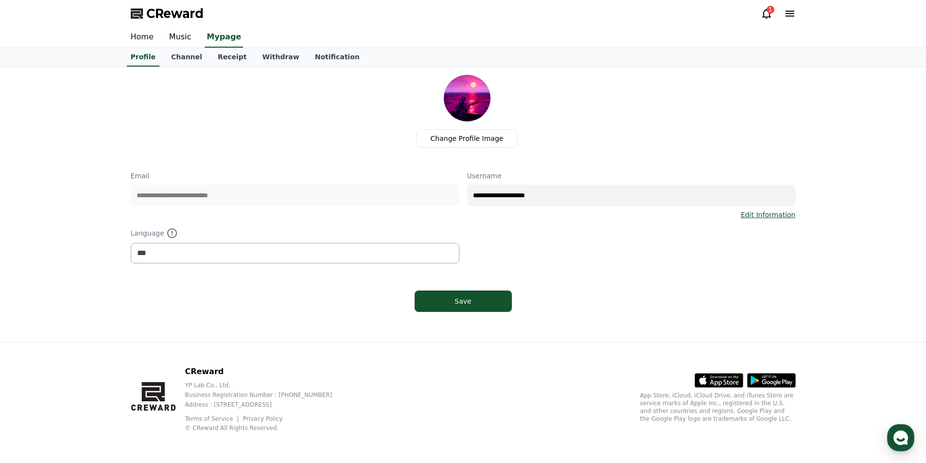
click at [146, 40] on link "Home" at bounding box center [142, 37] width 38 height 20
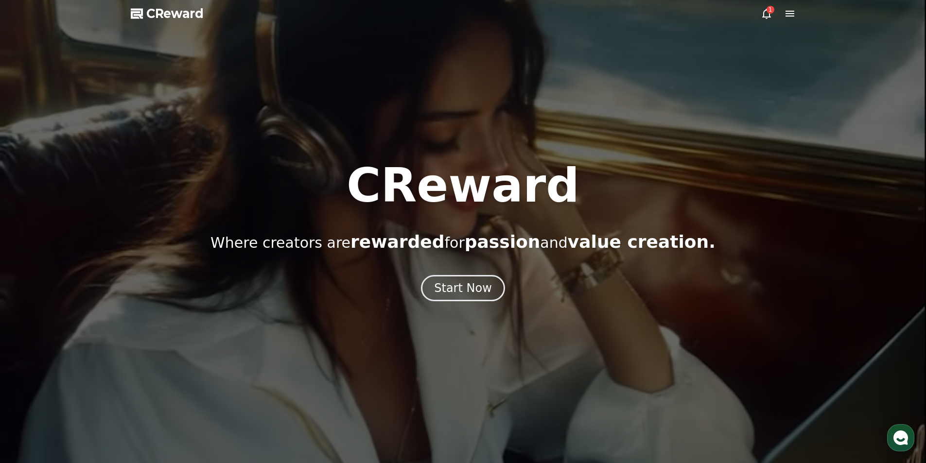
click at [774, 11] on div "1" at bounding box center [771, 10] width 8 height 8
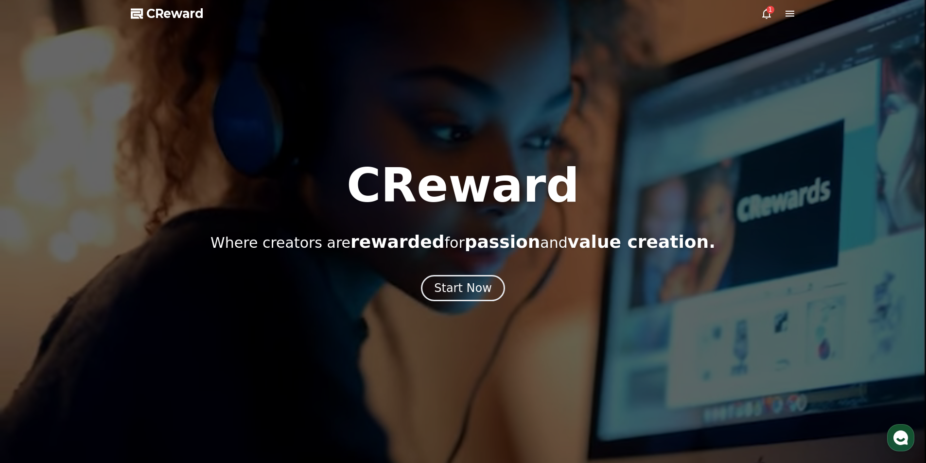
click at [768, 11] on div "1" at bounding box center [771, 10] width 8 height 8
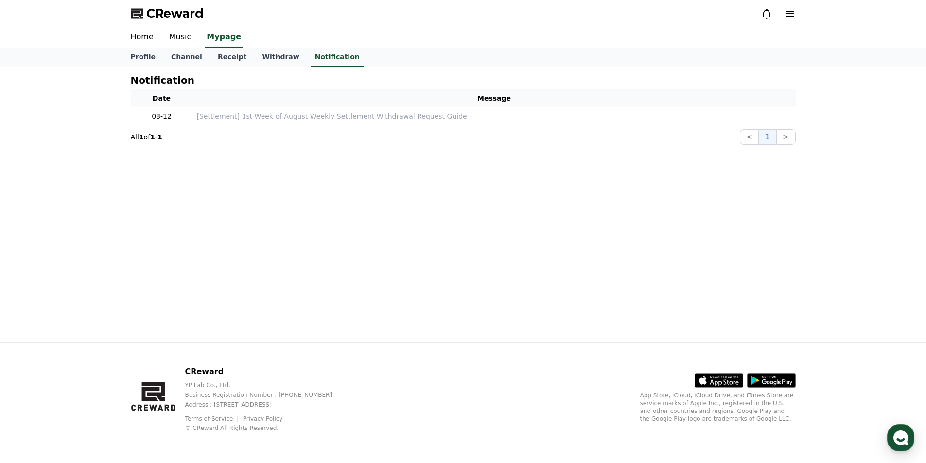
click at [768, 11] on icon at bounding box center [766, 14] width 9 height 10
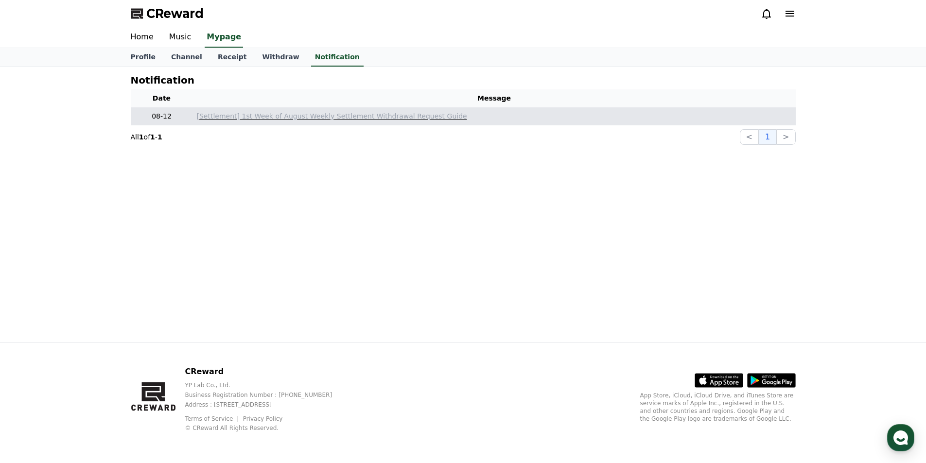
click at [347, 118] on p "[Settlement] 1st Week of August Weekly Settlement Withdrawal Request Guide" at bounding box center [494, 116] width 595 height 10
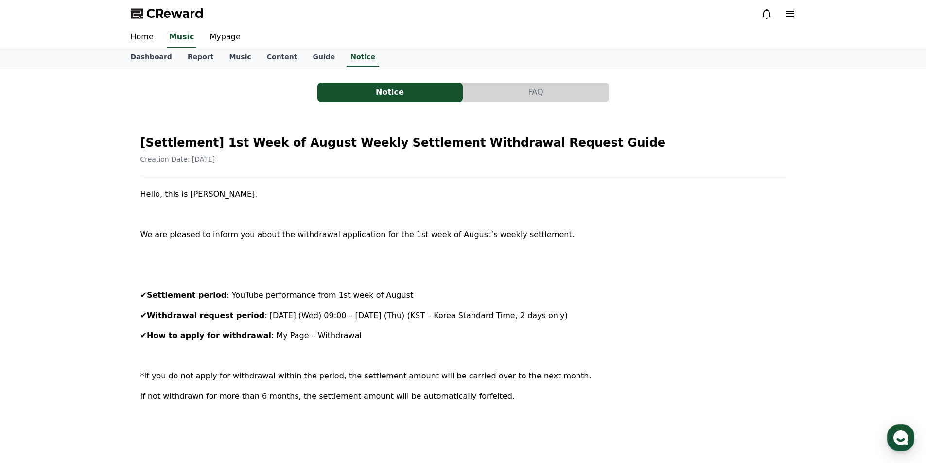
click at [774, 12] on div at bounding box center [778, 14] width 35 height 12
click at [770, 12] on icon at bounding box center [767, 14] width 12 height 12
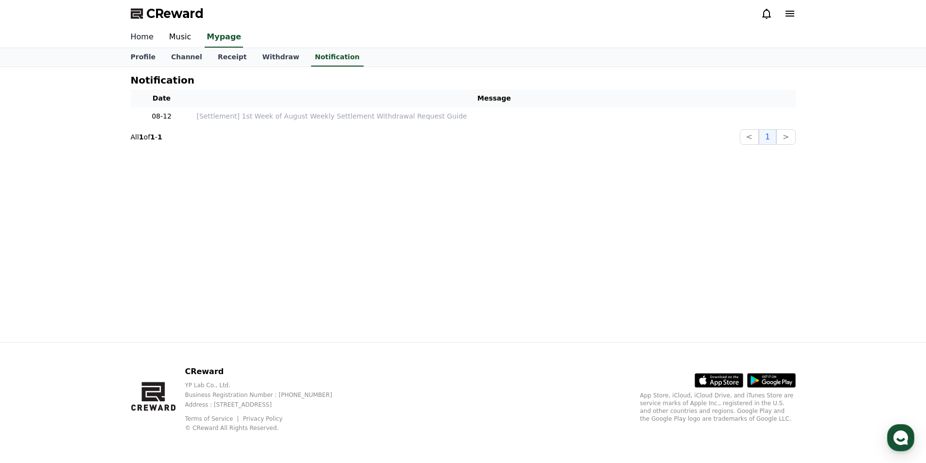
click at [143, 37] on link "Home" at bounding box center [142, 37] width 38 height 20
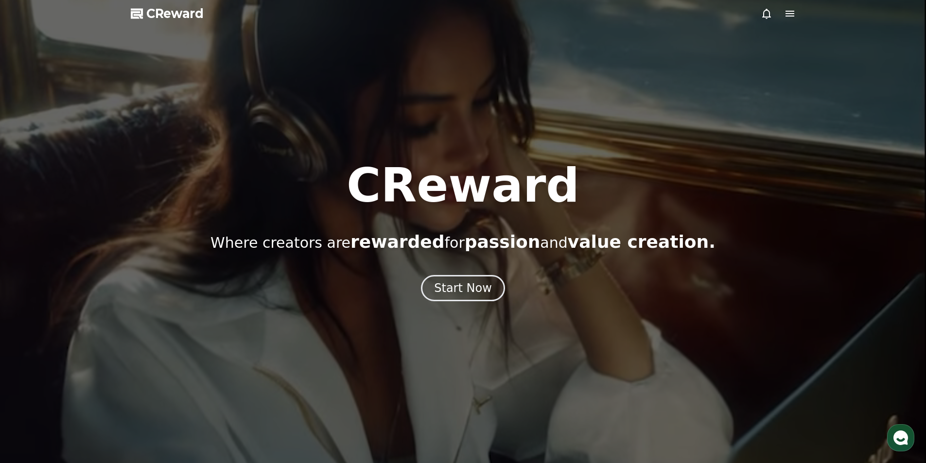
click at [791, 9] on icon at bounding box center [790, 14] width 12 height 12
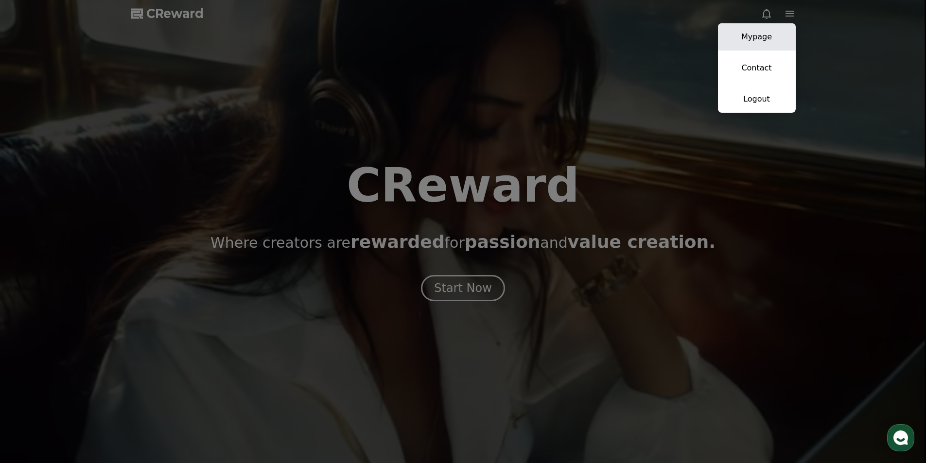
click at [752, 40] on link "Mypage" at bounding box center [757, 36] width 78 height 27
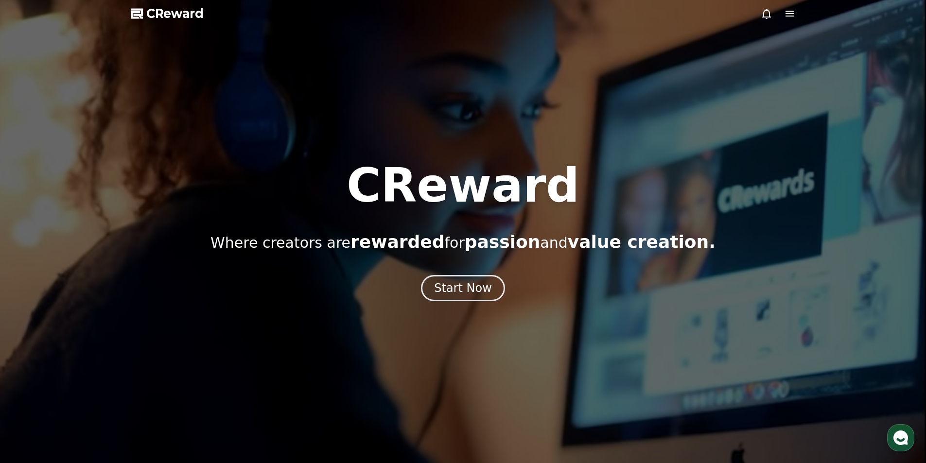
select select "**********"
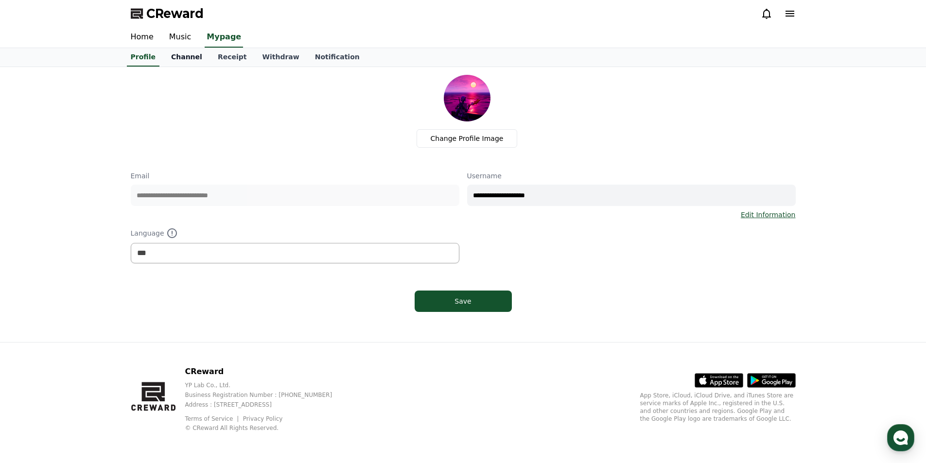
click at [183, 56] on link "Channel" at bounding box center [186, 57] width 47 height 18
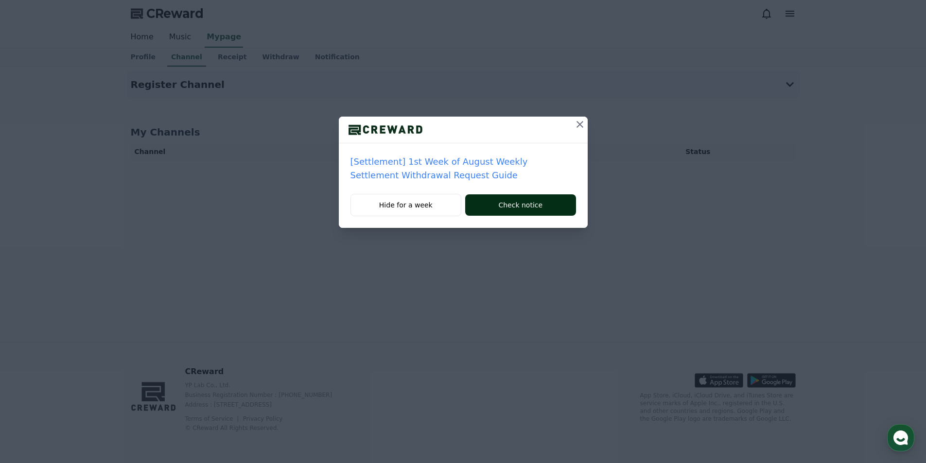
click at [493, 203] on button "Check notice" at bounding box center [520, 204] width 110 height 21
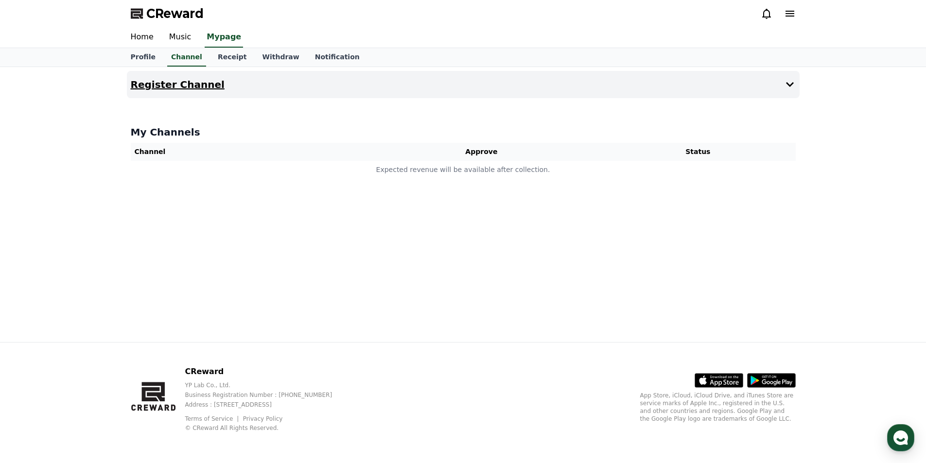
click at [787, 86] on icon at bounding box center [790, 85] width 12 height 12
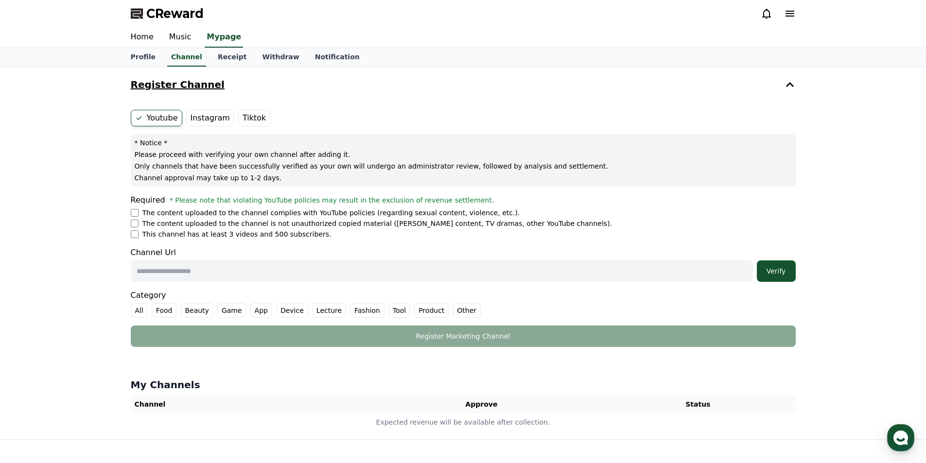
click at [154, 274] on input "text" at bounding box center [442, 271] width 622 height 21
type input "**********"
click at [762, 272] on div "Verify" at bounding box center [776, 271] width 31 height 10
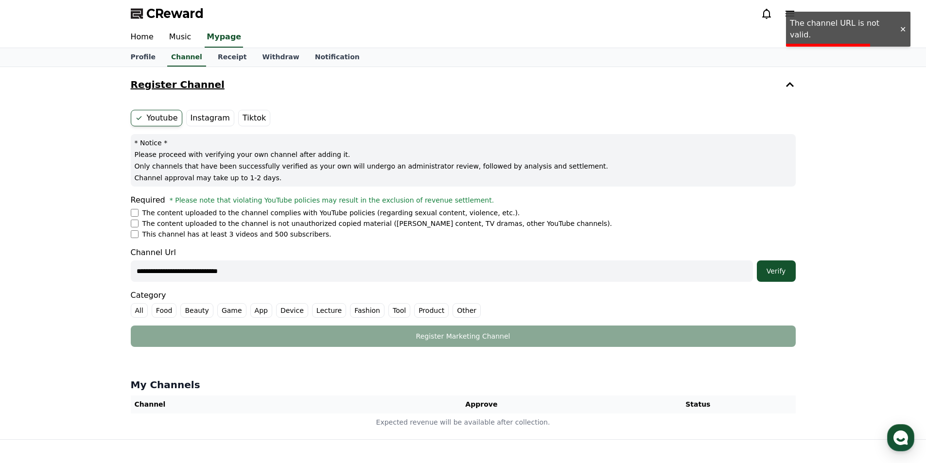
click at [136, 239] on form "**********" at bounding box center [463, 228] width 665 height 237
click at [784, 268] on div "Verify" at bounding box center [776, 271] width 31 height 10
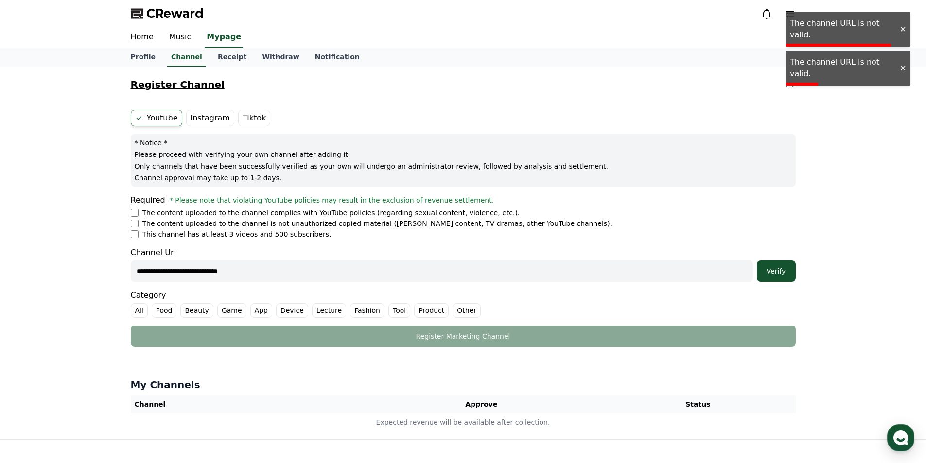
click at [140, 236] on li "This channel has at least 3 videos and 500 subscribers." at bounding box center [463, 234] width 665 height 10
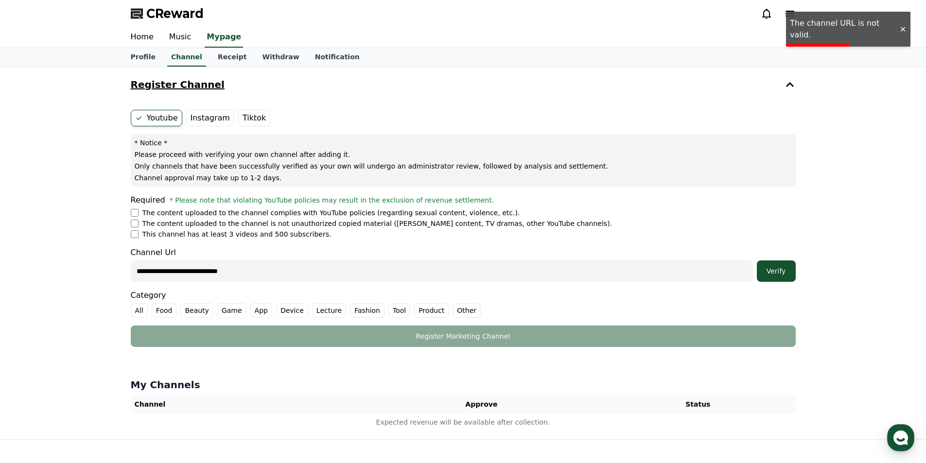
click at [179, 265] on input "**********" at bounding box center [442, 271] width 622 height 21
click at [226, 268] on input "**********" at bounding box center [442, 271] width 622 height 21
click at [263, 271] on input "**********" at bounding box center [442, 271] width 622 height 21
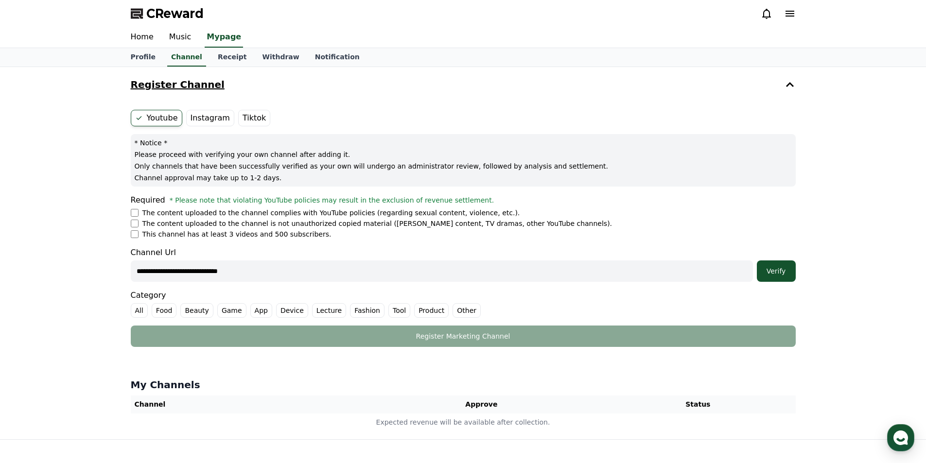
drag, startPoint x: 209, startPoint y: 275, endPoint x: 51, endPoint y: 270, distance: 158.1
click at [59, 271] on div "**********" at bounding box center [463, 253] width 926 height 372
paste input "**********"
type input "**********"
click at [780, 267] on div "Verify" at bounding box center [776, 271] width 31 height 10
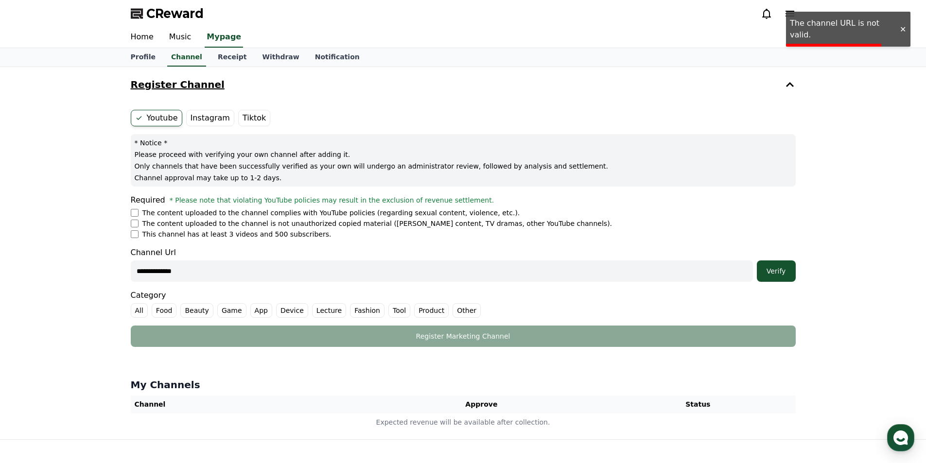
drag, startPoint x: 173, startPoint y: 271, endPoint x: 79, endPoint y: 269, distance: 94.3
click at [91, 269] on div "**********" at bounding box center [463, 253] width 926 height 372
click at [393, 270] on input "text" at bounding box center [442, 271] width 622 height 21
paste input "**********"
type input "**********"
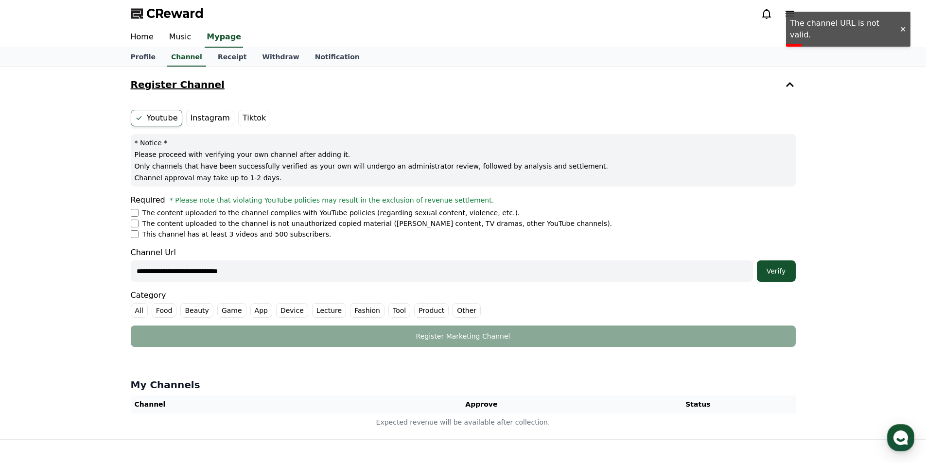
click at [757, 261] on button "Verify" at bounding box center [776, 271] width 39 height 21
click at [853, 23] on div "CReward" at bounding box center [463, 13] width 926 height 27
click at [901, 25] on div at bounding box center [903, 29] width 16 height 9
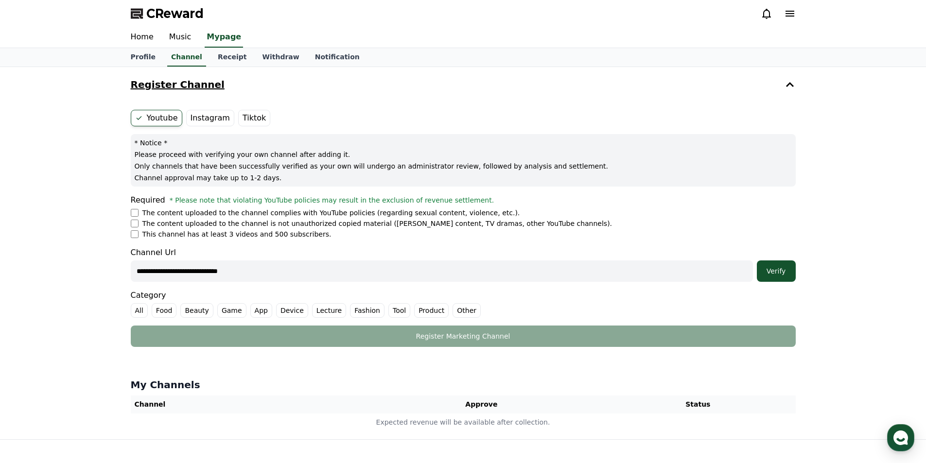
drag, startPoint x: 656, startPoint y: 274, endPoint x: 470, endPoint y: 265, distance: 186.4
click at [638, 274] on input "**********" at bounding box center [442, 271] width 622 height 21
drag, startPoint x: 65, startPoint y: 273, endPoint x: 50, endPoint y: 272, distance: 15.1
click at [52, 273] on div "**********" at bounding box center [463, 253] width 926 height 372
paste input "**********"
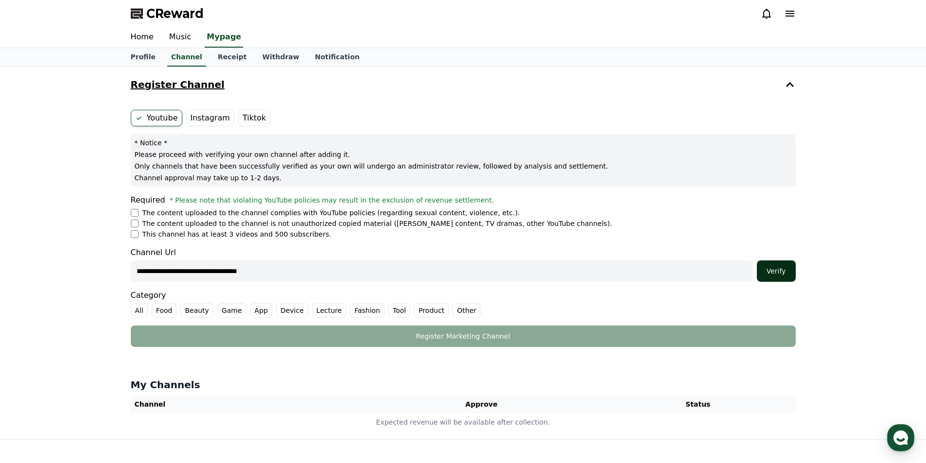
type input "**********"
click at [775, 269] on div "Verify" at bounding box center [776, 271] width 31 height 10
click at [781, 269] on div "Verify" at bounding box center [776, 271] width 31 height 10
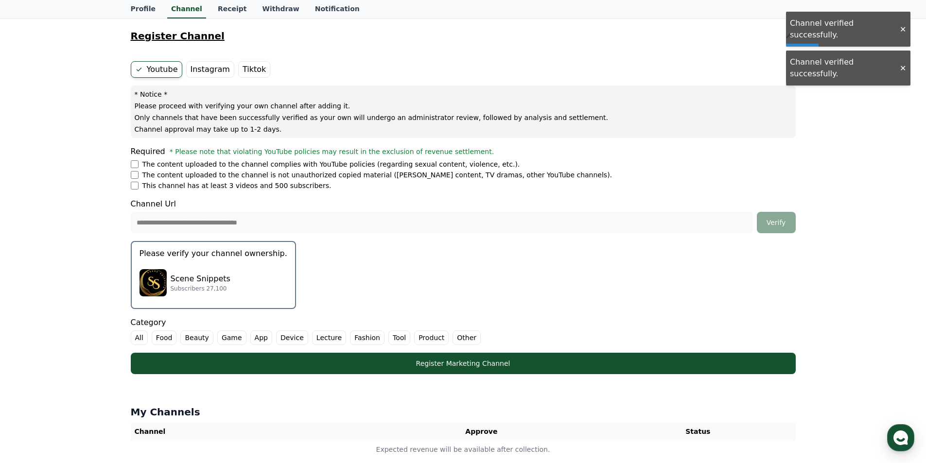
scroll to position [146, 0]
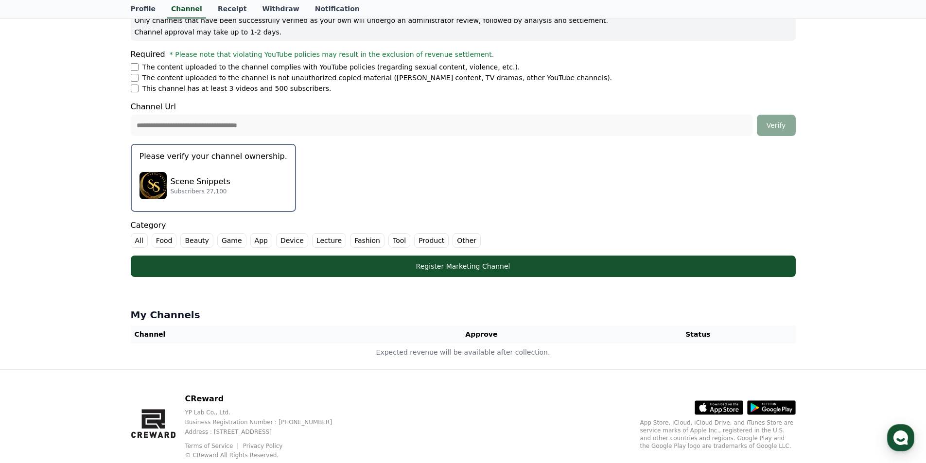
click at [453, 240] on label "Other" at bounding box center [467, 240] width 28 height 15
click at [227, 168] on div "Scene Snippets Subscribers 27,100" at bounding box center [214, 185] width 148 height 39
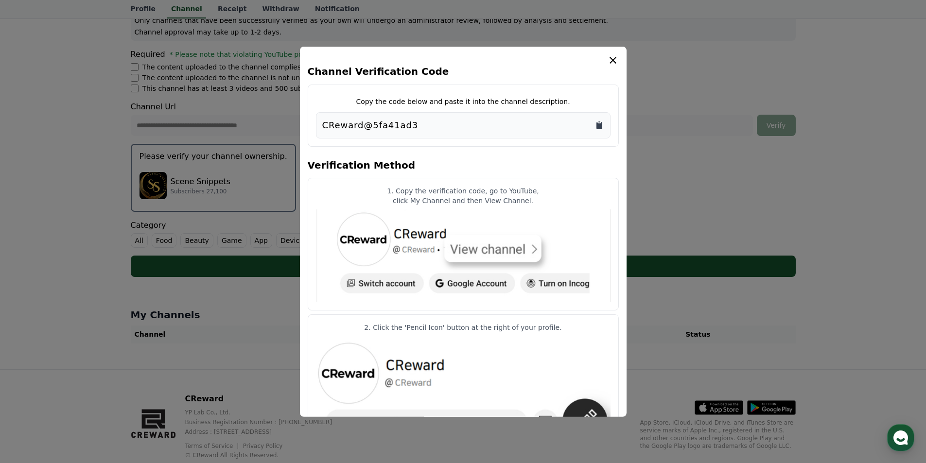
click at [600, 126] on icon "Copy to clipboard" at bounding box center [600, 125] width 6 height 7
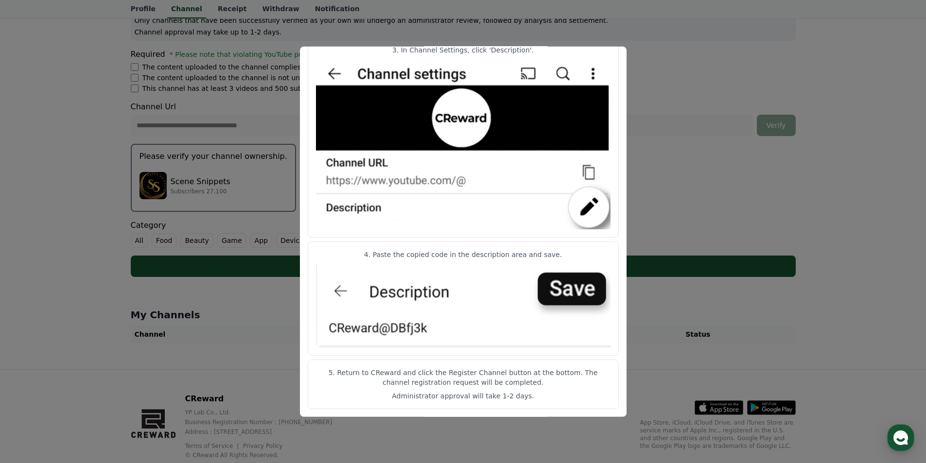
scroll to position [173, 0]
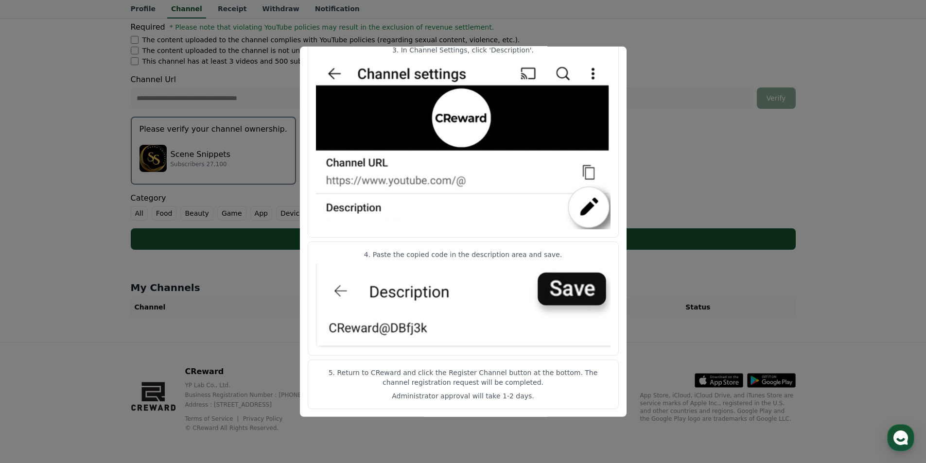
click at [689, 120] on button "close modal" at bounding box center [463, 231] width 926 height 463
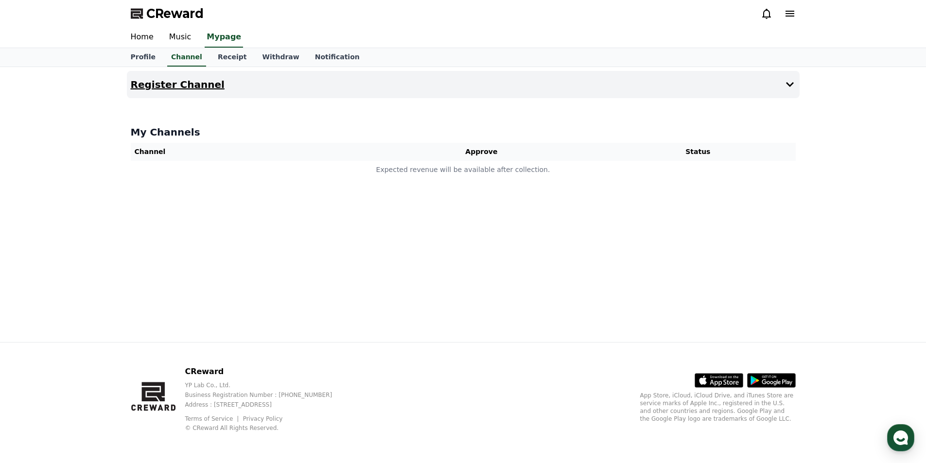
click at [791, 84] on icon at bounding box center [790, 85] width 12 height 12
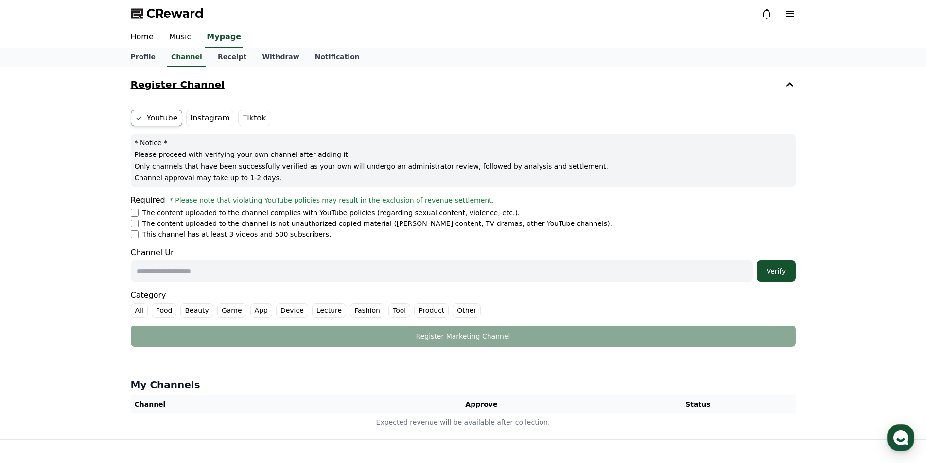
click at [133, 229] on ul "The content uploaded to the channel complies with YouTube policies (regarding s…" at bounding box center [463, 223] width 665 height 31
click at [225, 286] on form "Youtube Instagram Tiktok * Notice * Please proceed with verifying your own chan…" at bounding box center [463, 228] width 665 height 237
click at [224, 282] on form "Youtube Instagram Tiktok * Notice * Please proceed with verifying your own chan…" at bounding box center [463, 228] width 665 height 237
click at [224, 272] on input "text" at bounding box center [442, 271] width 622 height 21
paste input "**********"
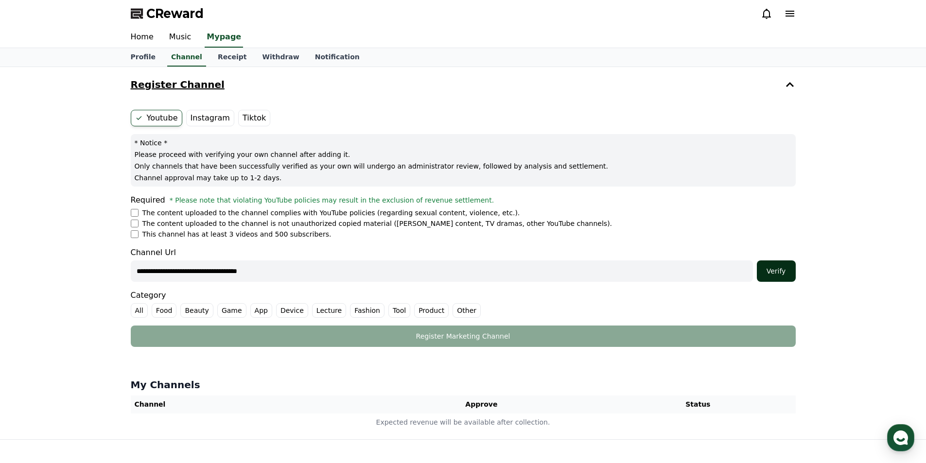
type input "**********"
click at [776, 276] on div "Verify" at bounding box center [776, 271] width 31 height 10
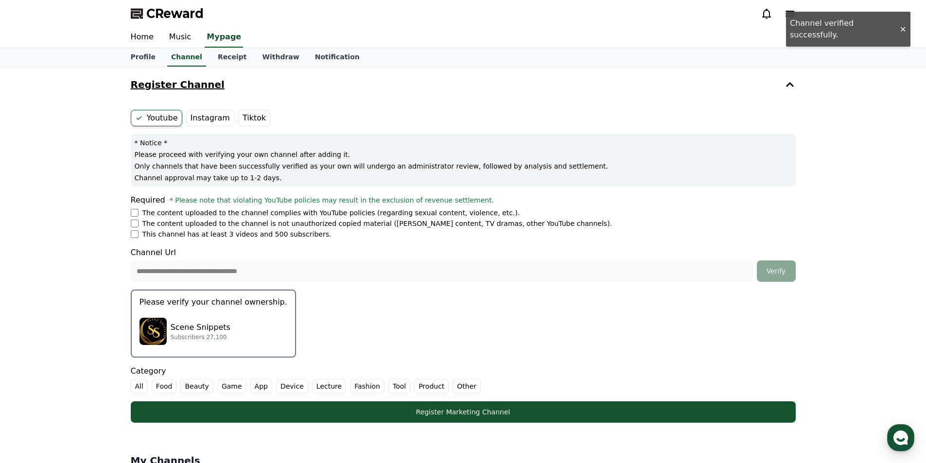
click at [215, 337] on p "Subscribers 27,100" at bounding box center [201, 338] width 60 height 8
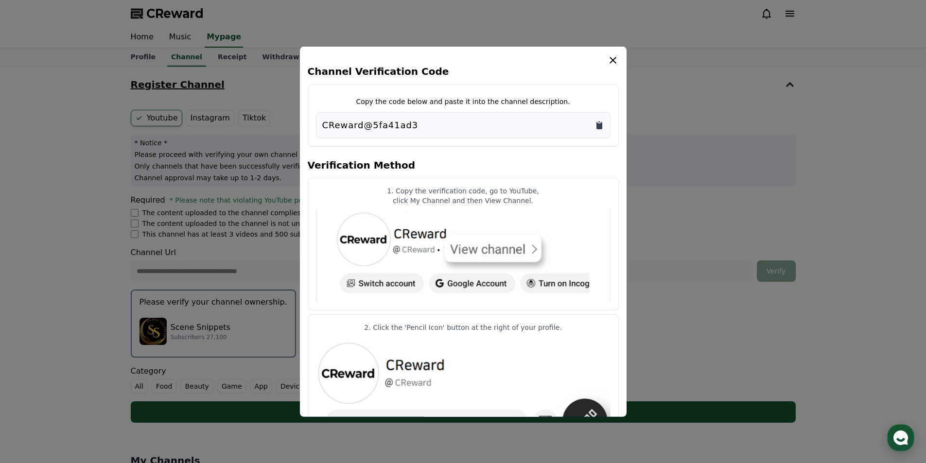
click at [598, 121] on icon "Copy to clipboard" at bounding box center [600, 125] width 10 height 10
drag, startPoint x: 411, startPoint y: 190, endPoint x: 526, endPoint y: 189, distance: 115.2
click at [526, 189] on p "1. Copy the verification code, go to YouTube," at bounding box center [463, 191] width 295 height 10
drag, startPoint x: 397, startPoint y: 201, endPoint x: 531, endPoint y: 209, distance: 134.9
click at [531, 209] on article "1. Copy the verification code, go to YouTube, click My Channel and then View Ch…" at bounding box center [463, 243] width 311 height 133
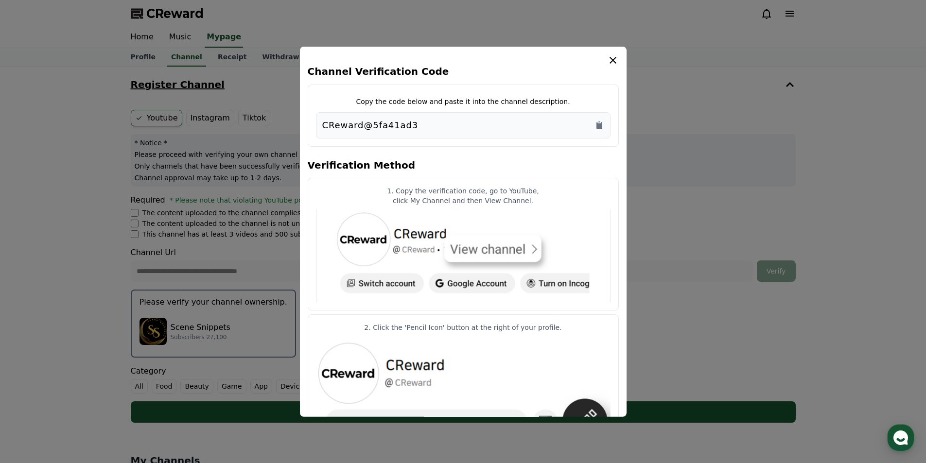
click at [543, 207] on article "1. Copy the verification code, go to YouTube, click My Channel and then View Ch…" at bounding box center [463, 243] width 311 height 133
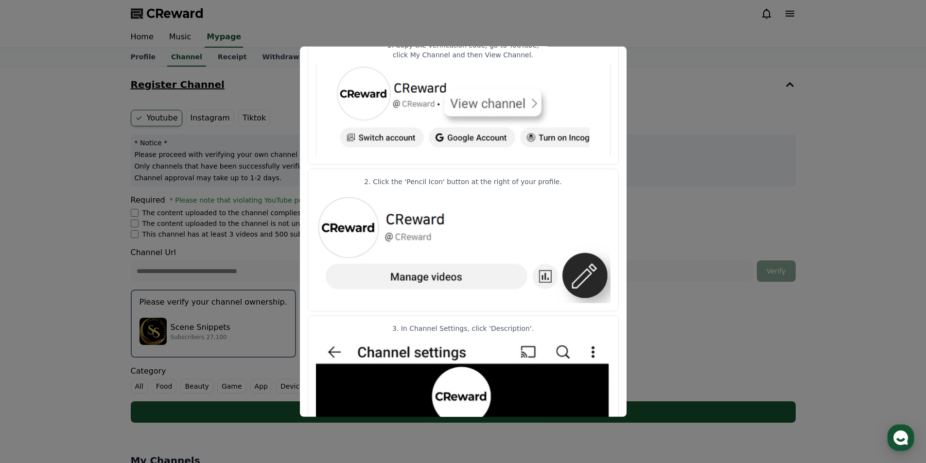
scroll to position [194, 0]
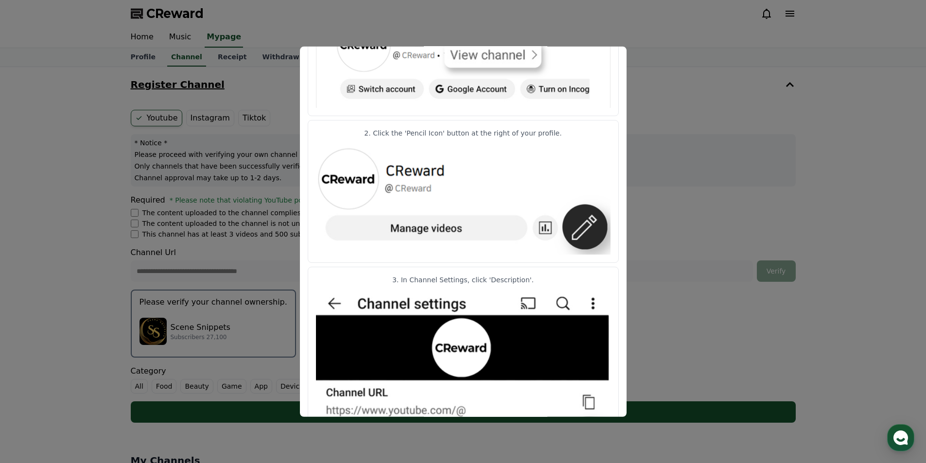
drag, startPoint x: 382, startPoint y: 137, endPoint x: 531, endPoint y: 157, distance: 150.5
click at [544, 139] on article "2. Click the 'Pencil Icon' button at the right of your profile." at bounding box center [463, 191] width 311 height 142
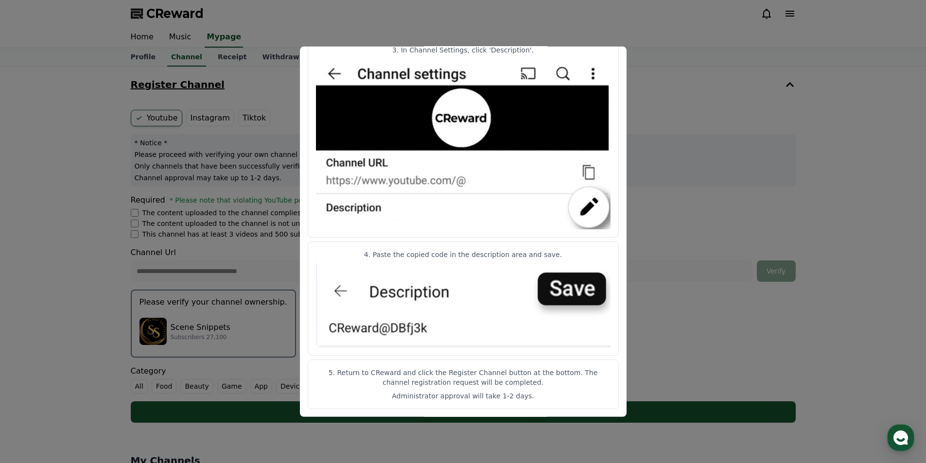
scroll to position [173, 0]
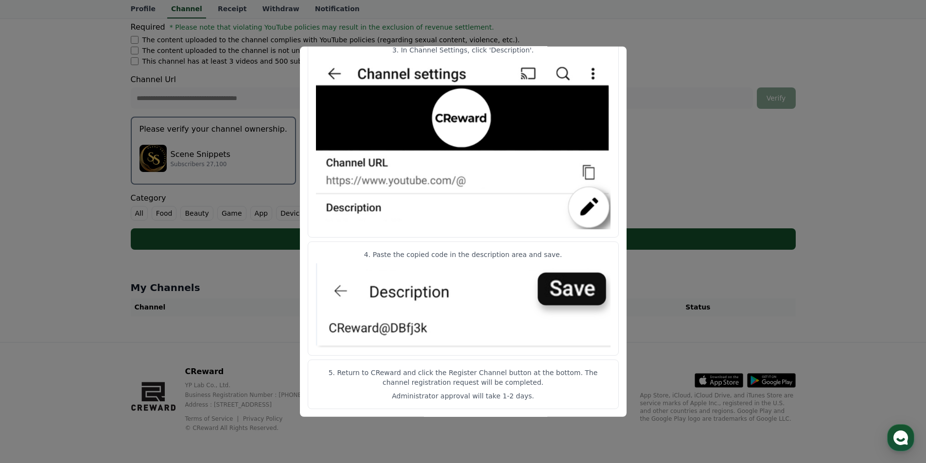
click at [762, 125] on button "close modal" at bounding box center [463, 231] width 926 height 463
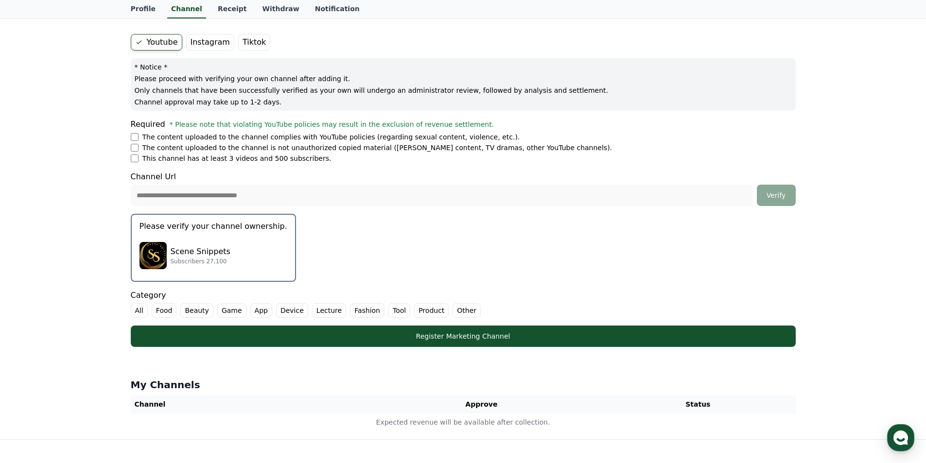
scroll to position [27, 0]
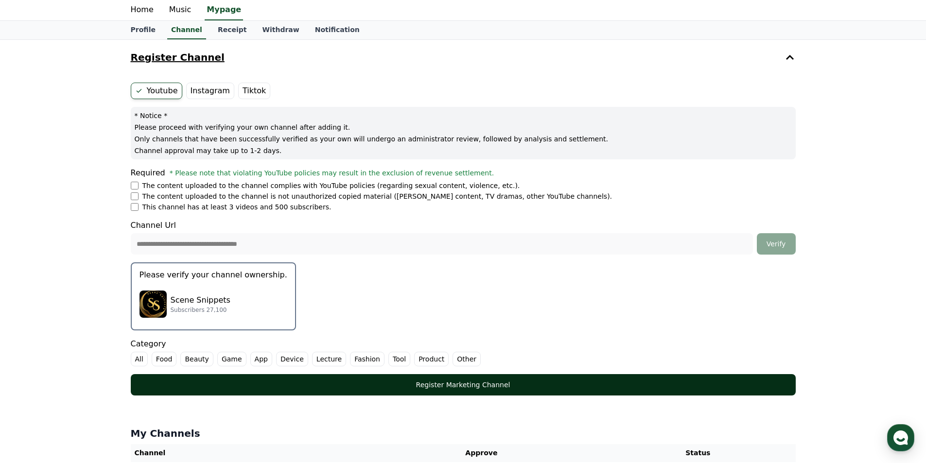
click at [498, 383] on div "Register Marketing Channel" at bounding box center [463, 385] width 626 height 10
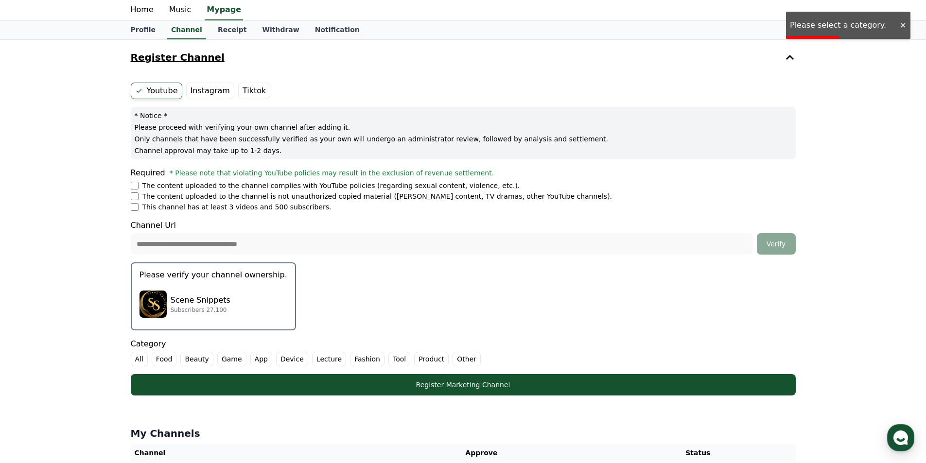
click at [453, 357] on label "Other" at bounding box center [467, 359] width 28 height 15
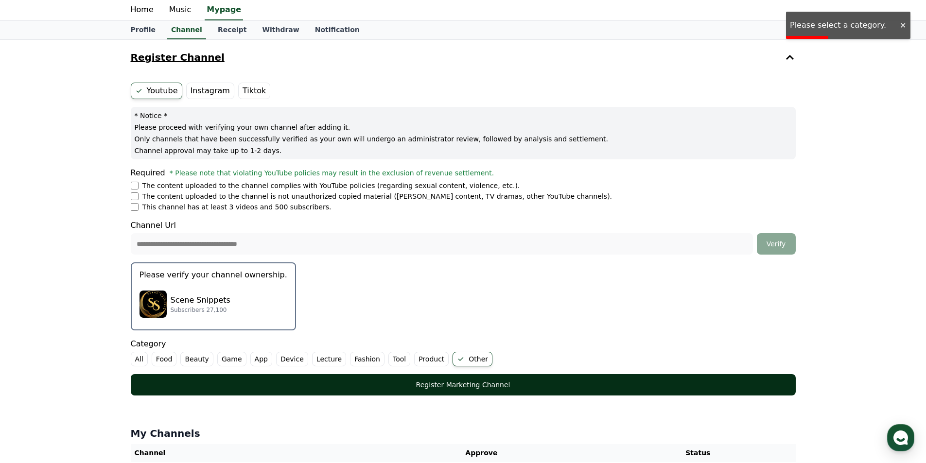
click at [455, 384] on div "Register Marketing Channel" at bounding box center [463, 385] width 626 height 10
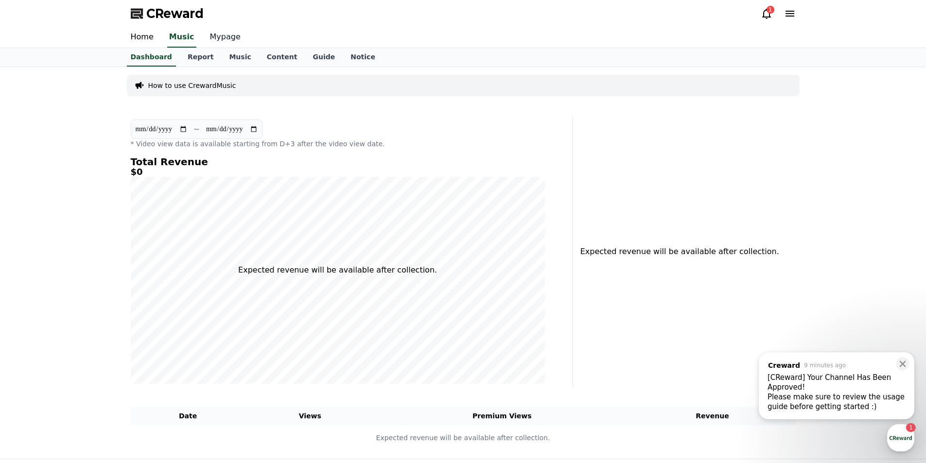
click at [216, 38] on link "Mypage" at bounding box center [225, 37] width 46 height 20
select select "**********"
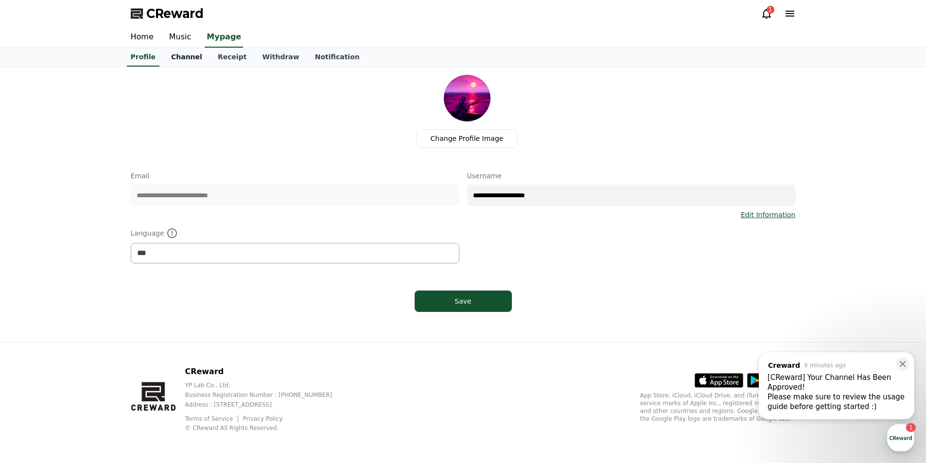
click at [181, 59] on link "Channel" at bounding box center [186, 57] width 47 height 18
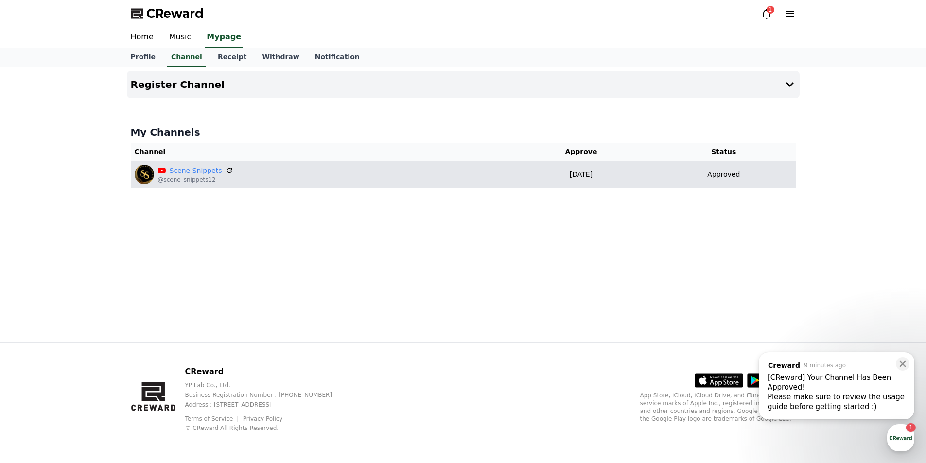
click at [729, 180] on td "Approved" at bounding box center [723, 174] width 143 height 27
click at [196, 174] on link "Scene Snippets" at bounding box center [196, 171] width 53 height 10
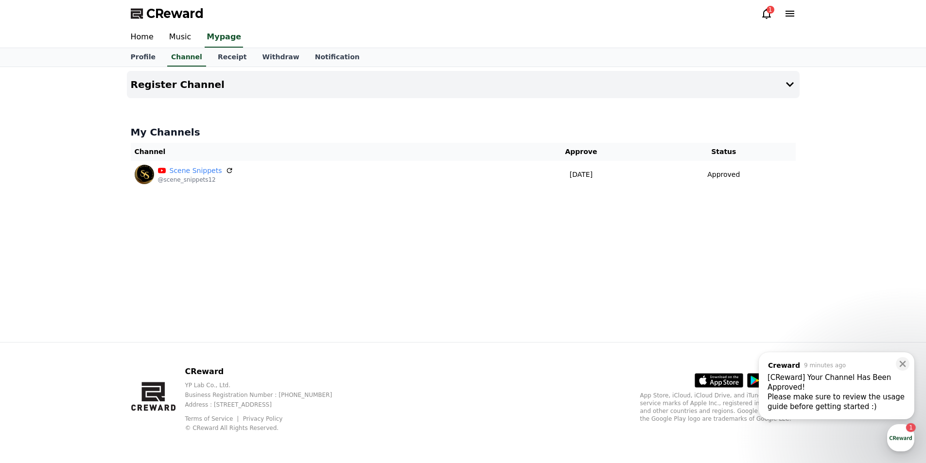
click at [879, 405] on div "Please make sure to review the usage guide before getting started :) ​" at bounding box center [837, 401] width 138 height 19
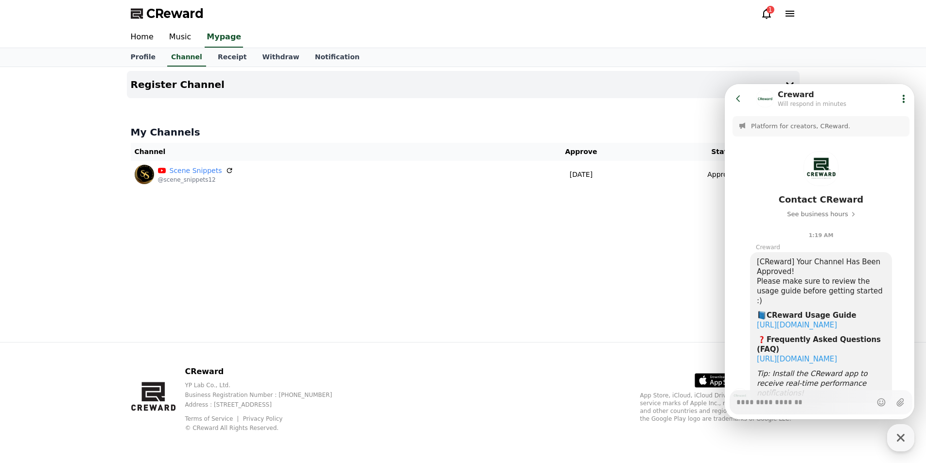
scroll to position [33, 0]
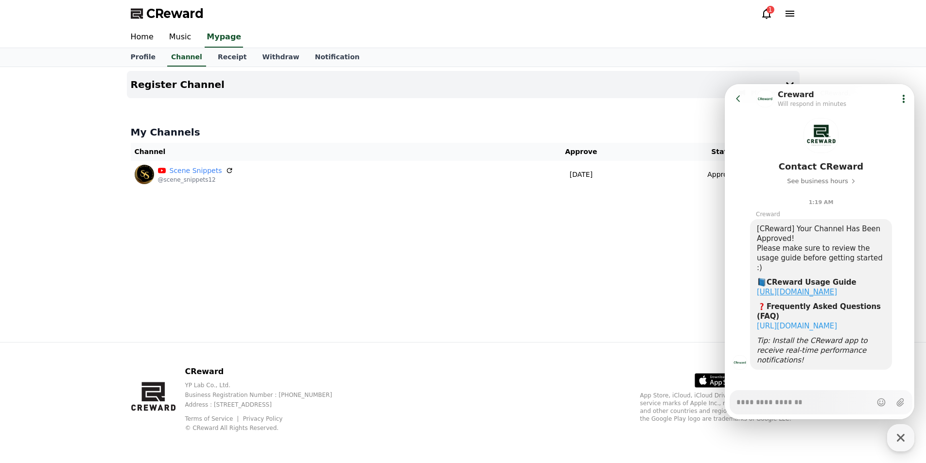
click at [826, 288] on link "https://creward.net/music/guide/android" at bounding box center [797, 292] width 80 height 9
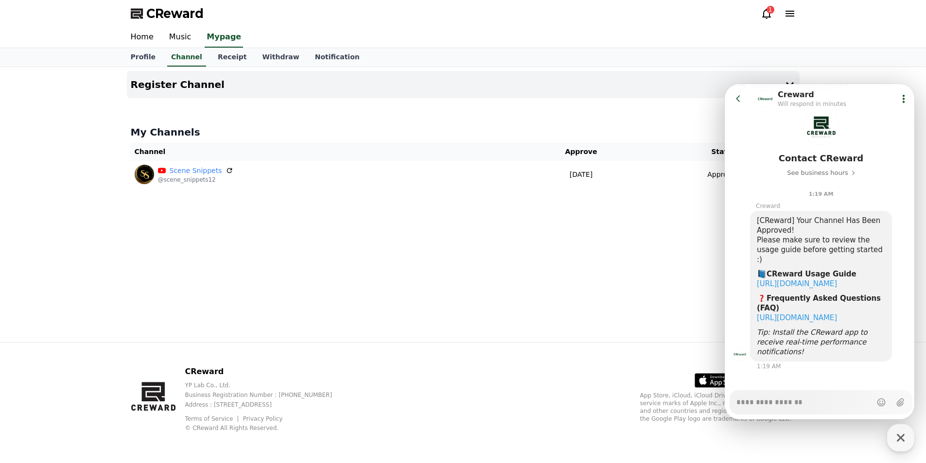
scroll to position [42, 0]
click at [820, 318] on link "https://creward.net/music/notice/faq" at bounding box center [797, 317] width 80 height 9
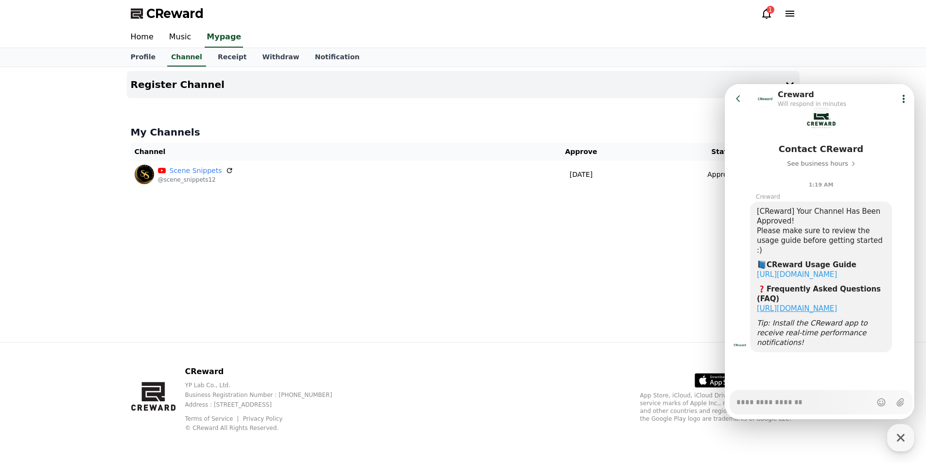
scroll to position [33, 0]
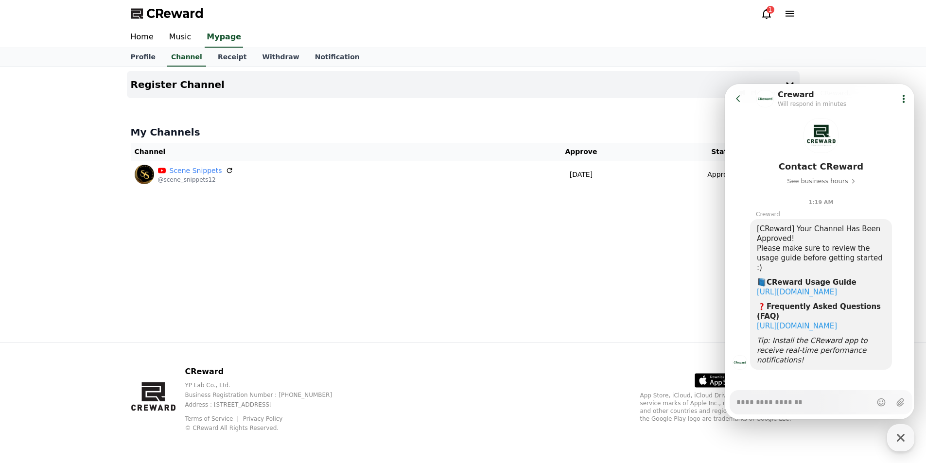
type textarea "*"
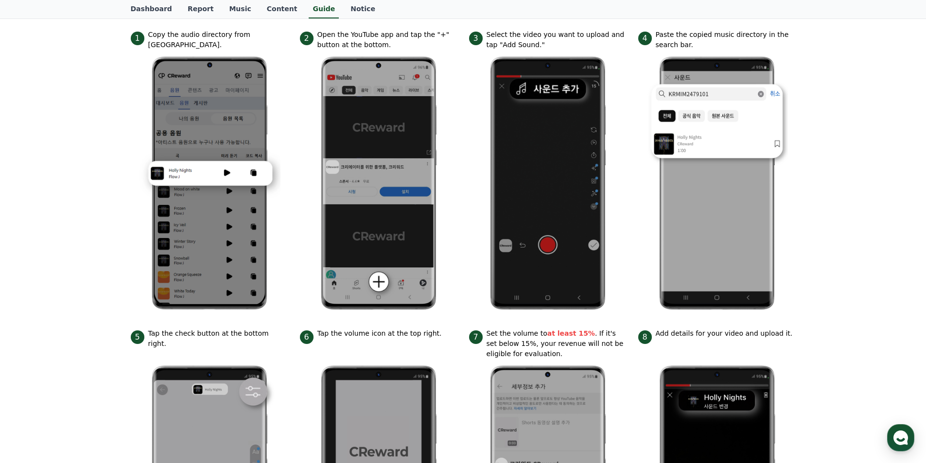
scroll to position [13, 0]
